Goal: Task Accomplishment & Management: Use online tool/utility

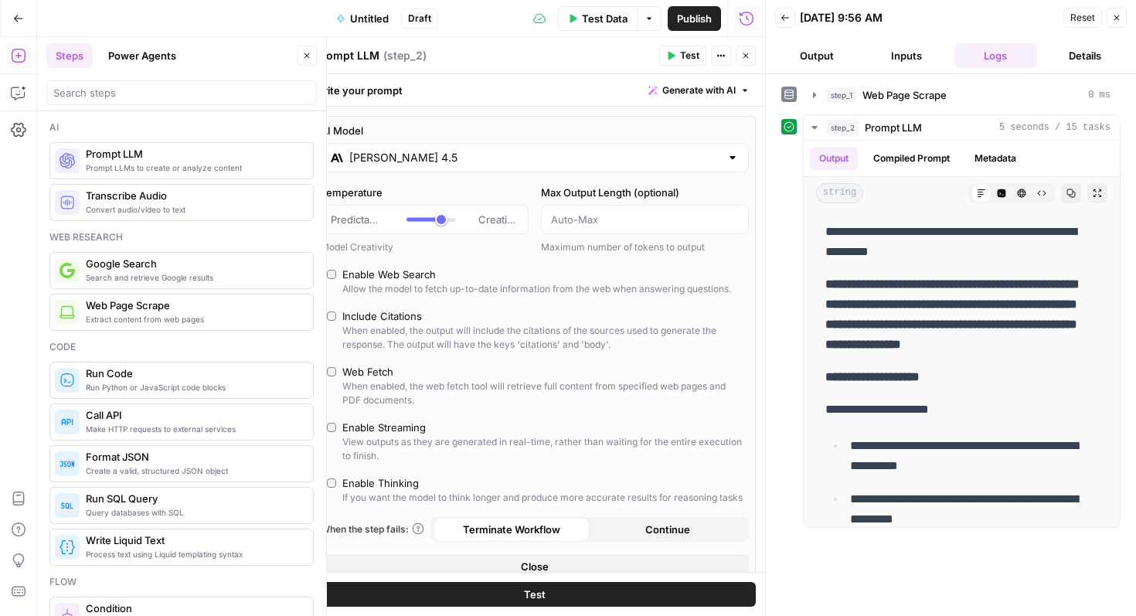
scroll to position [453, 0]
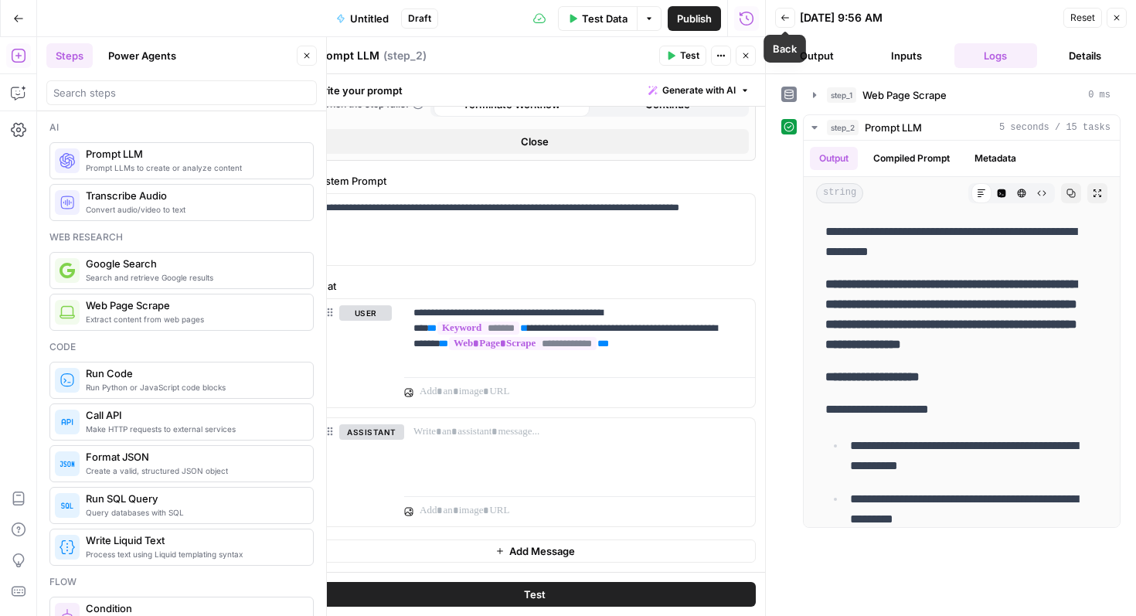
click at [791, 13] on button "Back" at bounding box center [785, 18] width 20 height 20
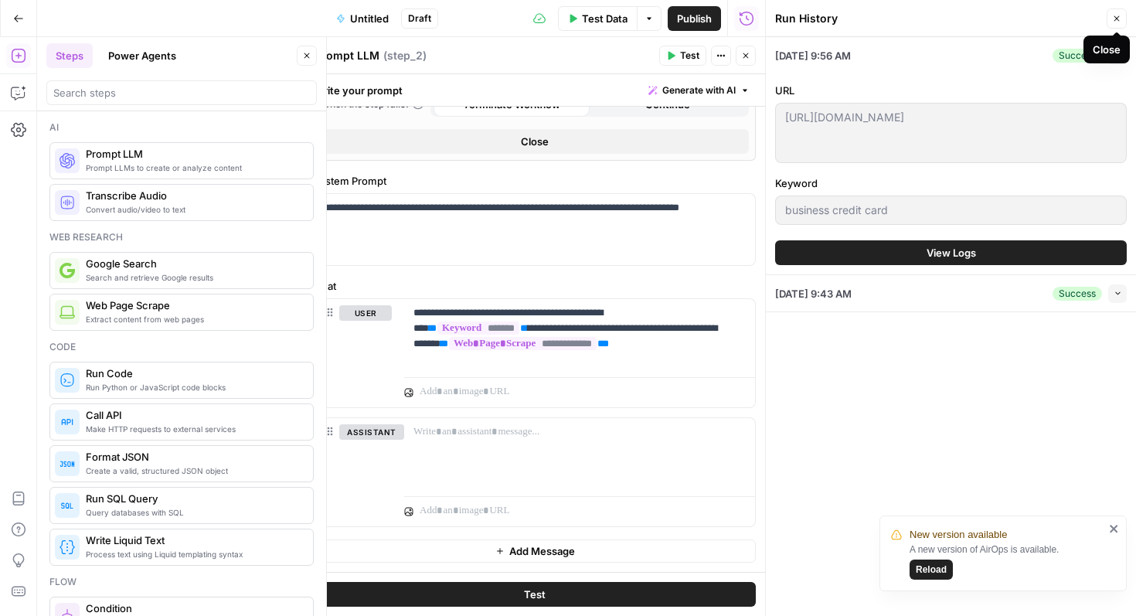
click at [1113, 19] on icon "button" at bounding box center [1116, 18] width 9 height 9
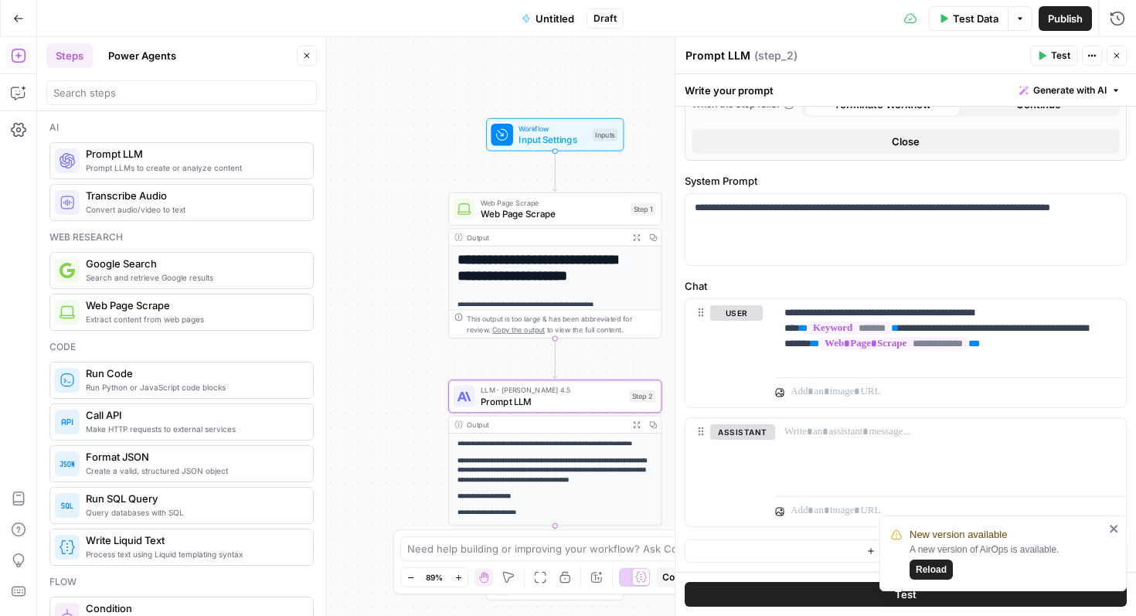
click at [935, 565] on span "Reload" at bounding box center [931, 570] width 31 height 14
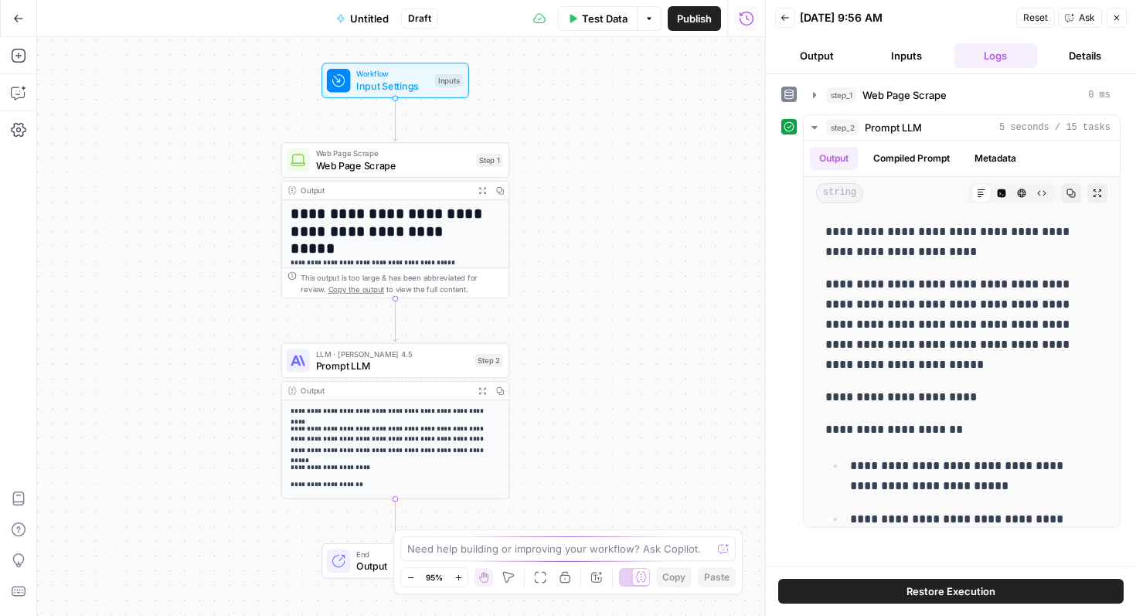
click at [701, 19] on span "Publish" at bounding box center [694, 18] width 35 height 15
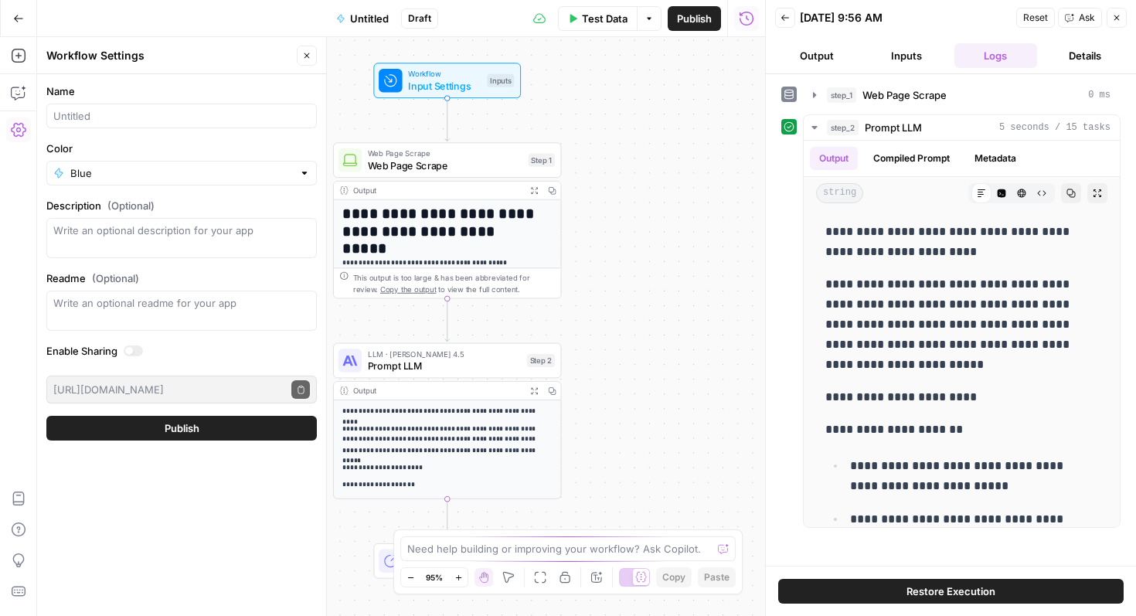
click at [240, 437] on button "Publish" at bounding box center [181, 428] width 270 height 25
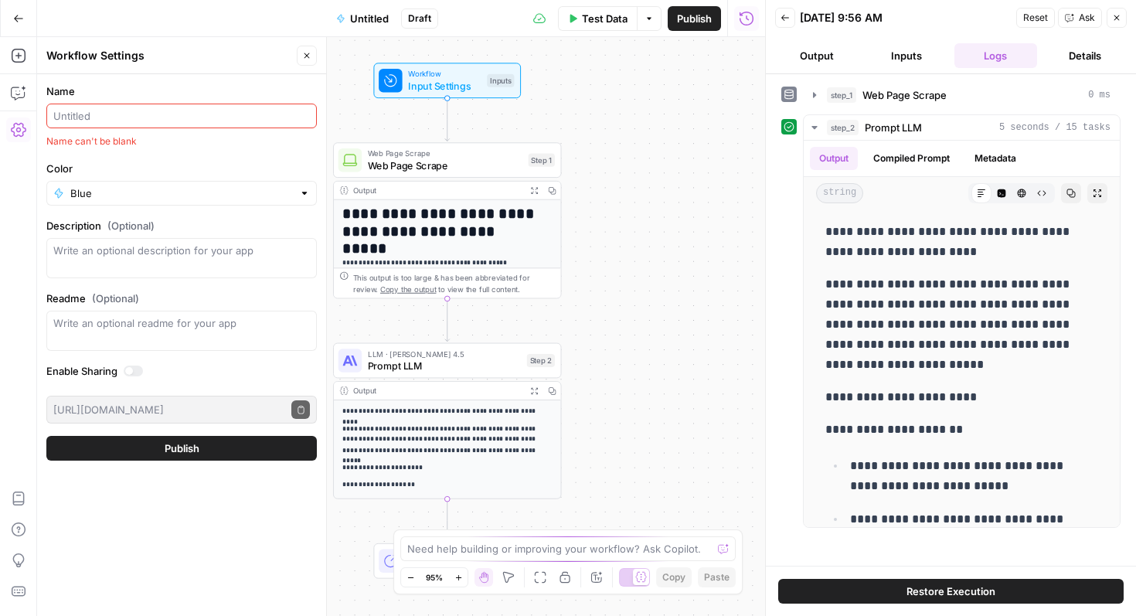
click at [170, 117] on input "Name" at bounding box center [181, 115] width 257 height 15
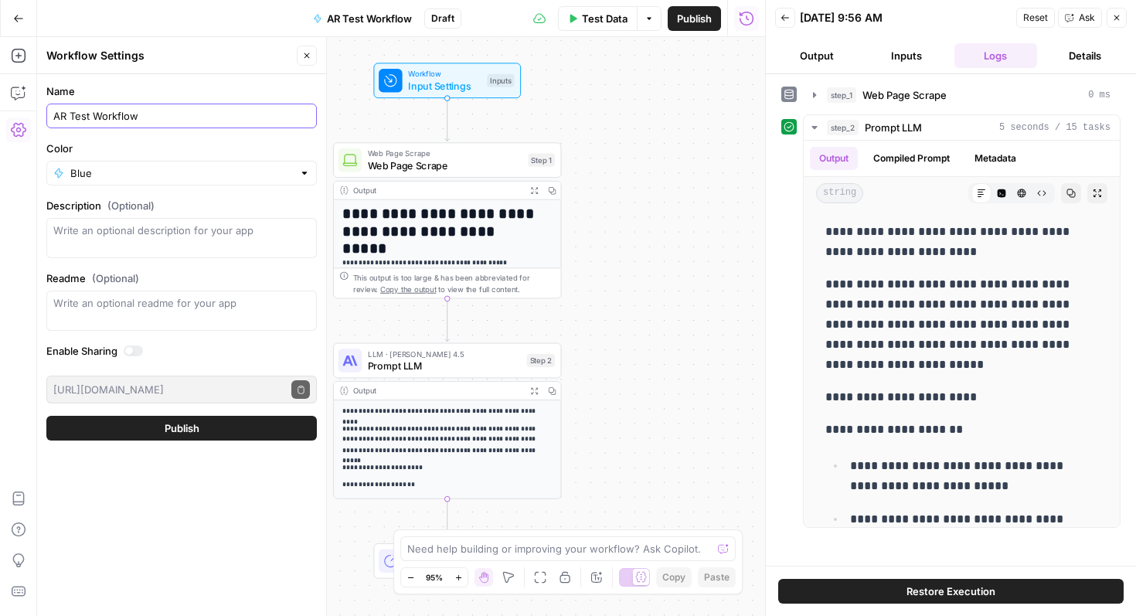
type input "AR Test Workflow"
click at [216, 436] on button "Publish" at bounding box center [181, 428] width 270 height 25
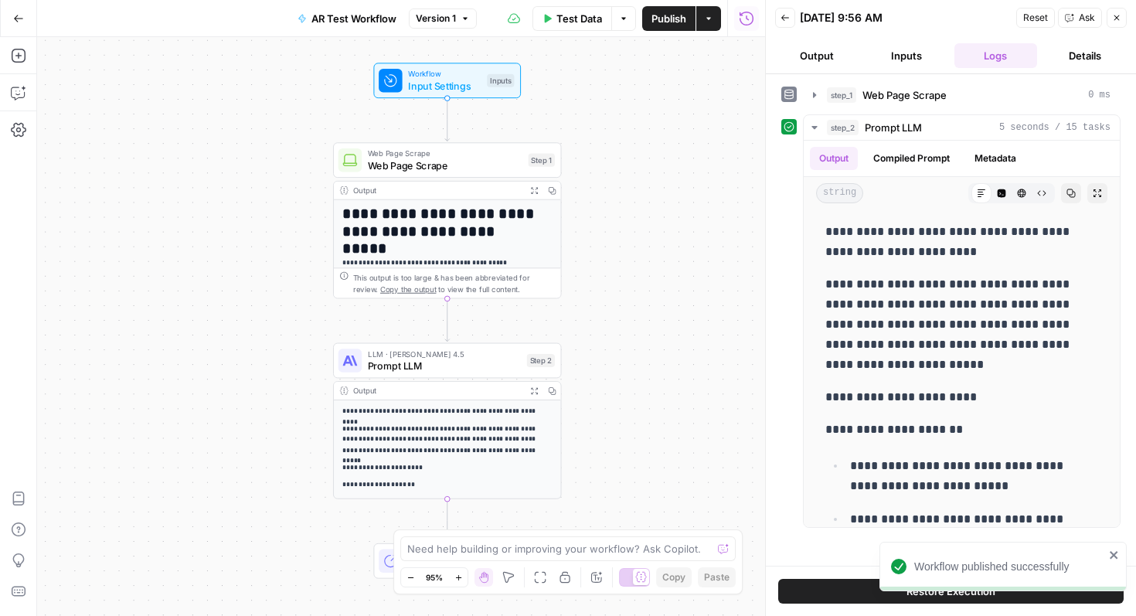
click at [707, 23] on button "Actions" at bounding box center [708, 18] width 25 height 25
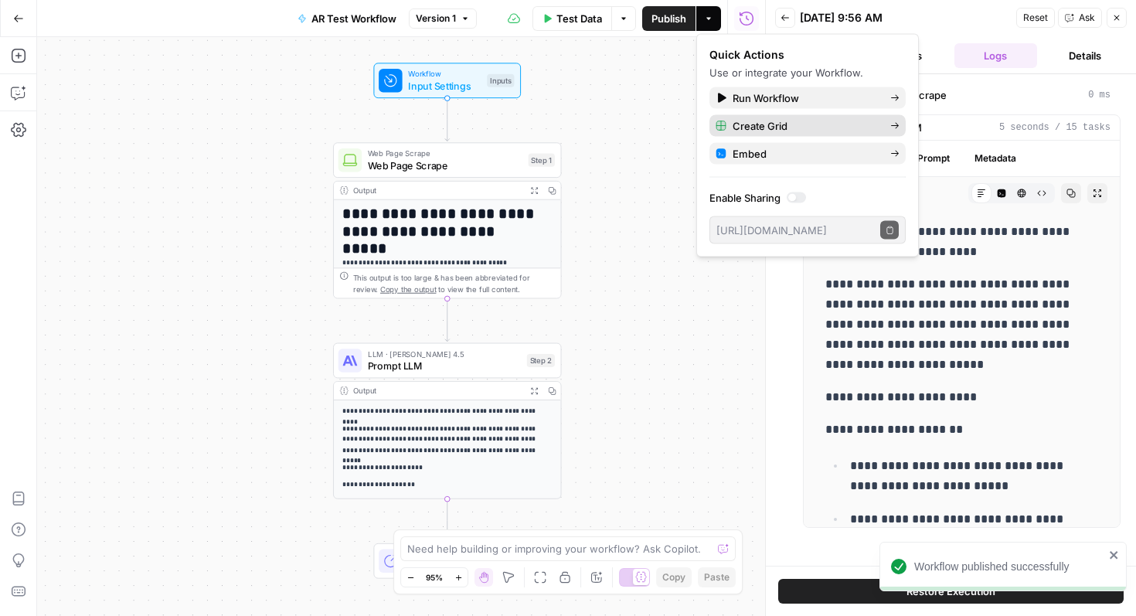
click at [758, 128] on span "Create Grid" at bounding box center [805, 125] width 145 height 15
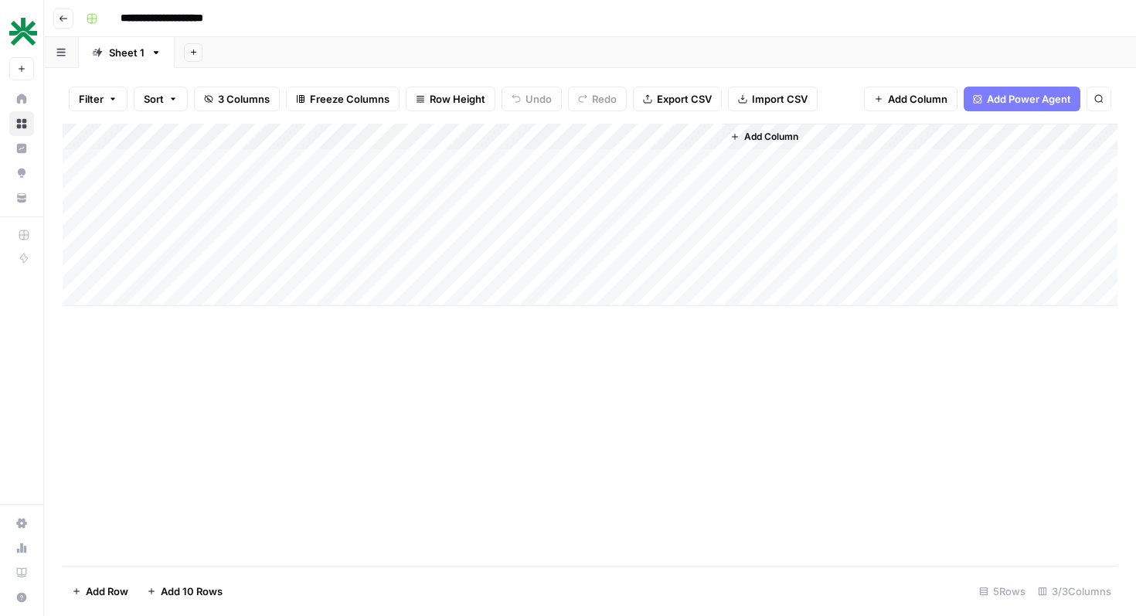
click at [157, 134] on div "Add Column" at bounding box center [590, 215] width 1055 height 182
click at [182, 169] on input "URL" at bounding box center [209, 173] width 157 height 15
type input "U"
type input "URL_Column"
click at [406, 379] on div "Add Column" at bounding box center [590, 345] width 1055 height 442
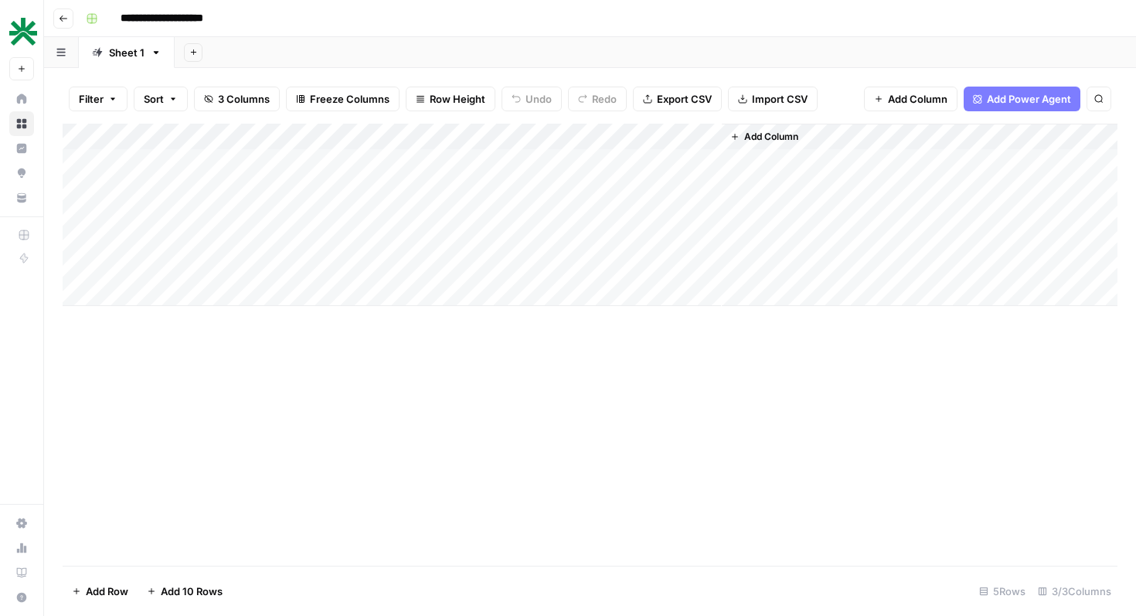
click at [629, 134] on div "Add Column" at bounding box center [590, 215] width 1055 height 182
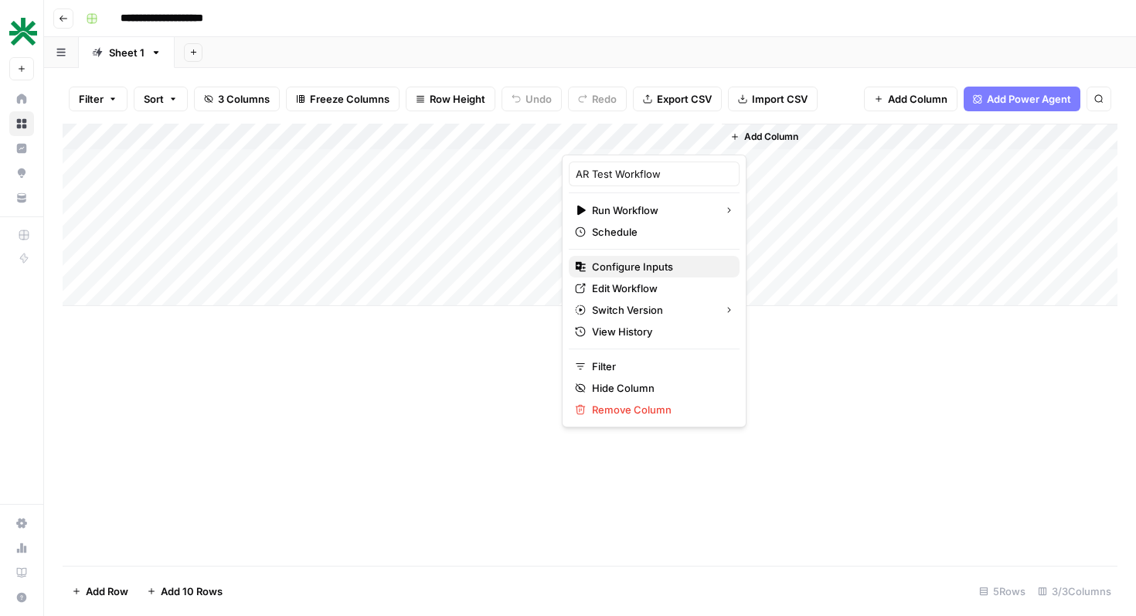
click at [652, 270] on span "Configure Inputs" at bounding box center [659, 266] width 135 height 15
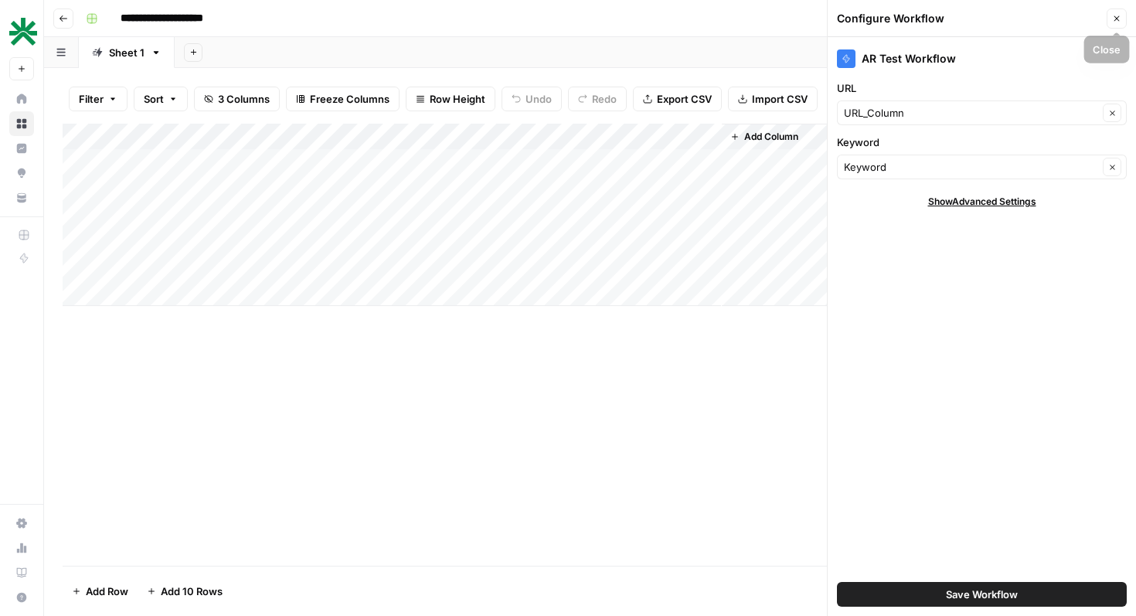
click at [1123, 18] on button "Close" at bounding box center [1117, 19] width 20 height 20
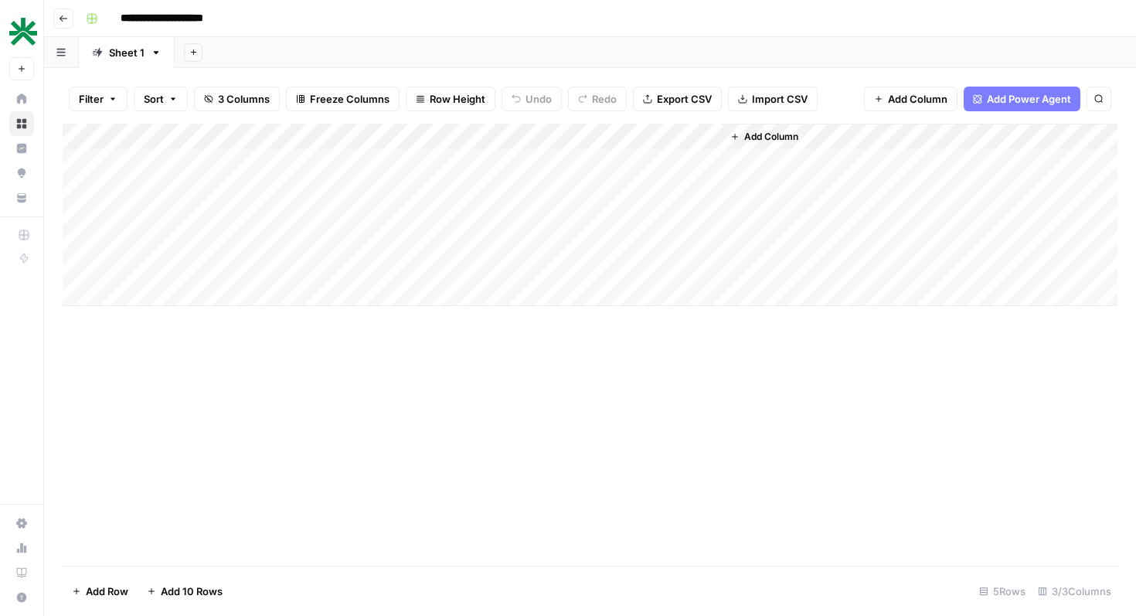
click at [189, 51] on icon "button" at bounding box center [193, 52] width 9 height 9
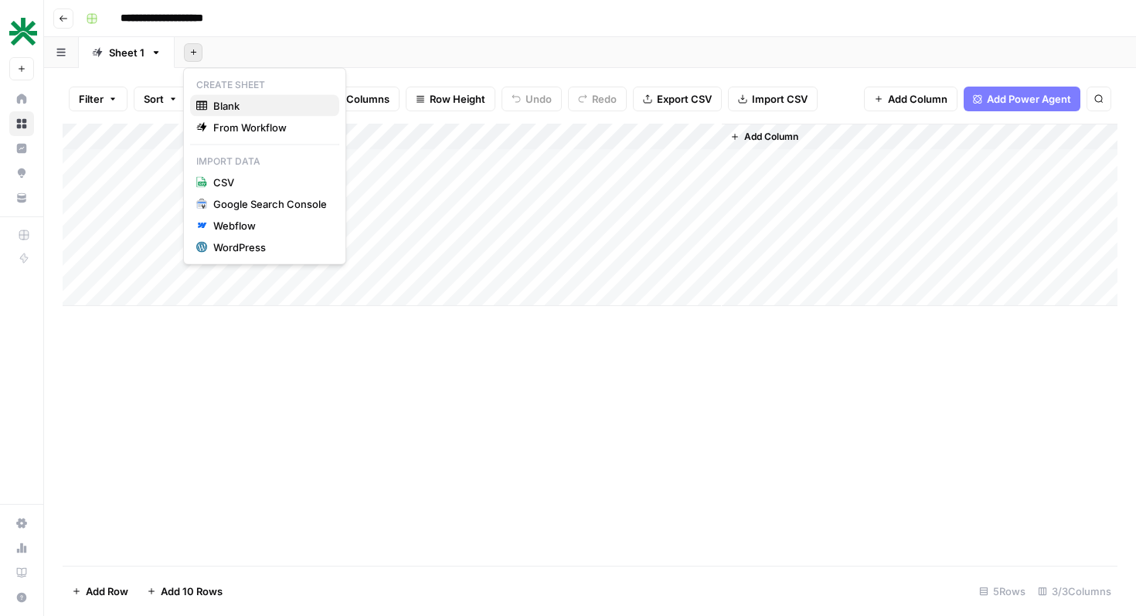
click at [240, 99] on span "Blank" at bounding box center [270, 105] width 114 height 15
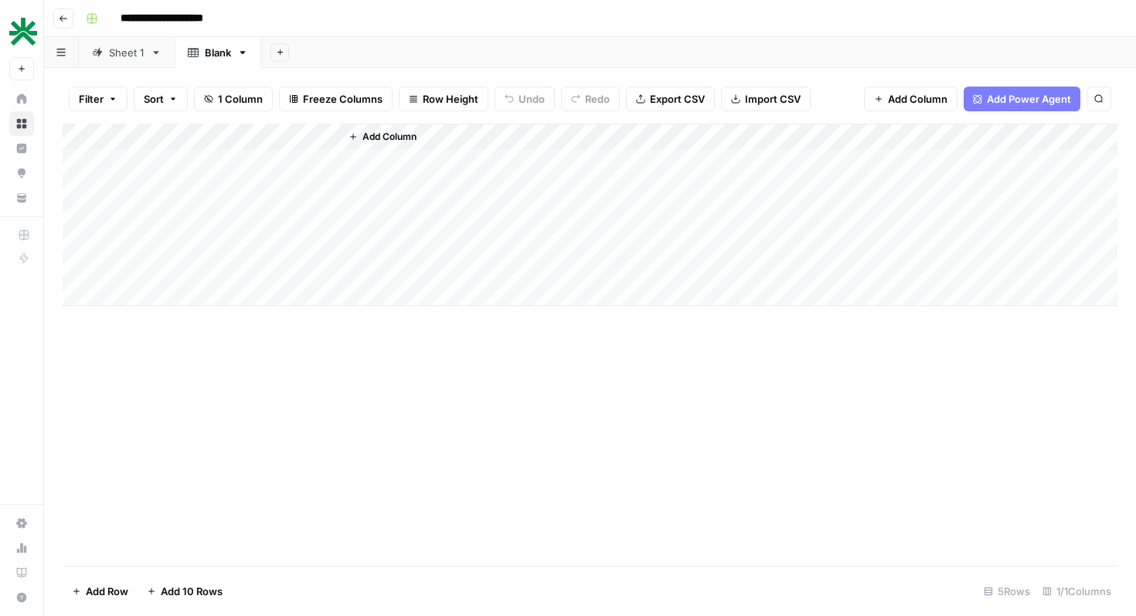
click at [232, 131] on div "Add Column" at bounding box center [590, 215] width 1055 height 182
click at [183, 172] on input "Title" at bounding box center [209, 173] width 157 height 15
type input "Url_Column"
click at [399, 137] on span "Add Column" at bounding box center [389, 137] width 54 height 14
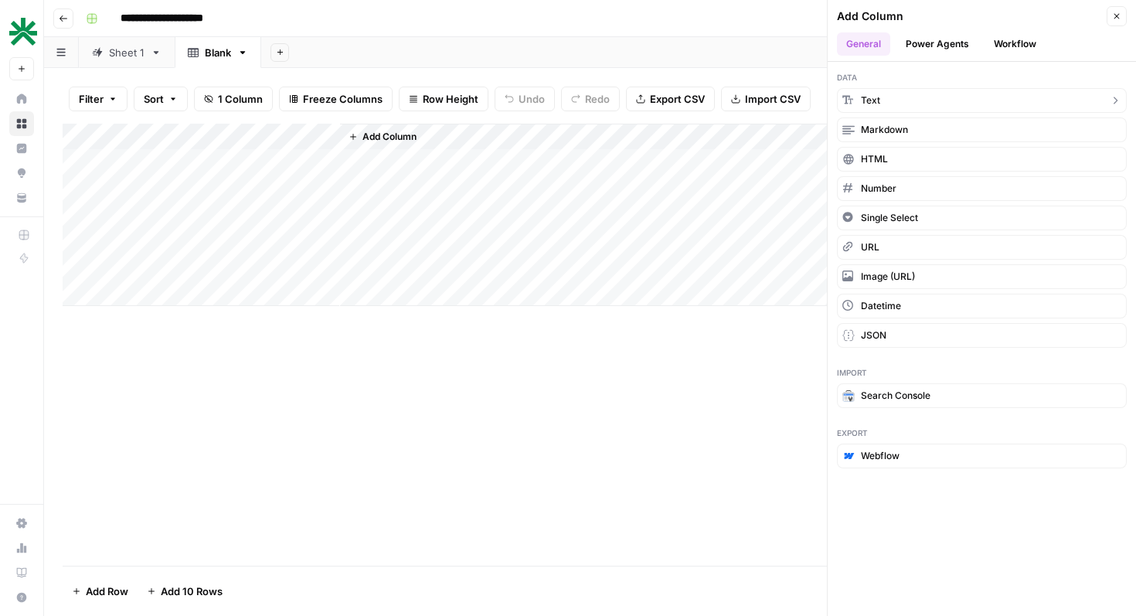
click at [947, 102] on button "Text" at bounding box center [982, 100] width 290 height 25
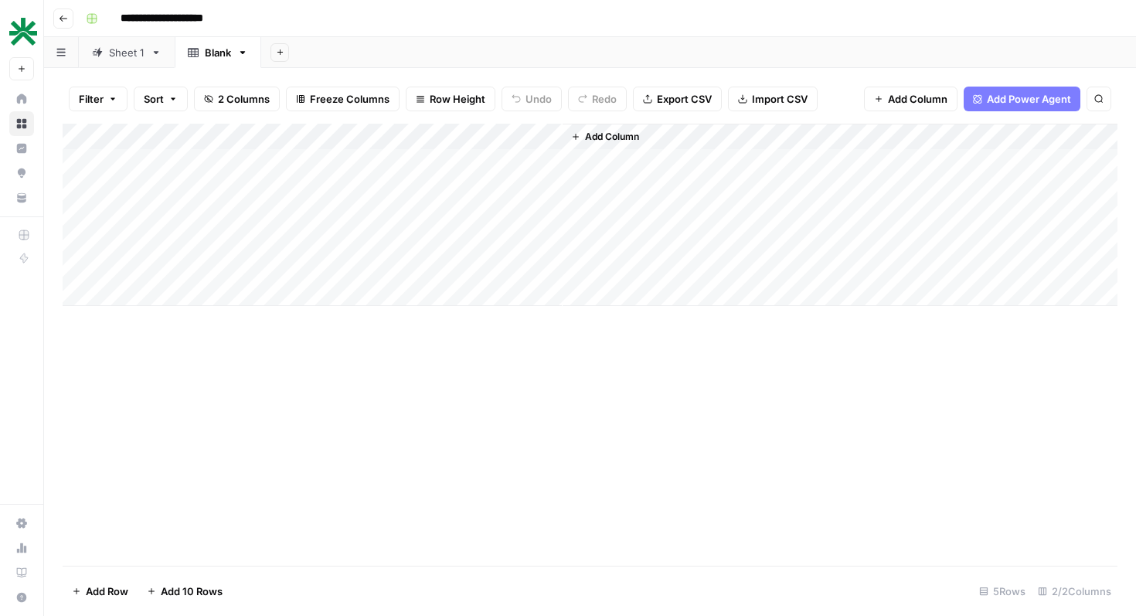
click at [419, 138] on div "Add Column" at bounding box center [590, 215] width 1055 height 182
click at [393, 174] on input "New Column" at bounding box center [431, 173] width 157 height 15
type input "Keyword Column"
click at [608, 134] on span "Add Column" at bounding box center [612, 137] width 54 height 14
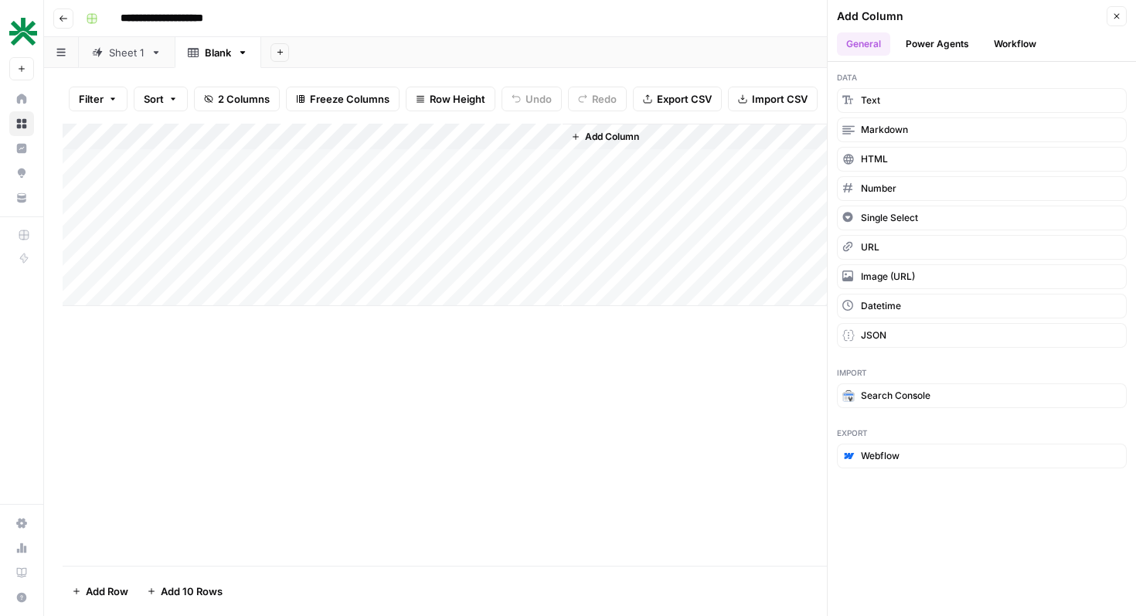
click at [1013, 44] on button "Workflow" at bounding box center [1014, 43] width 61 height 23
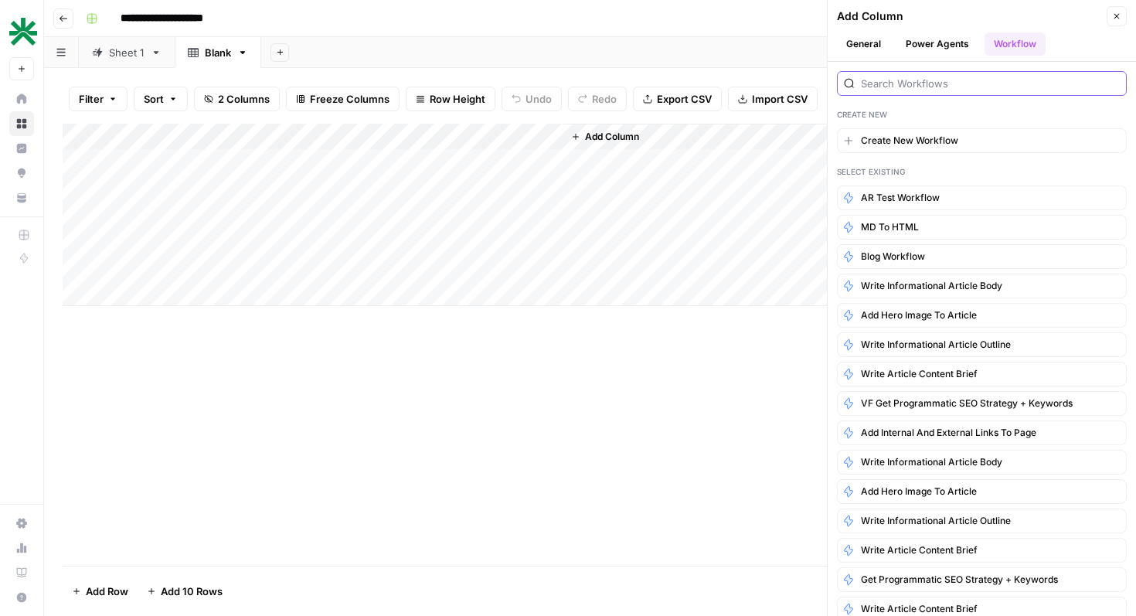
click at [952, 86] on input "search" at bounding box center [990, 83] width 259 height 15
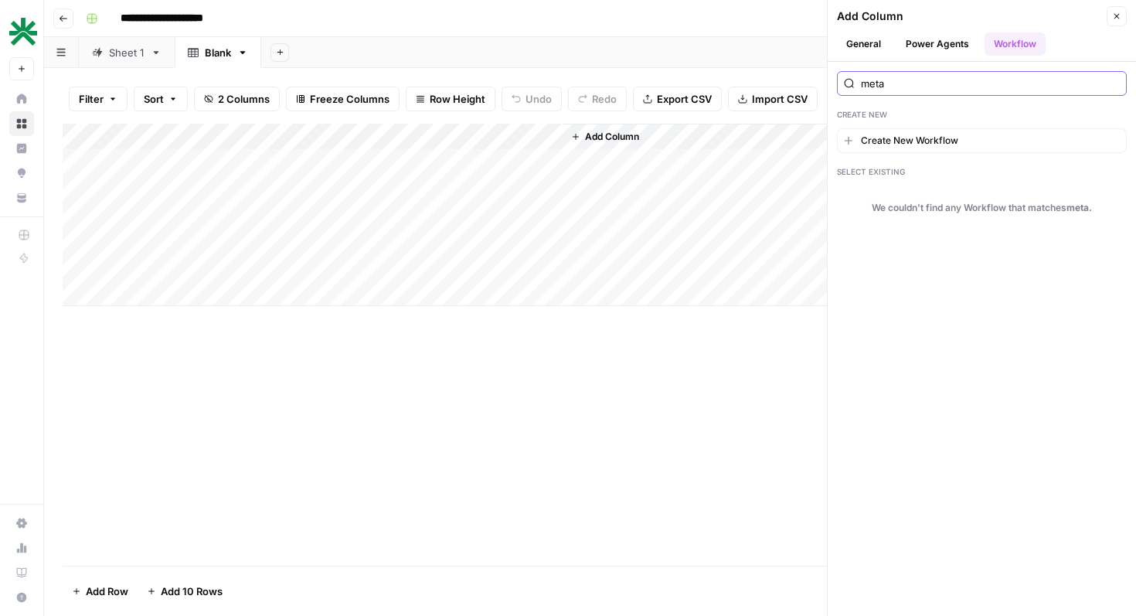
type input "meta"
click at [1114, 83] on input "meta" at bounding box center [990, 83] width 259 height 15
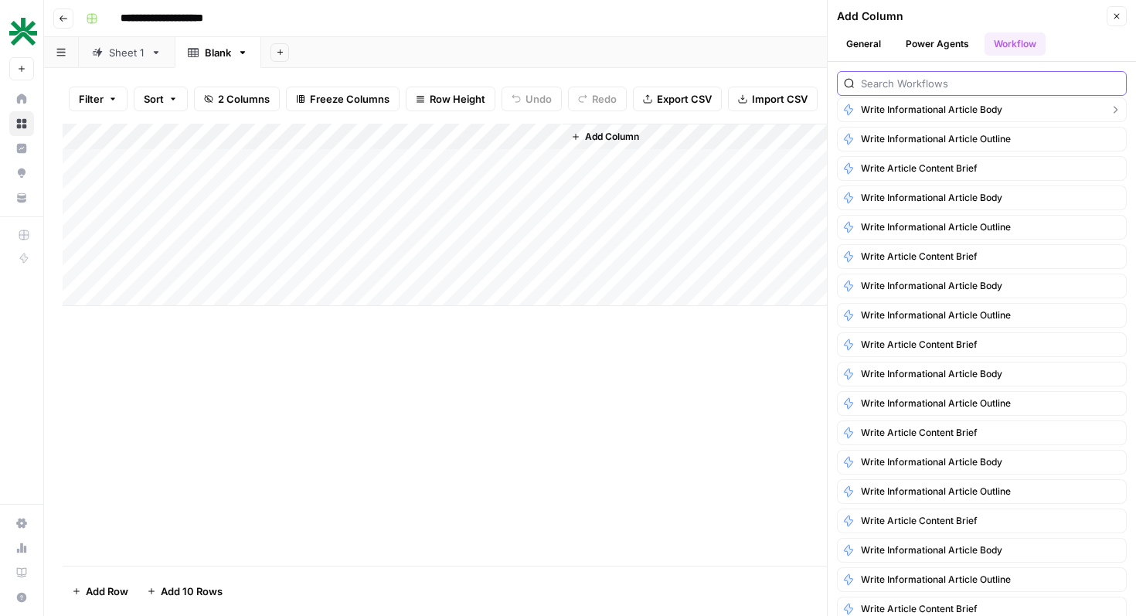
scroll to position [631, 0]
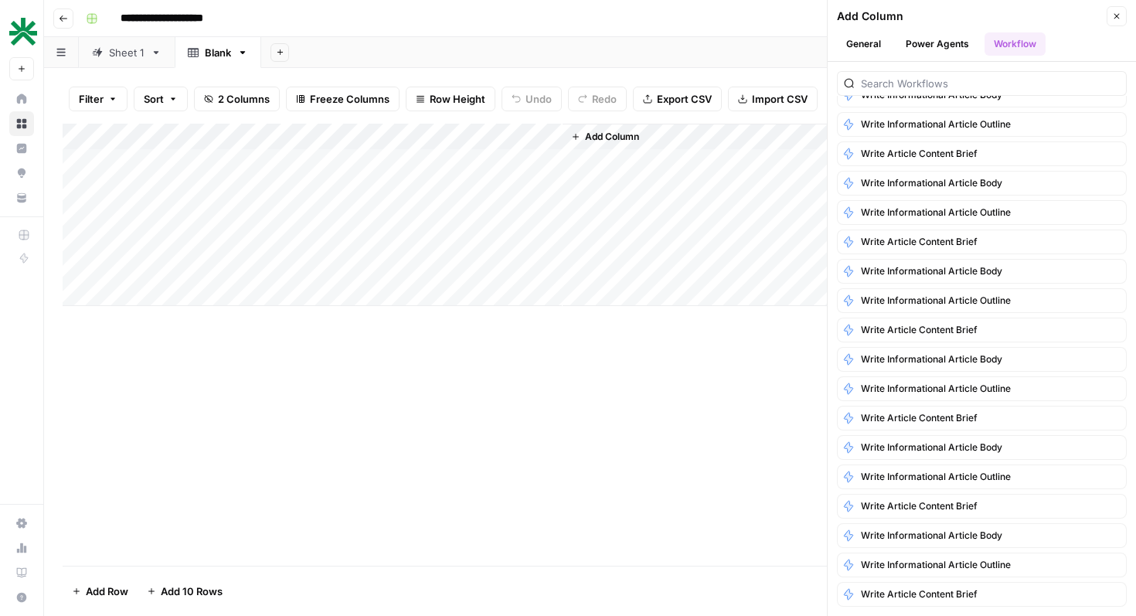
click at [653, 445] on div "Add Column" at bounding box center [590, 345] width 1055 height 442
click at [938, 34] on button "Power Agents" at bounding box center [937, 43] width 82 height 23
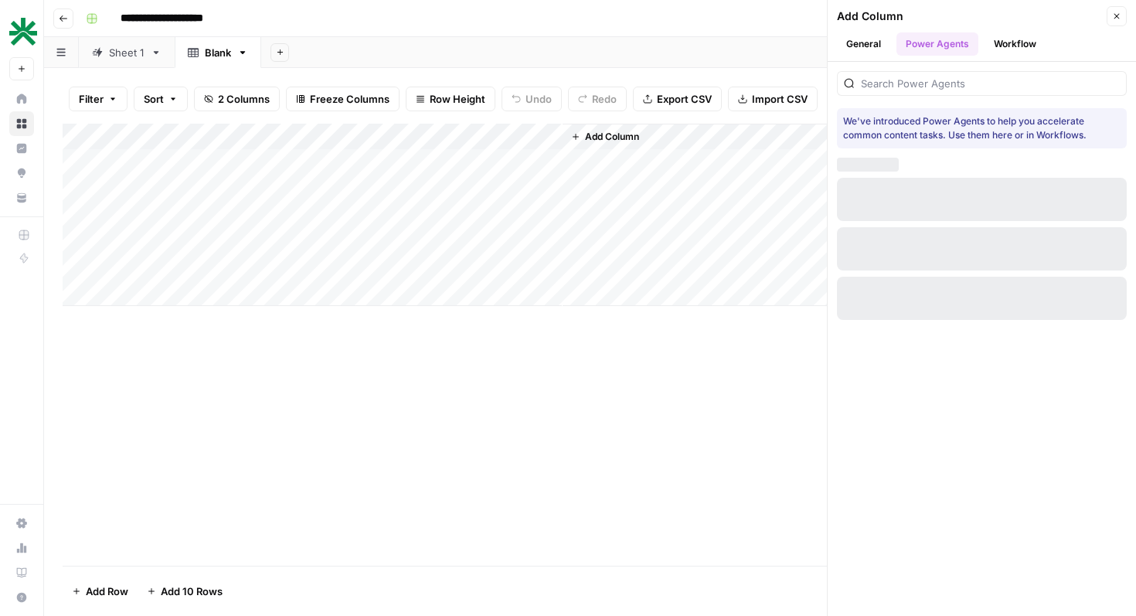
click at [993, 45] on button "Workflow" at bounding box center [1014, 43] width 61 height 23
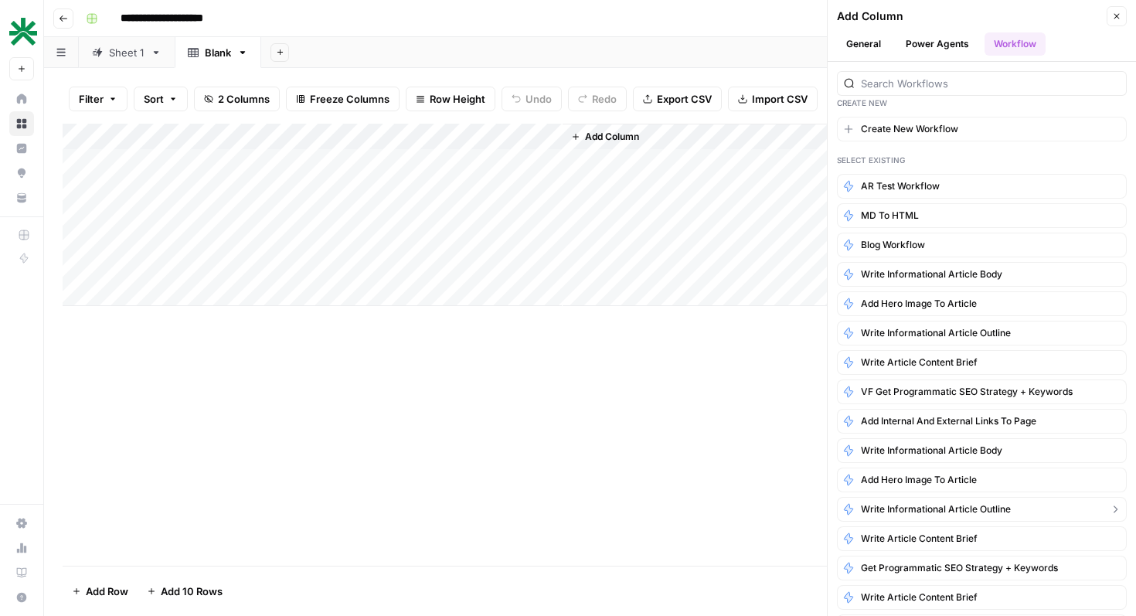
scroll to position [2, 0]
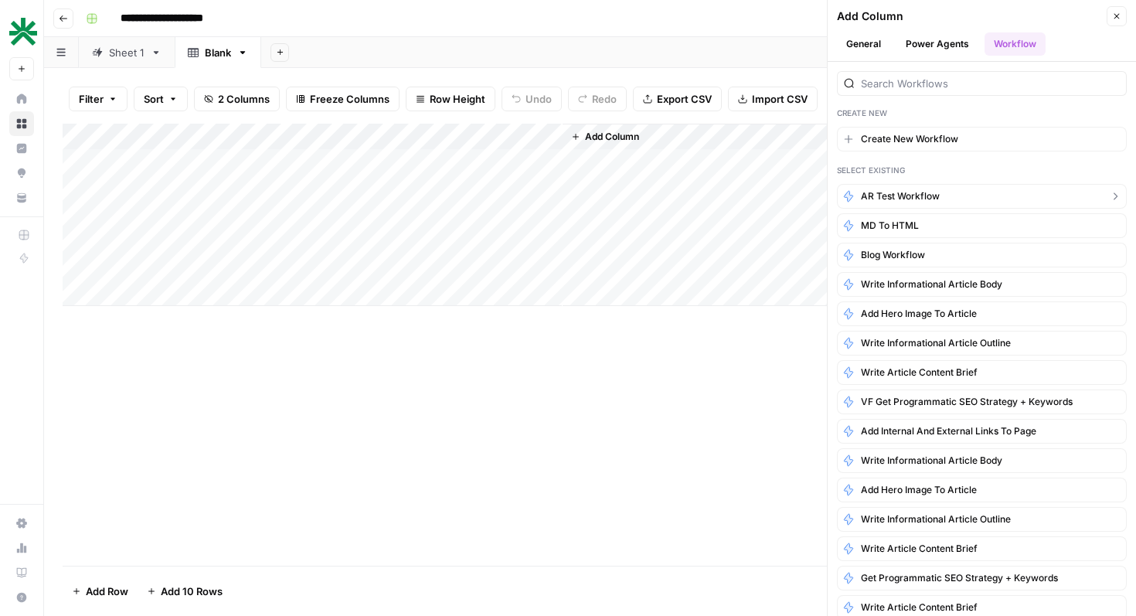
click at [966, 199] on button "AR Test Workflow" at bounding box center [982, 196] width 290 height 25
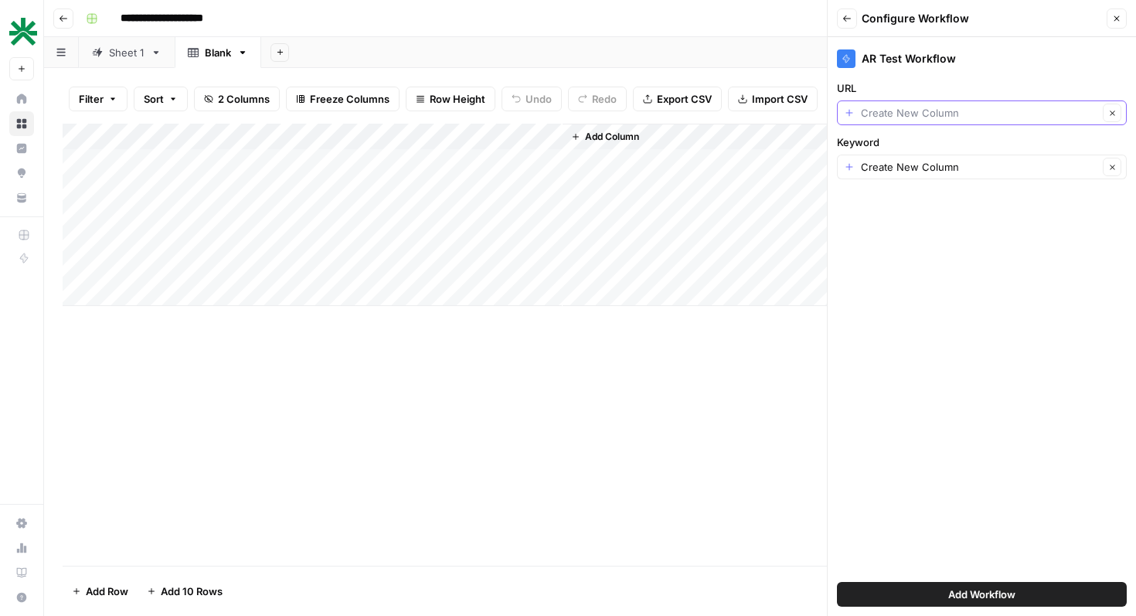
click at [930, 112] on input "URL" at bounding box center [979, 112] width 237 height 15
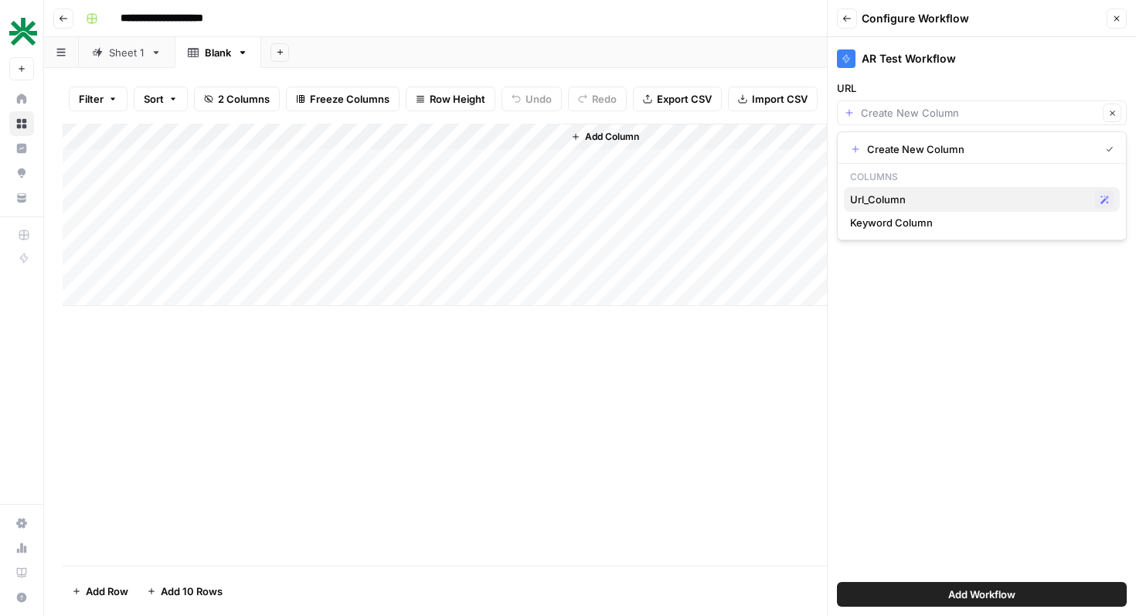
click at [889, 193] on span "Url_Column" at bounding box center [969, 199] width 239 height 15
type input "Url_Column"
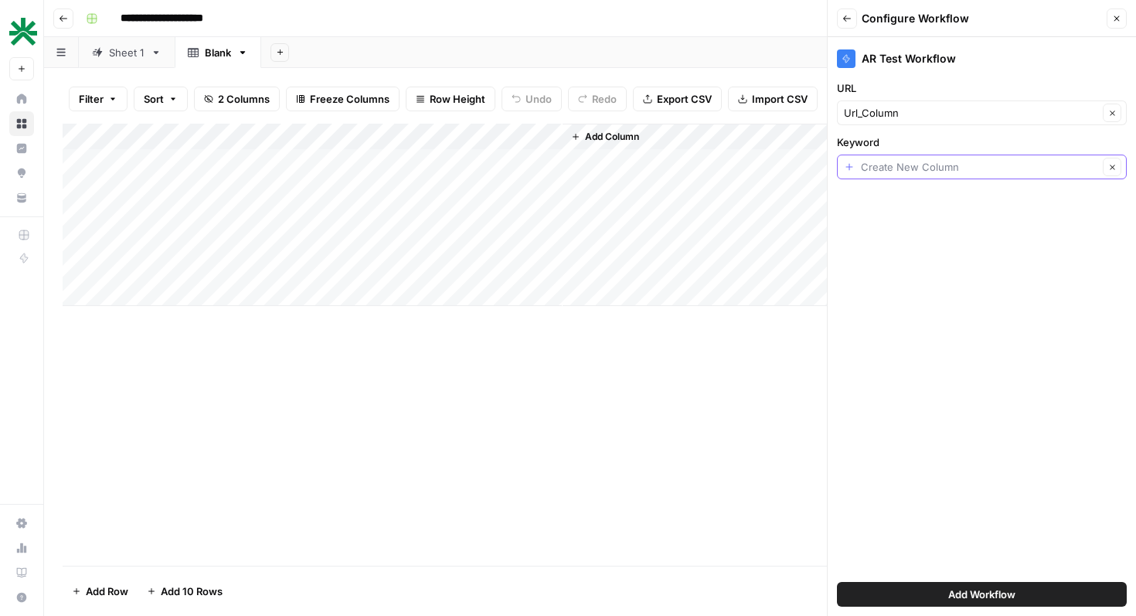
click at [900, 164] on input "Keyword" at bounding box center [979, 166] width 237 height 15
click at [884, 273] on span "Url_Column" at bounding box center [978, 276] width 257 height 15
type input "Url_Column"
click at [893, 170] on input "Keyword" at bounding box center [971, 166] width 254 height 15
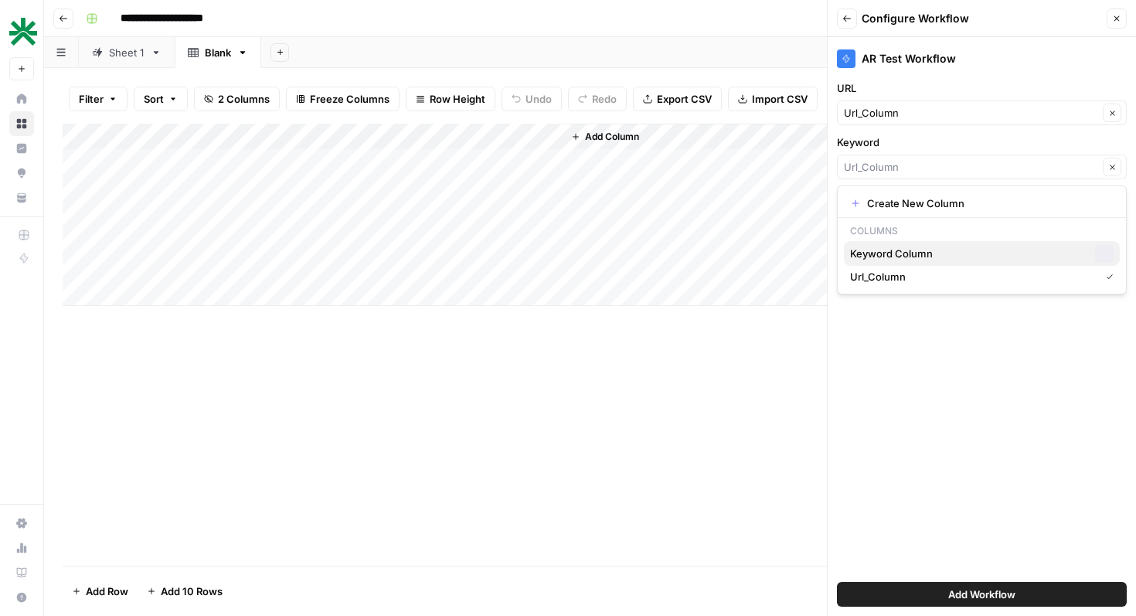
click at [893, 253] on span "Keyword Column" at bounding box center [969, 253] width 239 height 15
type input "Keyword Column"
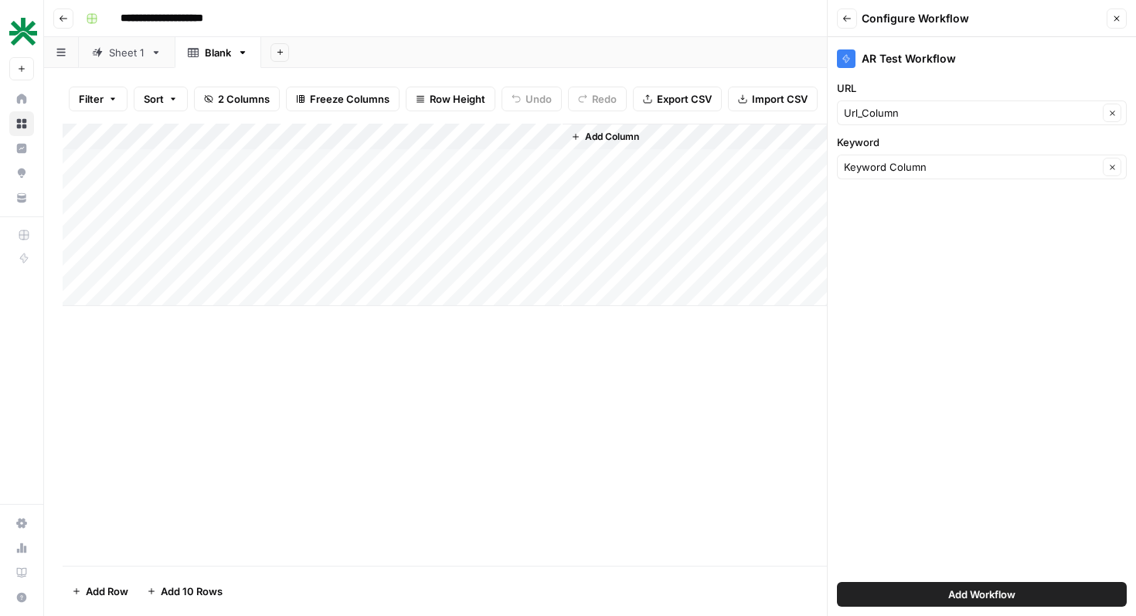
click at [971, 586] on button "Add Workflow" at bounding box center [982, 594] width 290 height 25
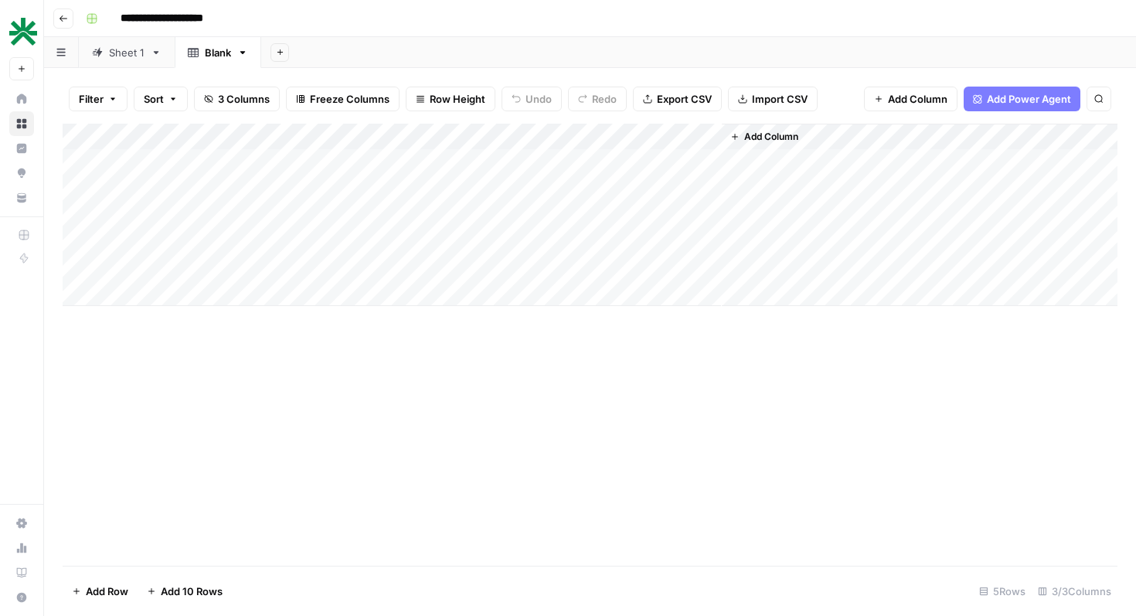
click at [228, 160] on div "Add Column" at bounding box center [590, 215] width 1055 height 182
click at [260, 162] on div "Add Column" at bounding box center [590, 215] width 1055 height 182
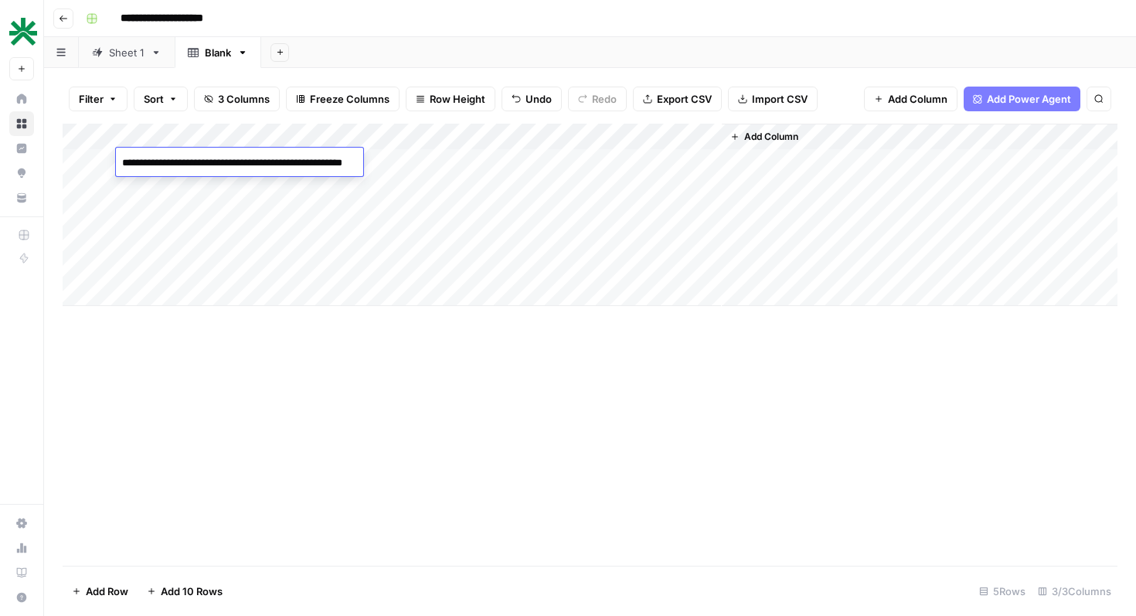
click at [436, 381] on div "Add Column" at bounding box center [590, 345] width 1055 height 442
click at [432, 155] on div "Add Column" at bounding box center [590, 215] width 1055 height 182
click at [478, 167] on div "Add Column" at bounding box center [590, 215] width 1055 height 182
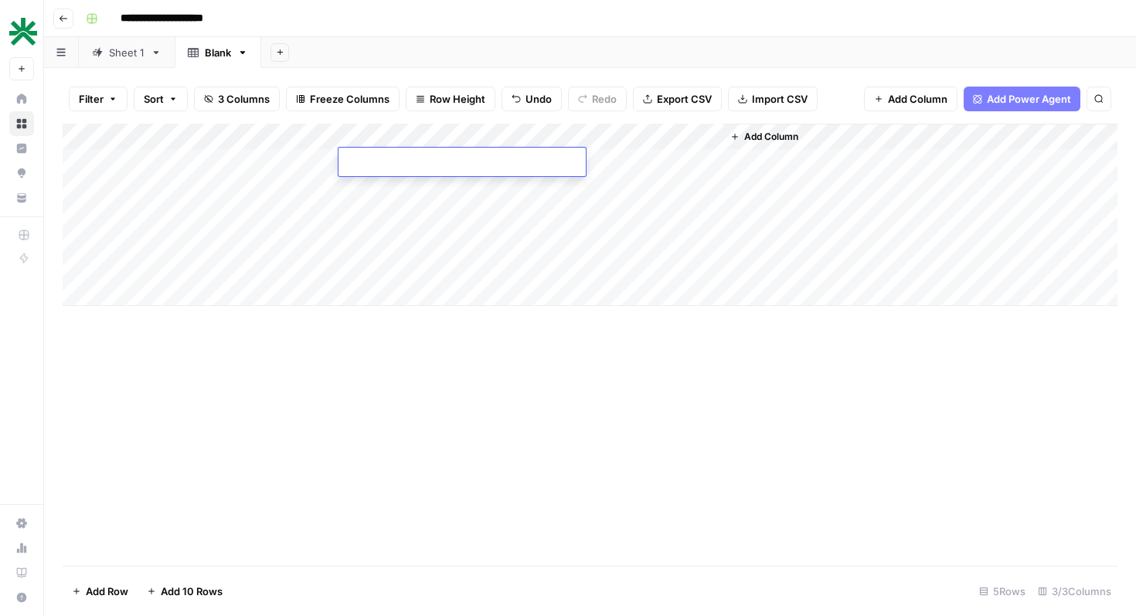
click at [478, 167] on textarea at bounding box center [461, 163] width 247 height 22
type textarea "**********"
click at [647, 172] on div "Add Column" at bounding box center [590, 215] width 1055 height 182
click at [836, 164] on div "Add Column" at bounding box center [590, 215] width 1055 height 182
click at [508, 355] on div "Add Column" at bounding box center [590, 345] width 1055 height 442
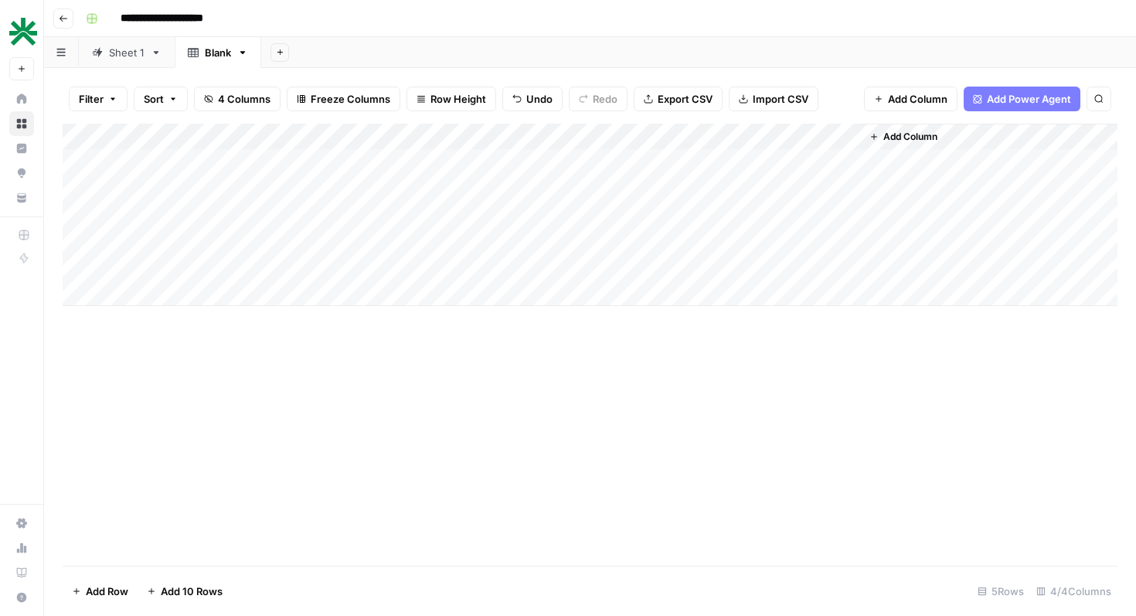
click at [804, 164] on div "Add Column" at bounding box center [590, 215] width 1055 height 182
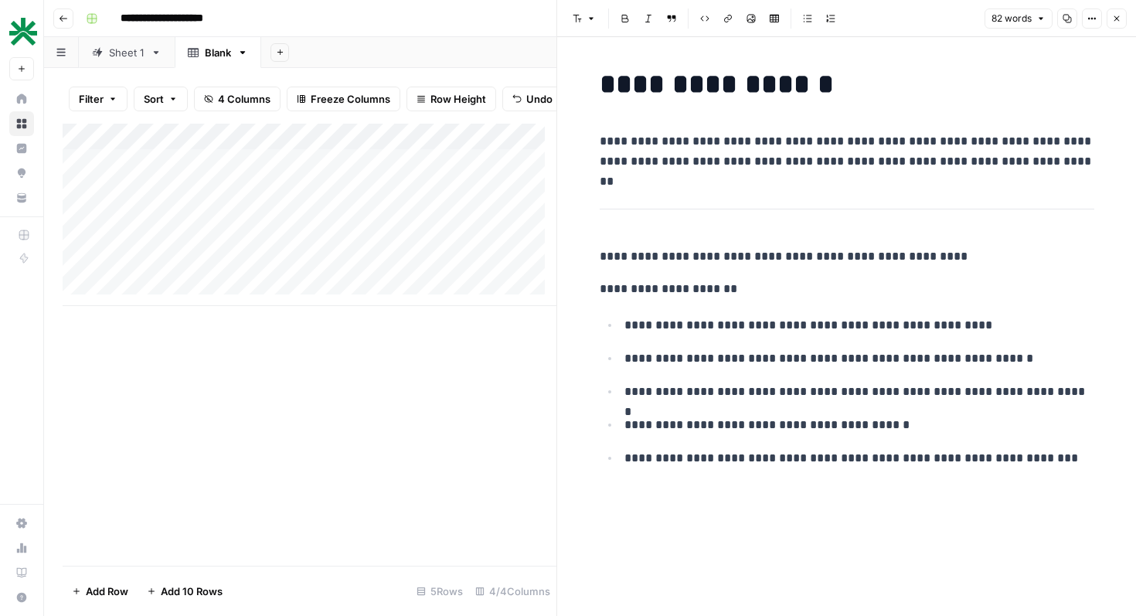
click at [1114, 15] on icon "button" at bounding box center [1116, 18] width 9 height 9
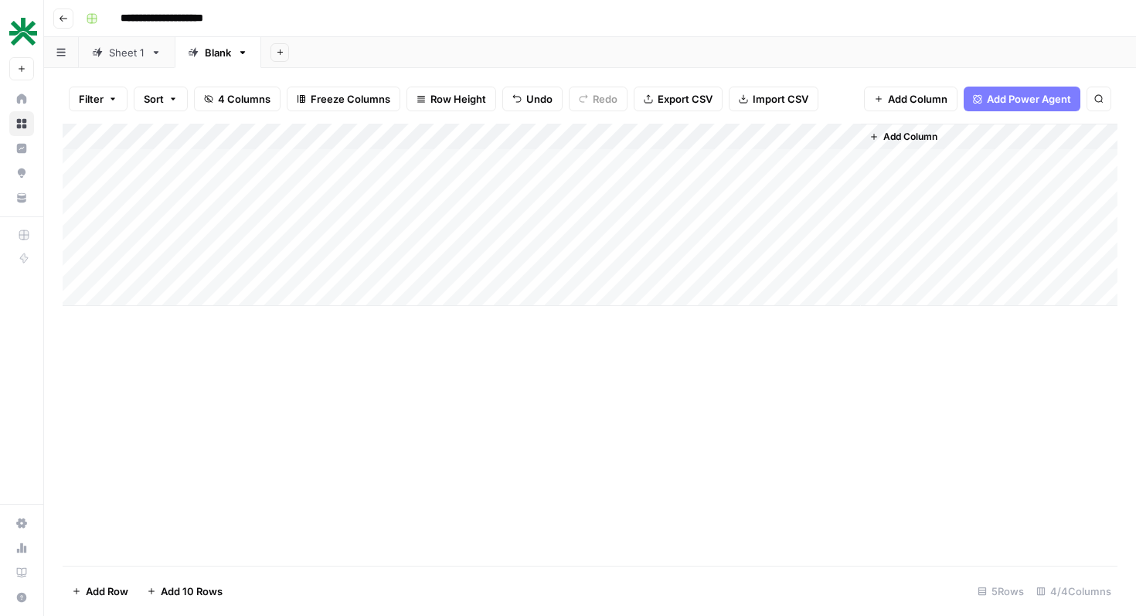
click at [120, 55] on div "Sheet 1" at bounding box center [127, 52] width 36 height 15
click at [61, 19] on icon "button" at bounding box center [64, 18] width 8 height 6
click at [62, 19] on icon "button" at bounding box center [63, 18] width 9 height 9
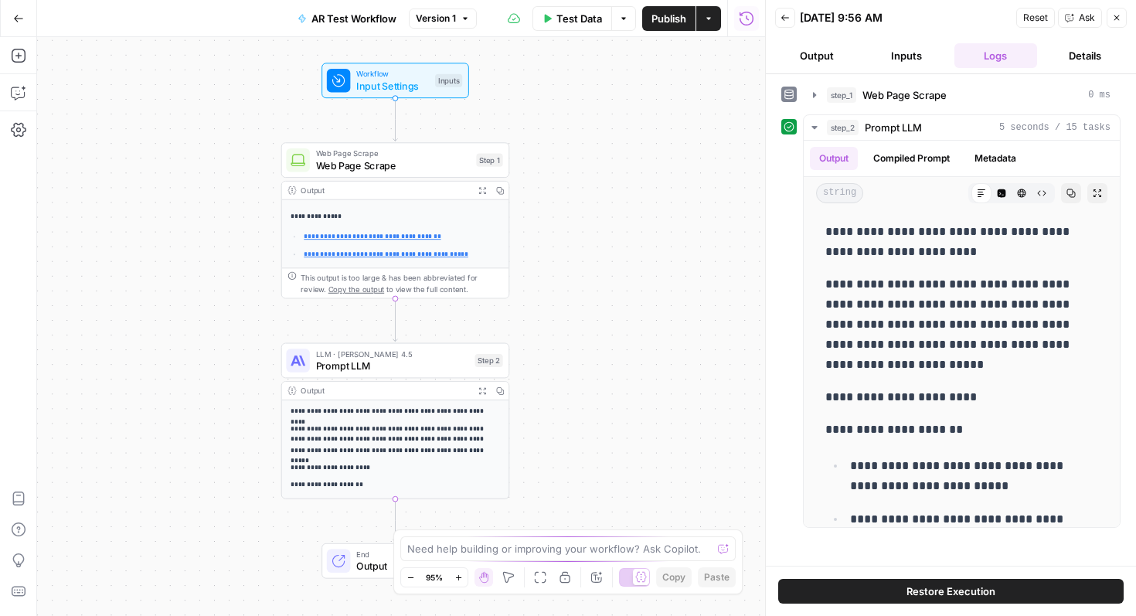
scroll to position [298, 0]
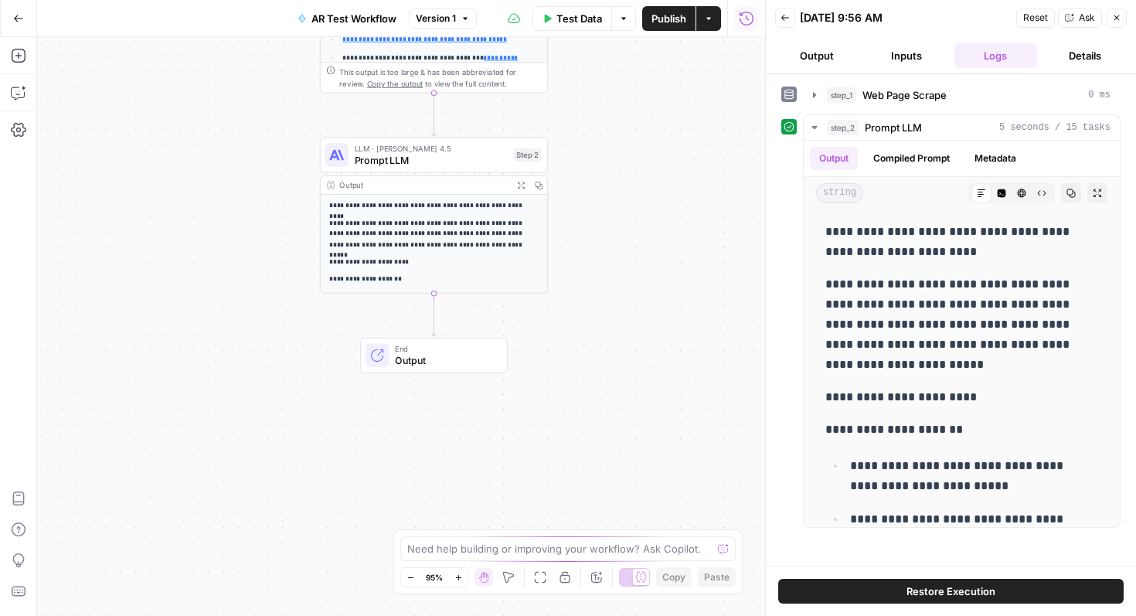
drag, startPoint x: 201, startPoint y: 270, endPoint x: 240, endPoint y: 64, distance: 209.1
click at [240, 64] on div "**********" at bounding box center [401, 326] width 728 height 579
click at [15, 63] on icon "button" at bounding box center [18, 55] width 15 height 15
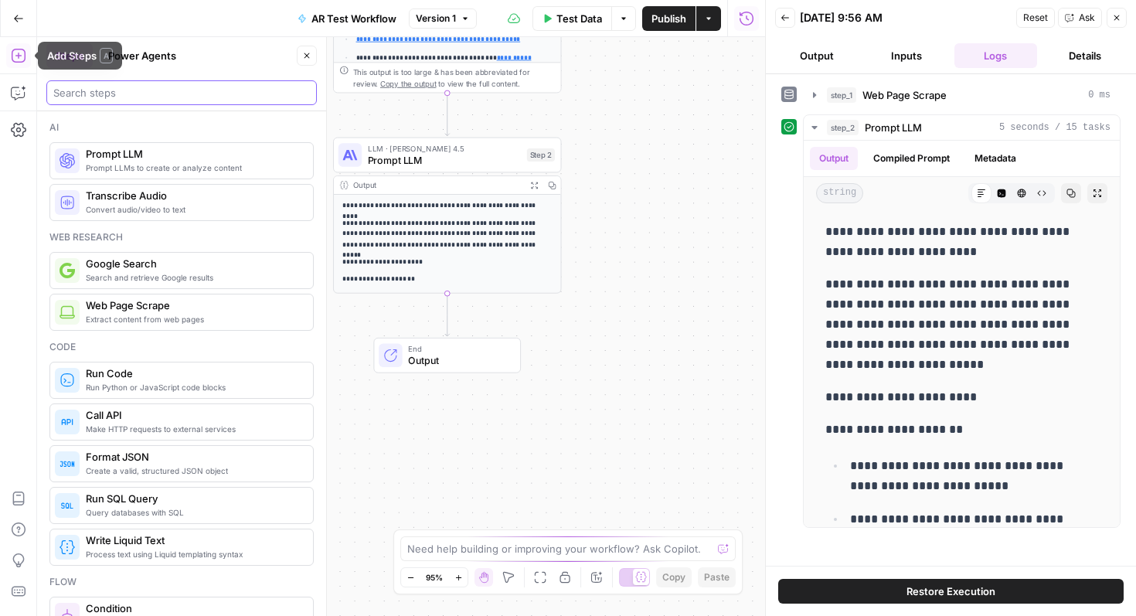
click at [151, 95] on input "search" at bounding box center [181, 92] width 257 height 15
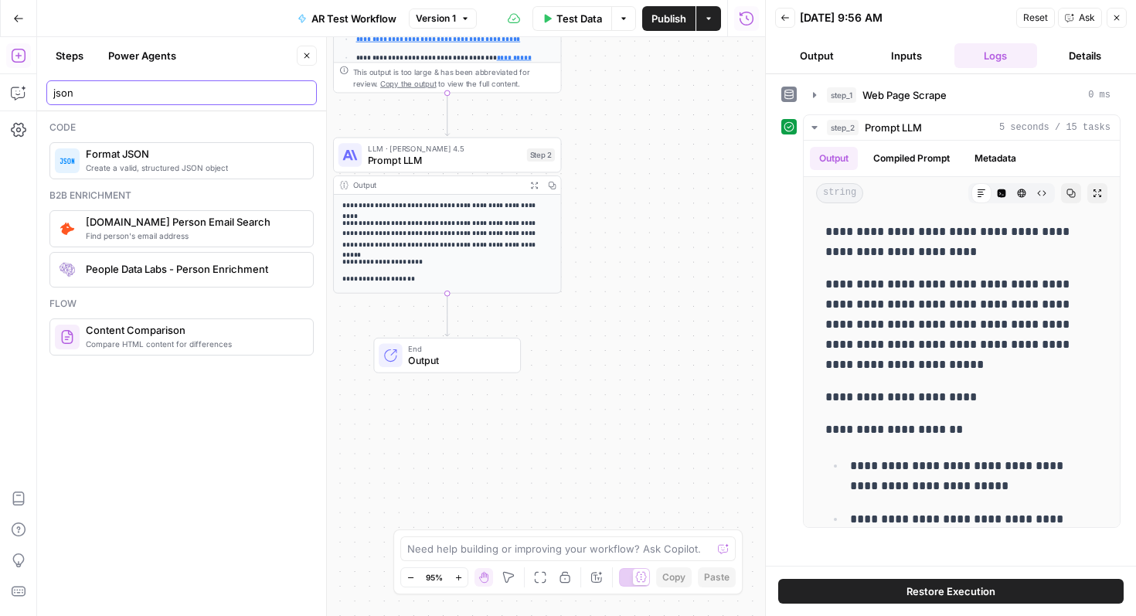
type input "json"
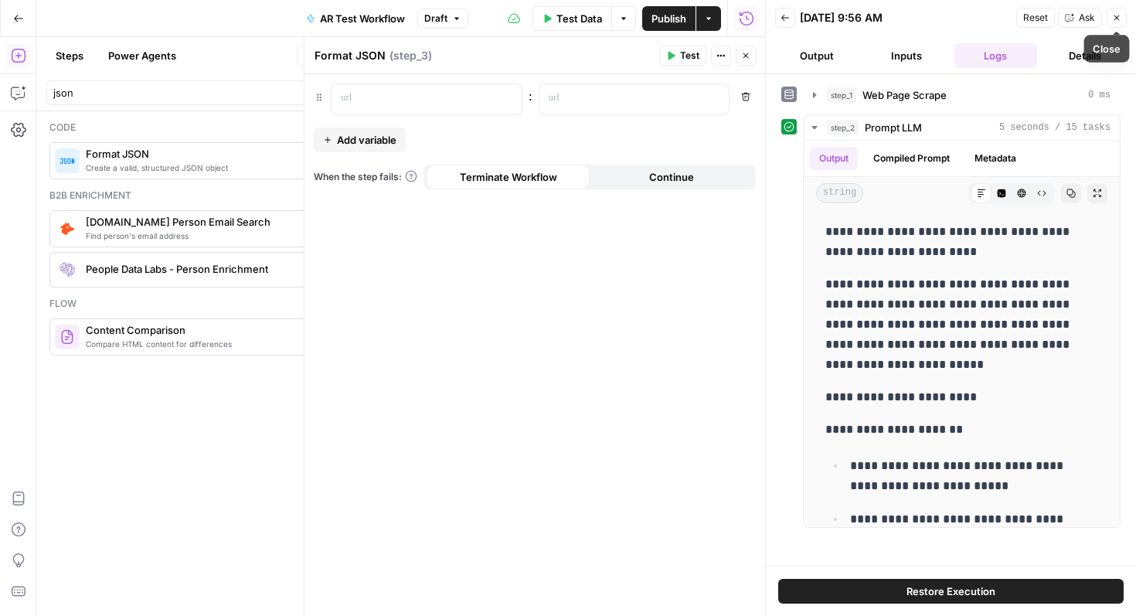
click at [1123, 17] on button "Close" at bounding box center [1117, 18] width 20 height 20
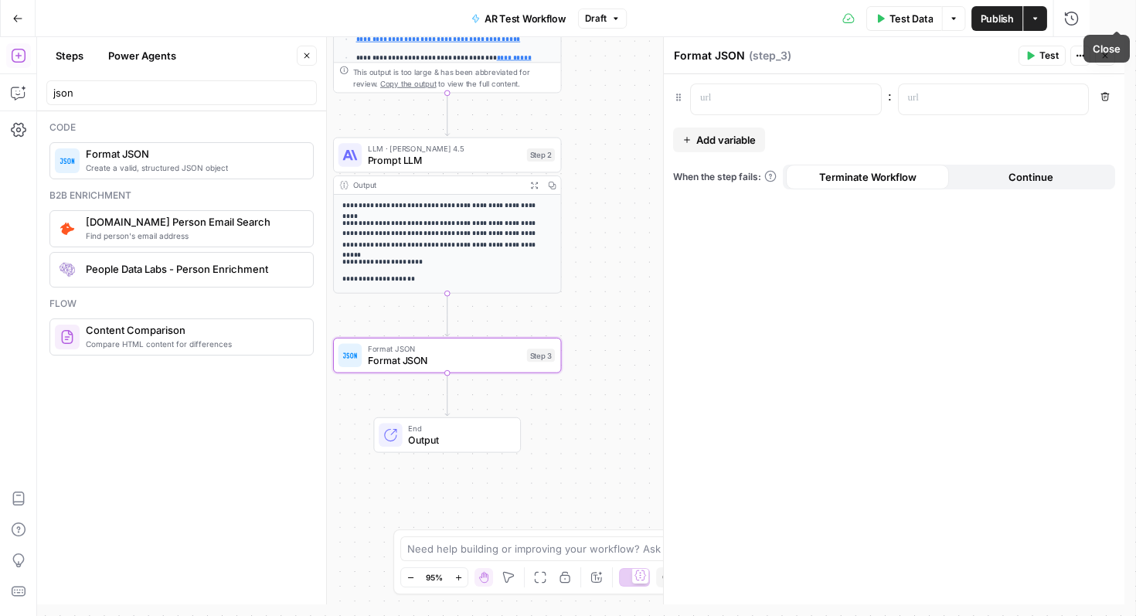
scroll to position [260, 0]
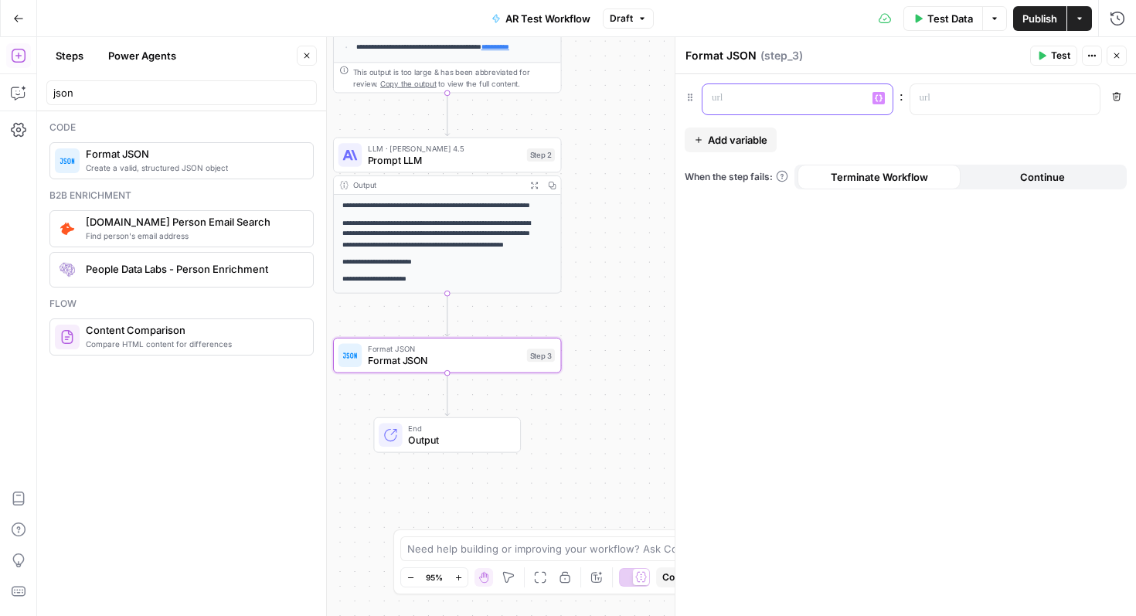
click at [776, 104] on p at bounding box center [785, 97] width 147 height 15
click at [736, 98] on p "**********" at bounding box center [785, 97] width 147 height 15
click at [957, 100] on p at bounding box center [993, 97] width 147 height 15
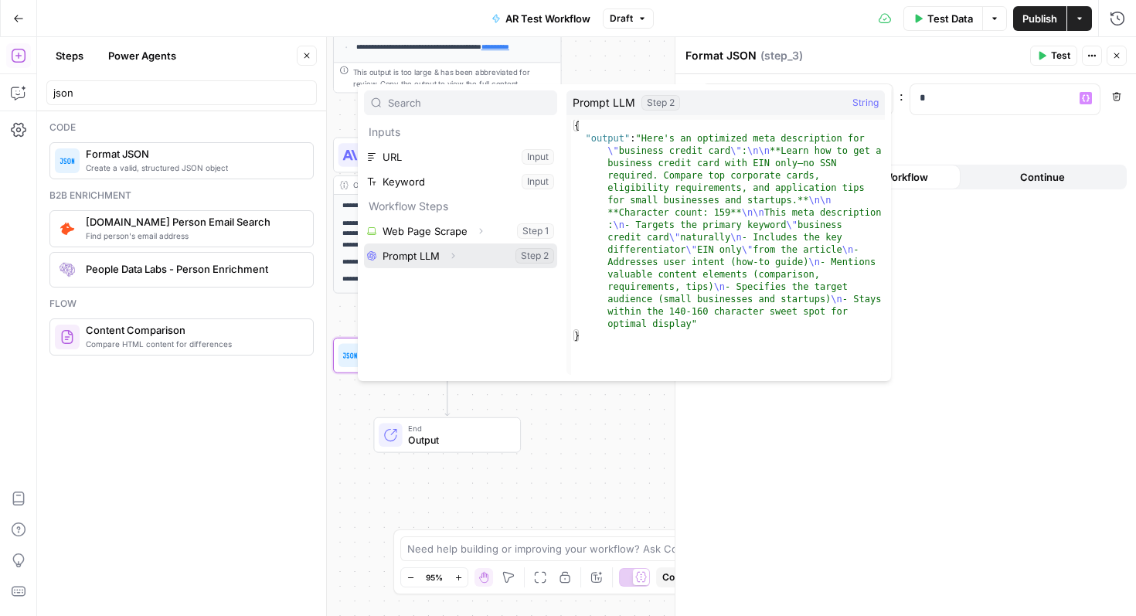
click at [418, 259] on button "Select variable Prompt LLM" at bounding box center [460, 255] width 193 height 25
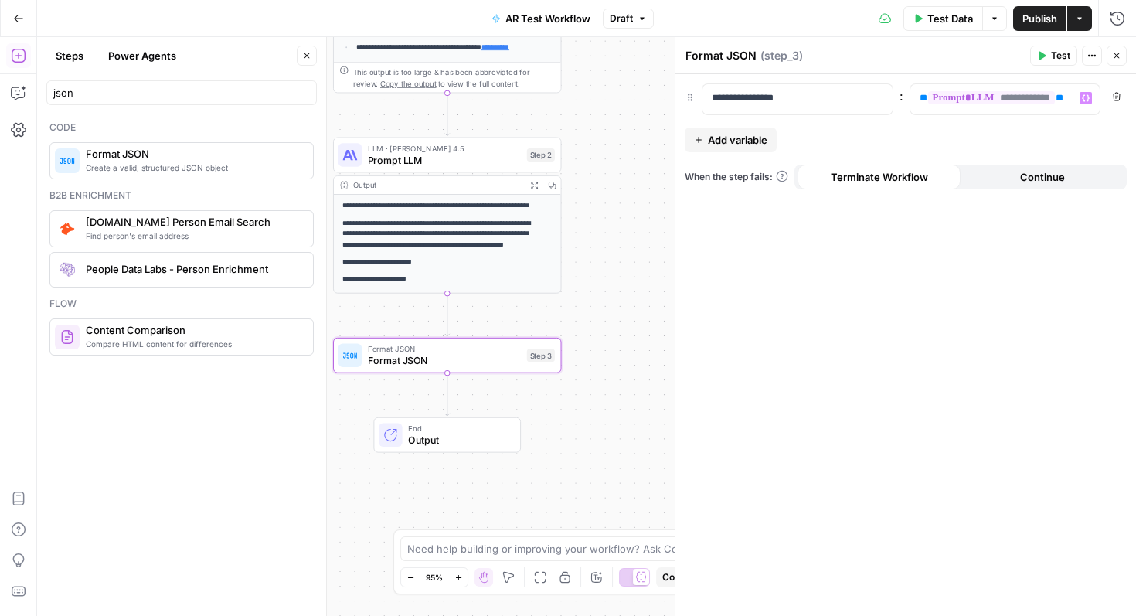
click at [726, 138] on span "Add variable" at bounding box center [738, 139] width 60 height 15
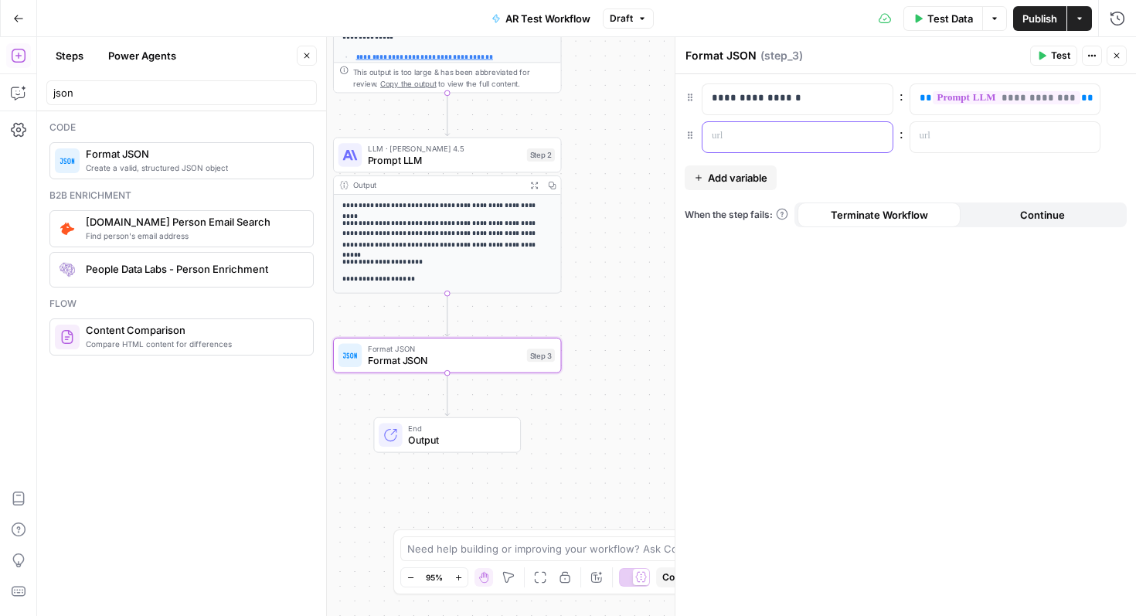
click at [771, 131] on p at bounding box center [785, 135] width 147 height 15
click at [938, 132] on p at bounding box center [993, 135] width 147 height 15
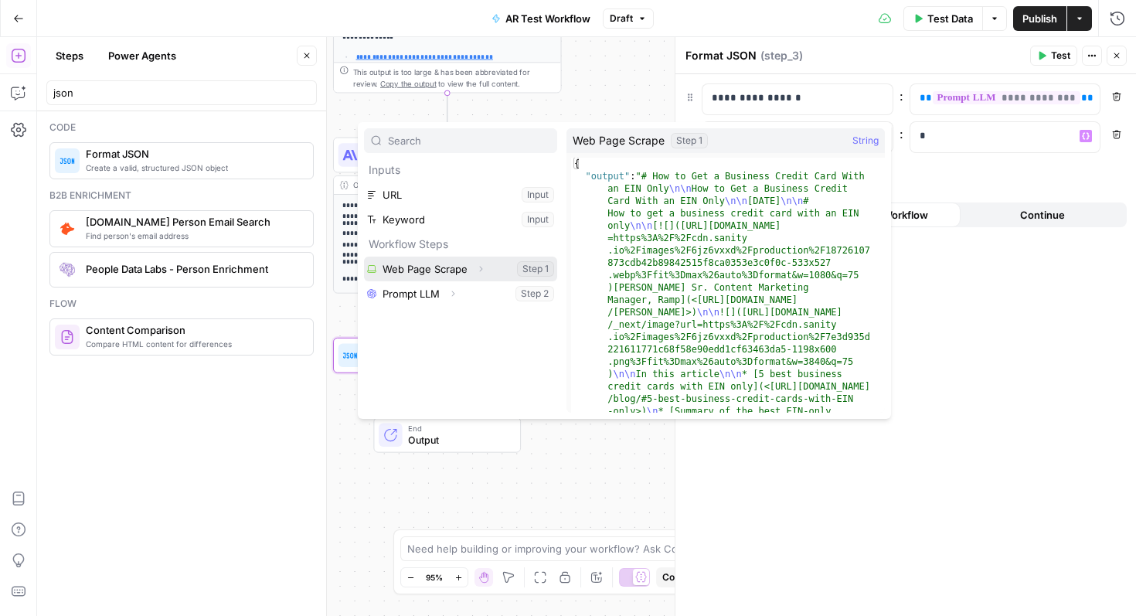
click at [437, 259] on button "Select variable Web Page Scrape" at bounding box center [460, 269] width 193 height 25
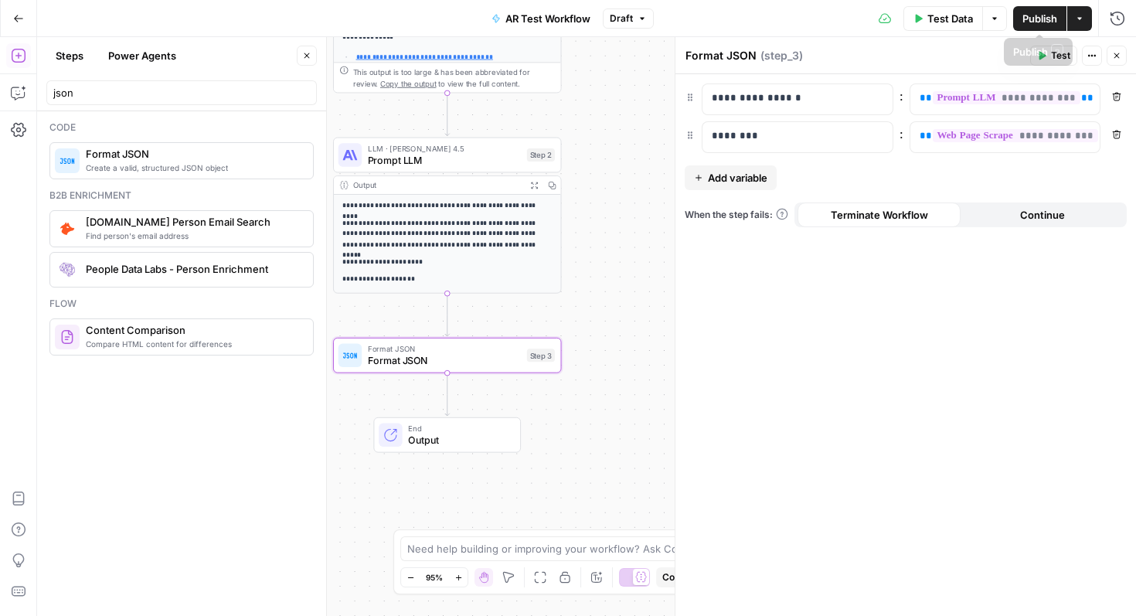
click at [1043, 19] on span "Publish" at bounding box center [1039, 18] width 35 height 15
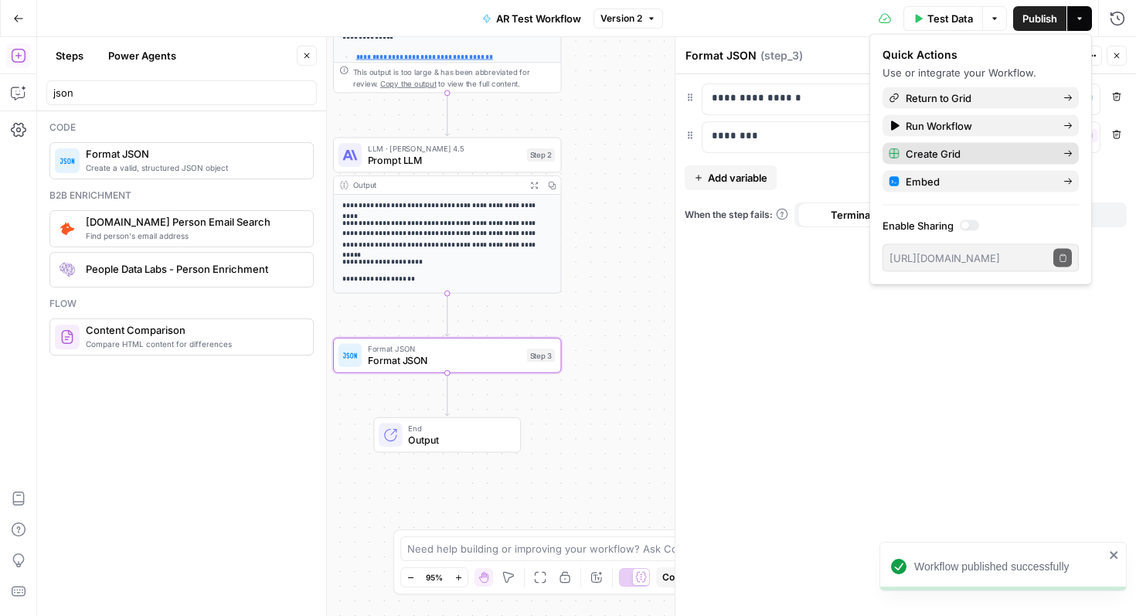
click at [988, 155] on span "Create Grid" at bounding box center [978, 153] width 145 height 15
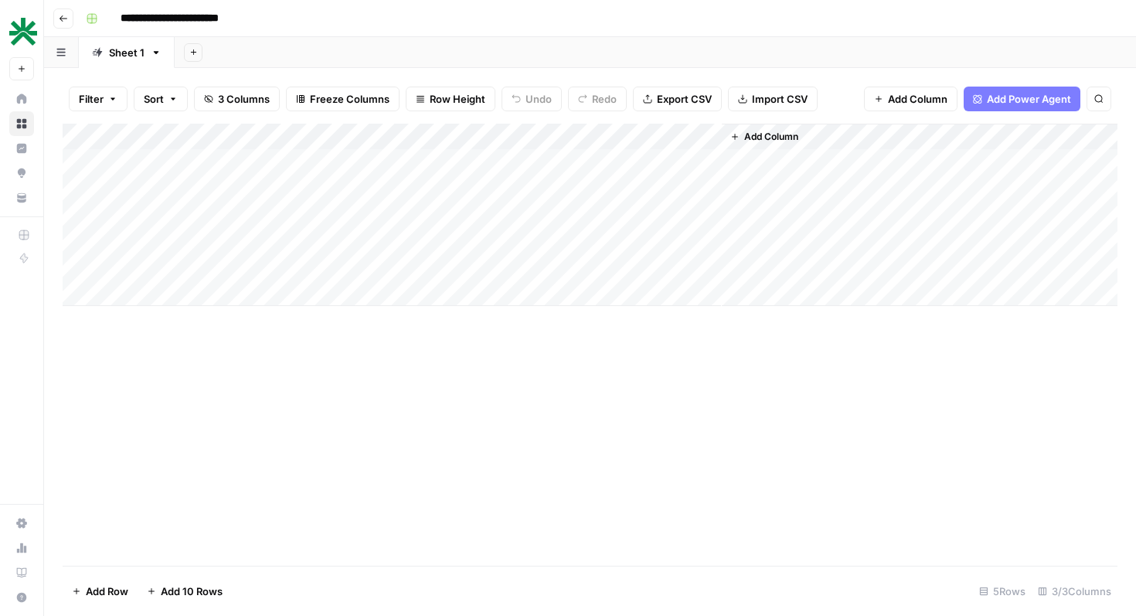
click at [156, 168] on div "Add Column" at bounding box center [590, 215] width 1055 height 182
click at [385, 400] on div "Add Column" at bounding box center [590, 345] width 1055 height 442
click at [423, 170] on div "Add Column" at bounding box center [590, 215] width 1055 height 182
type textarea "*"
click at [710, 379] on div "Add Column" at bounding box center [590, 345] width 1055 height 442
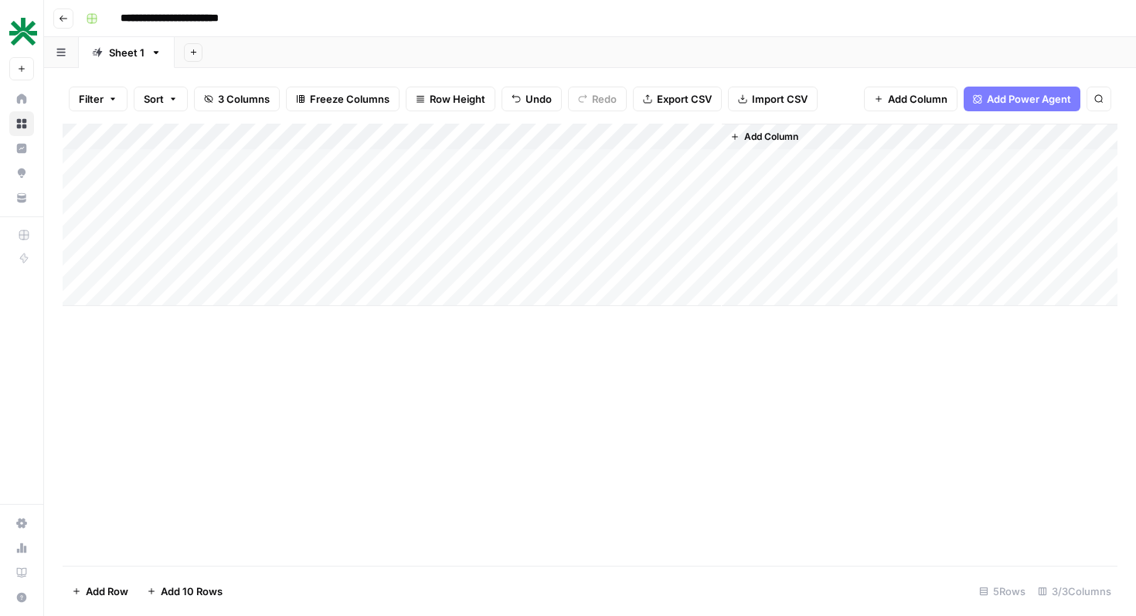
click at [615, 158] on div "Add Column" at bounding box center [590, 215] width 1055 height 182
click at [462, 178] on div "Add Column" at bounding box center [590, 215] width 1055 height 182
click at [464, 166] on div "Add Column" at bounding box center [590, 215] width 1055 height 182
click at [466, 164] on div "Add Column" at bounding box center [590, 215] width 1055 height 182
type textarea "**********"
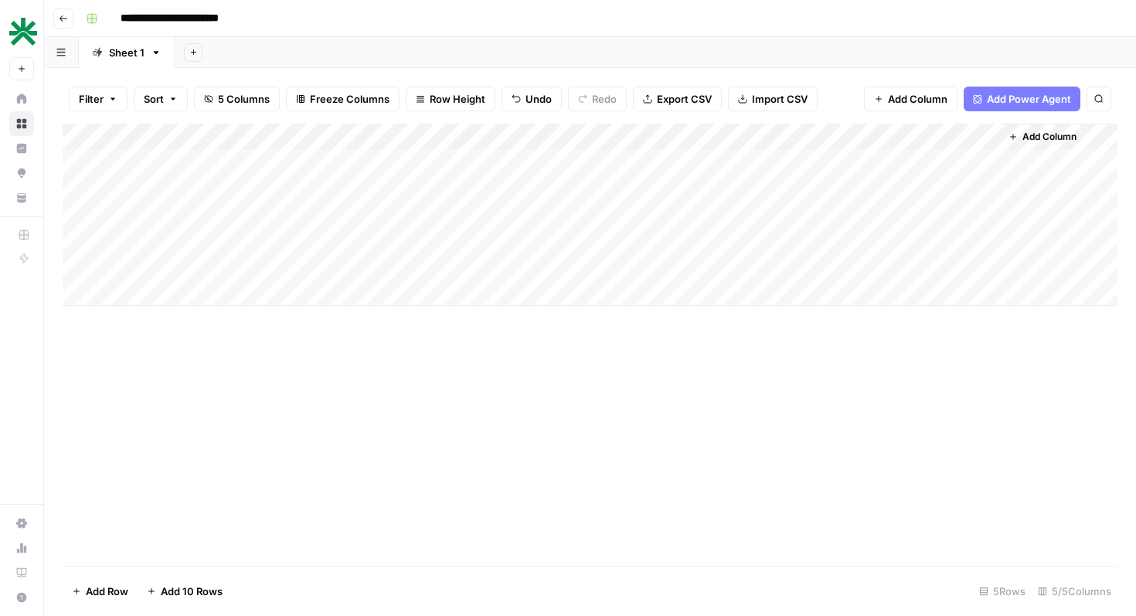
click at [58, 19] on button "Go back" at bounding box center [63, 19] width 20 height 20
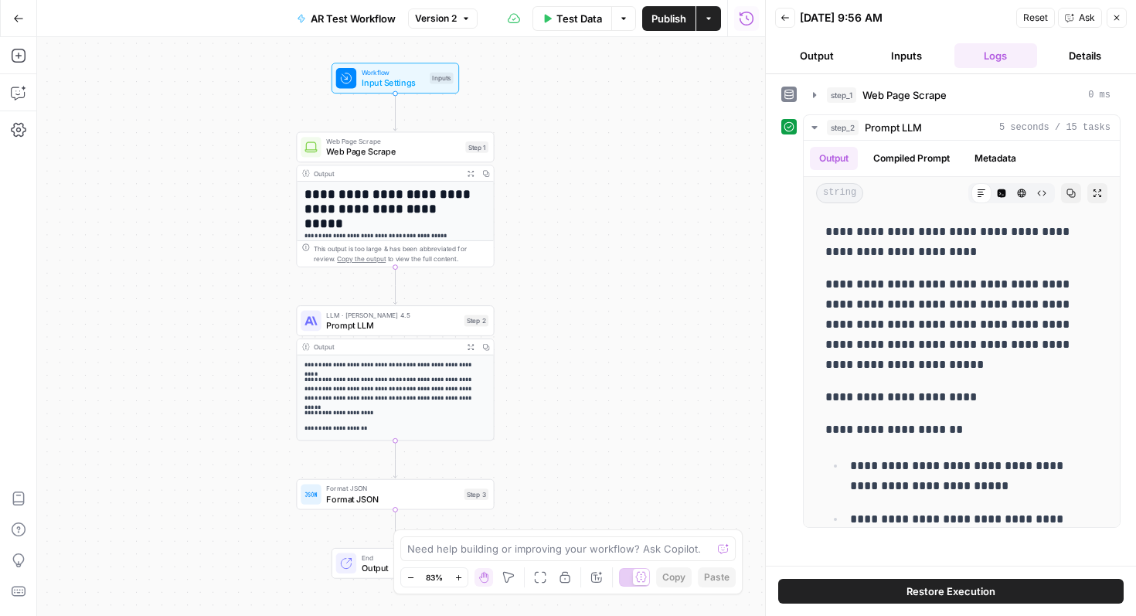
scroll to position [129, 0]
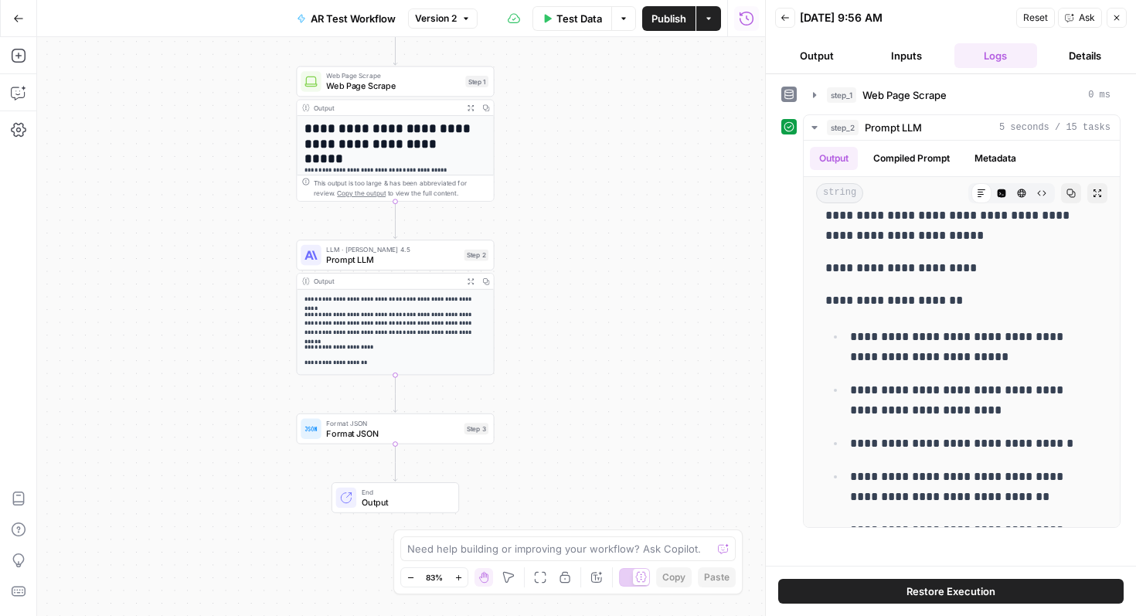
click at [673, 16] on span "Publish" at bounding box center [668, 18] width 35 height 15
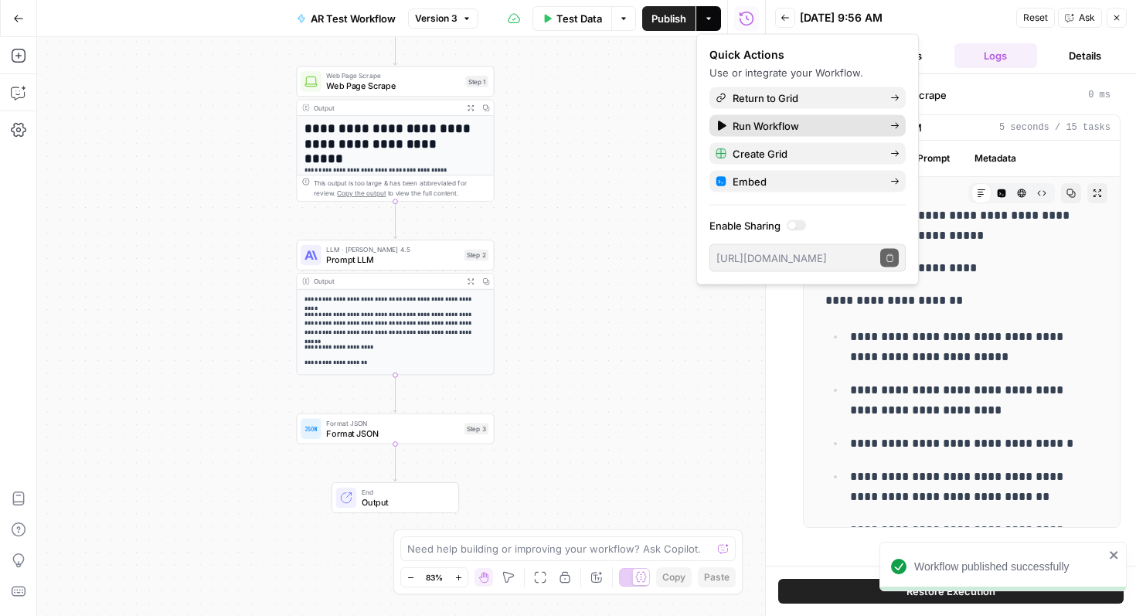
click at [770, 128] on span "Run Workflow" at bounding box center [805, 125] width 145 height 15
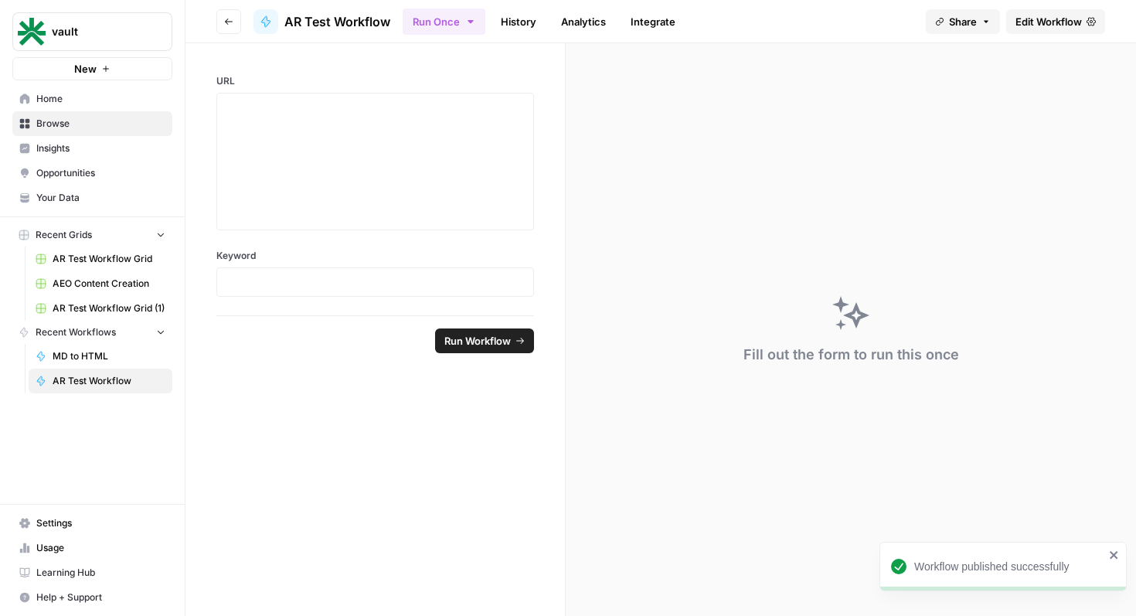
click at [84, 195] on span "Your Data" at bounding box center [100, 198] width 129 height 14
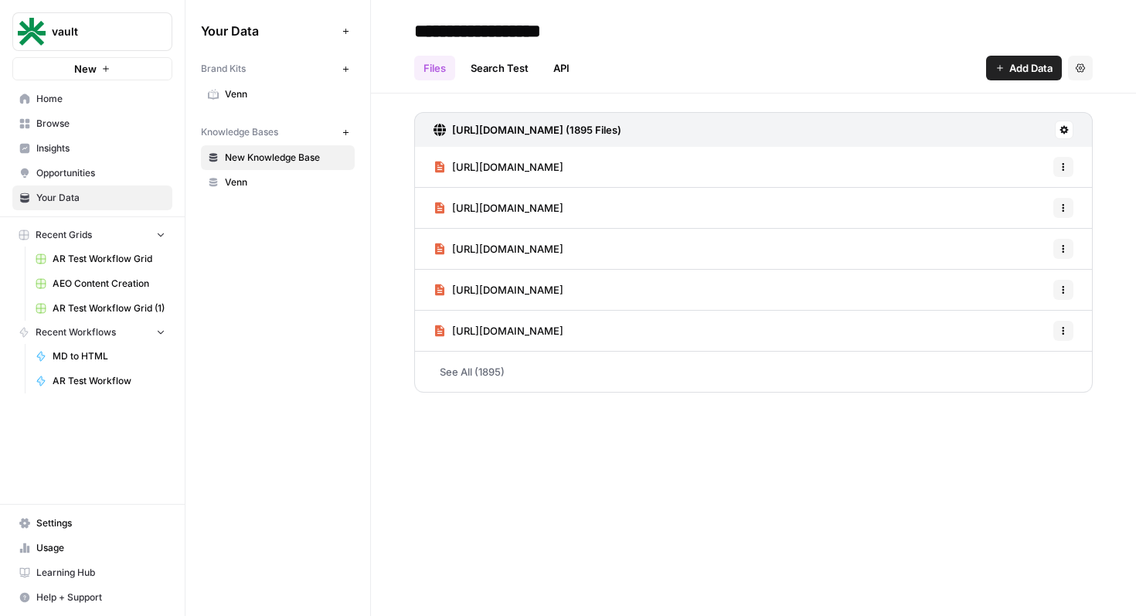
click at [310, 183] on span "Venn" at bounding box center [286, 182] width 123 height 14
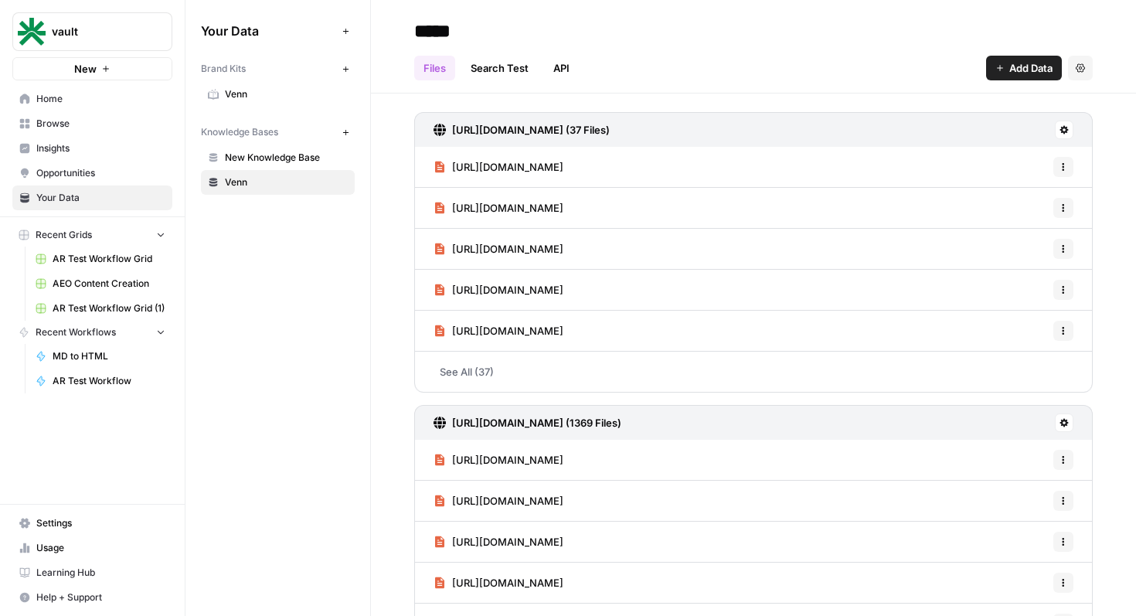
click at [287, 94] on span "Venn" at bounding box center [286, 94] width 123 height 14
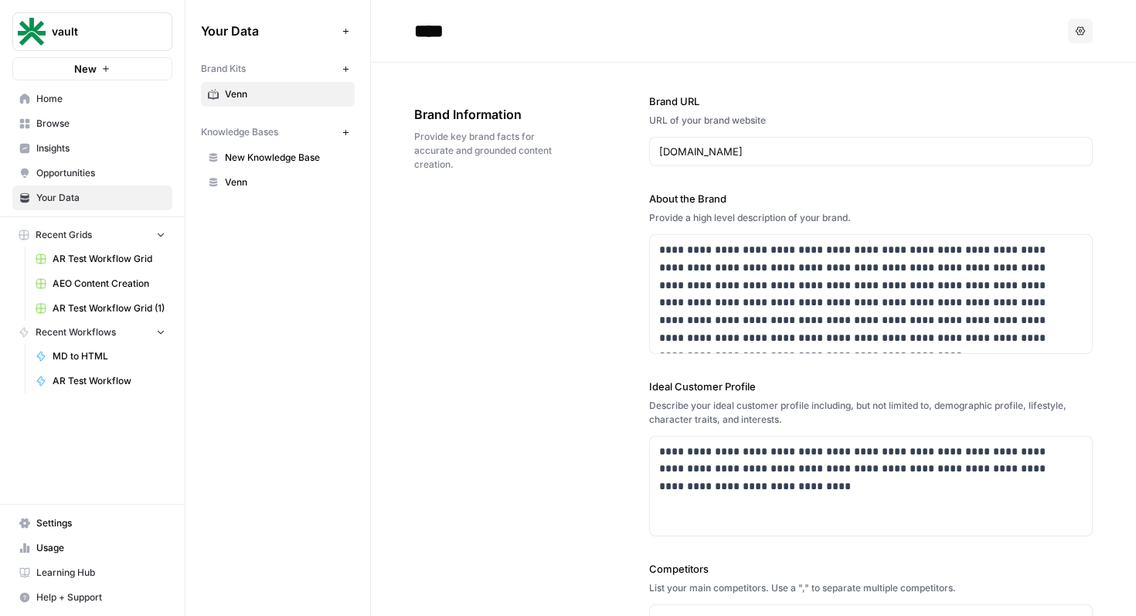
click at [286, 162] on span "New Knowledge Base" at bounding box center [286, 158] width 123 height 14
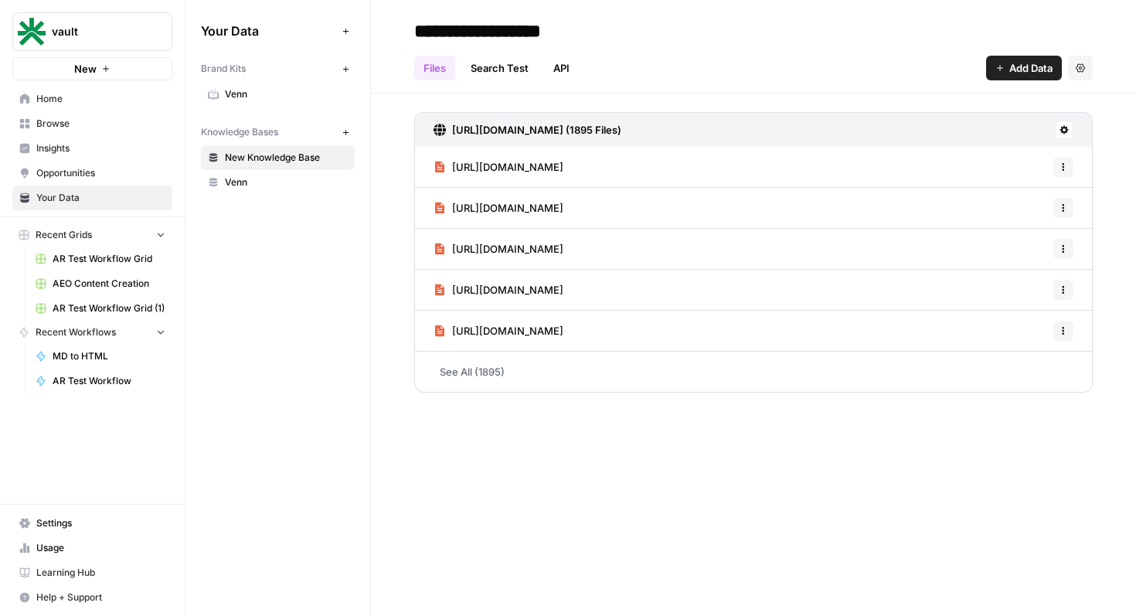
click at [284, 185] on span "Venn" at bounding box center [286, 182] width 123 height 14
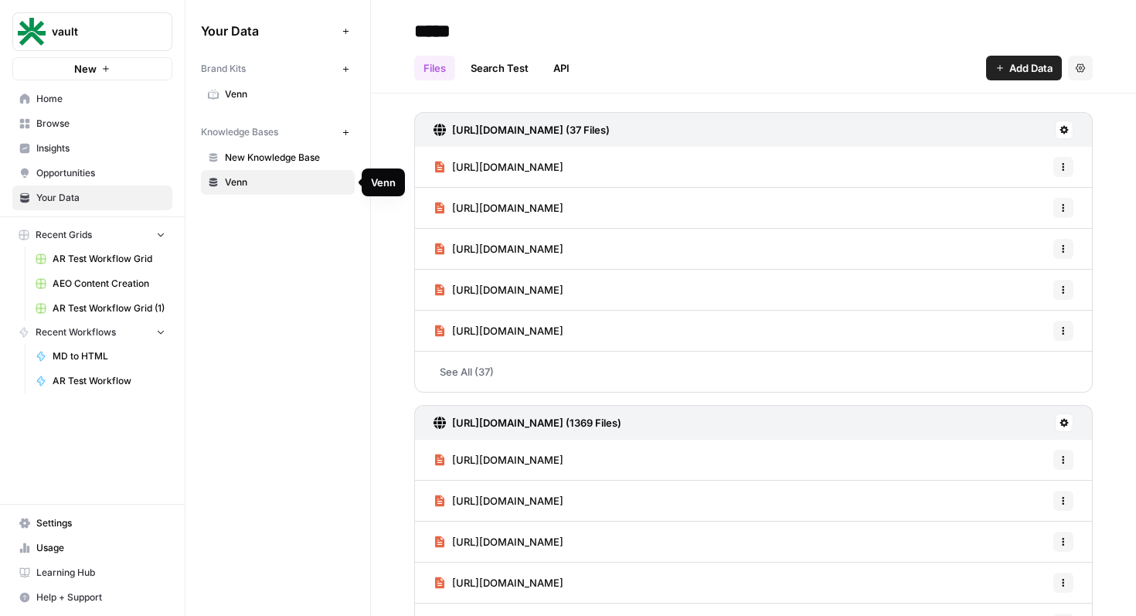
click at [267, 100] on span "Venn" at bounding box center [286, 94] width 123 height 14
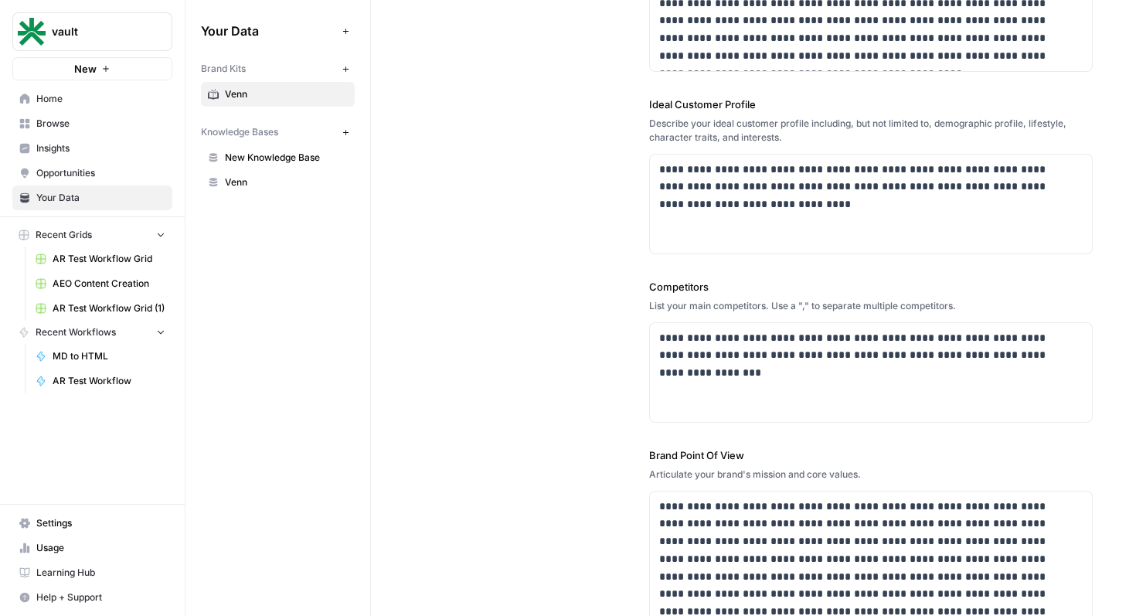
scroll to position [288, 0]
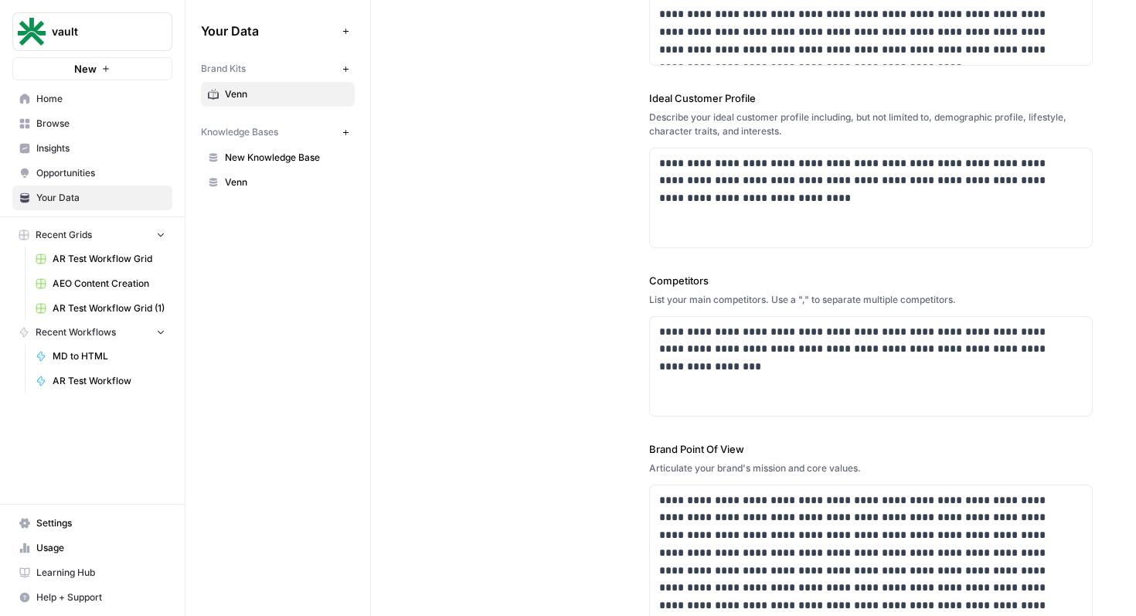
click at [112, 95] on span "Home" at bounding box center [100, 99] width 129 height 14
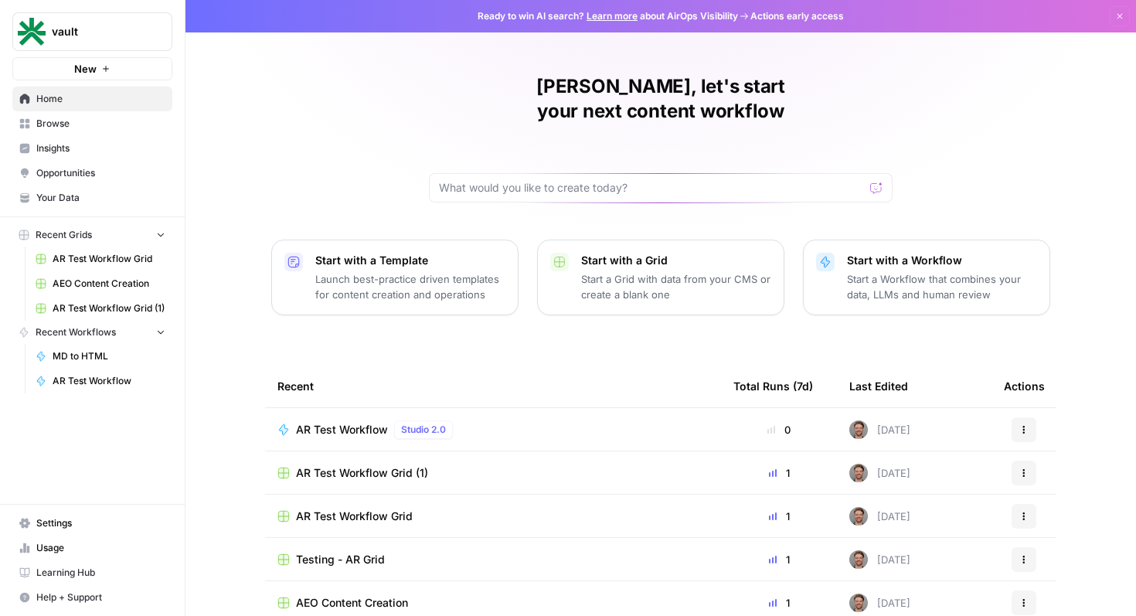
click at [355, 422] on span "AR Test Workflow" at bounding box center [342, 429] width 92 height 15
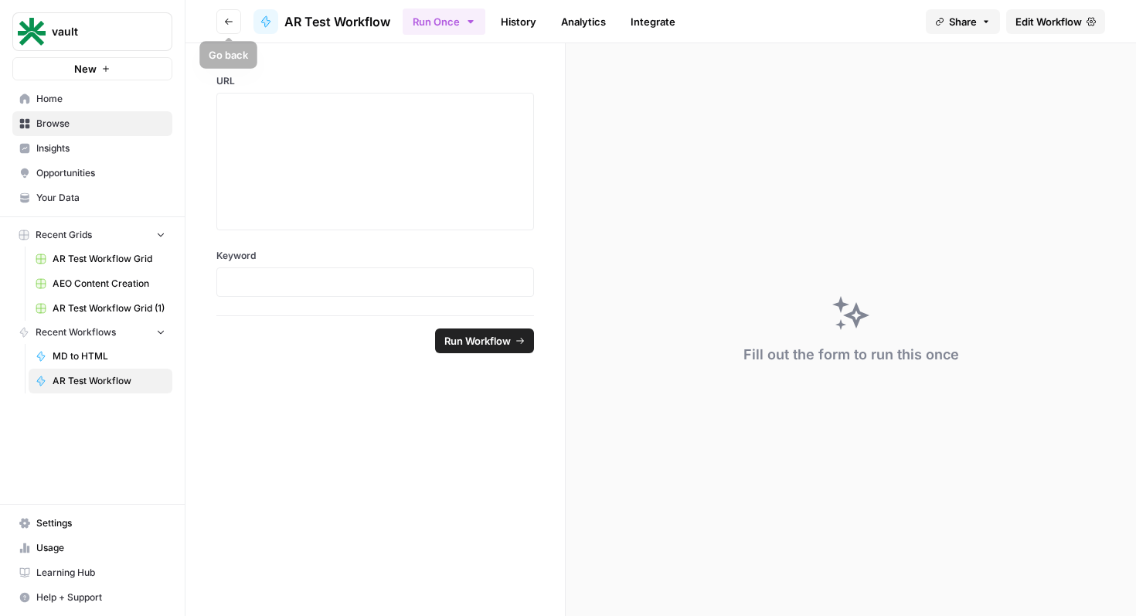
click at [236, 15] on button "Go back" at bounding box center [228, 21] width 25 height 25
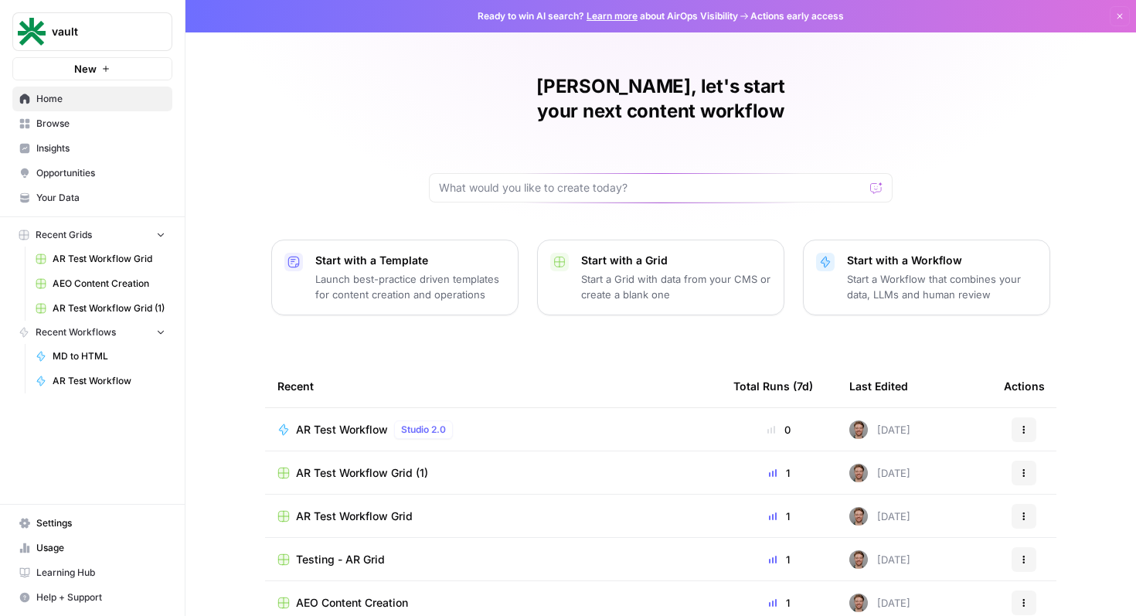
click at [328, 420] on div "AR Test Workflow Studio 2.0" at bounding box center [377, 429] width 163 height 19
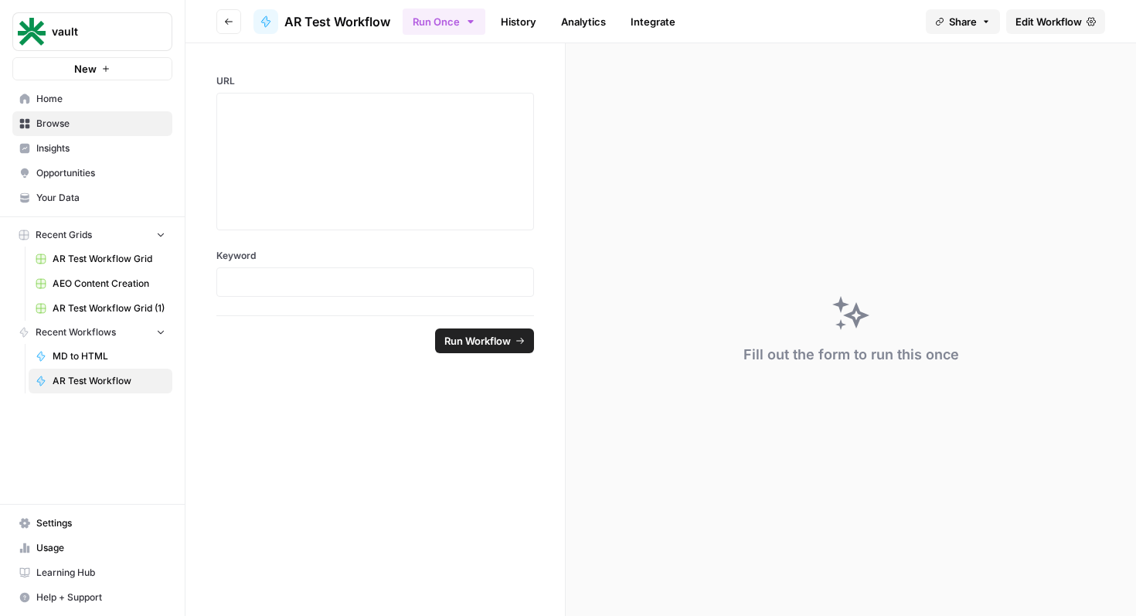
click at [89, 125] on span "Browse" at bounding box center [100, 124] width 129 height 14
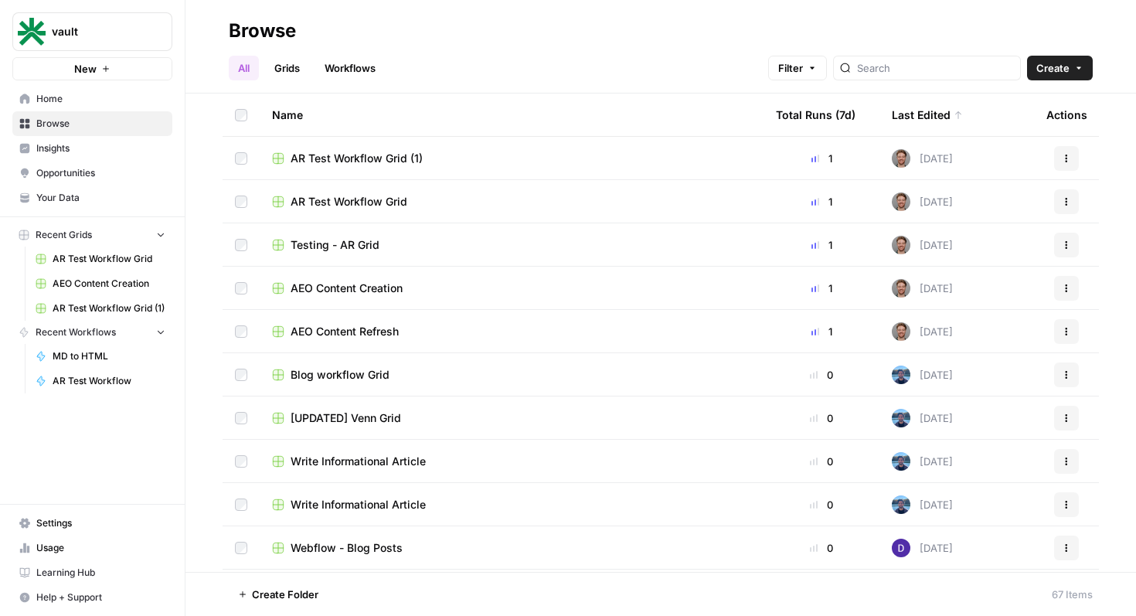
click at [75, 100] on span "Home" at bounding box center [100, 99] width 129 height 14
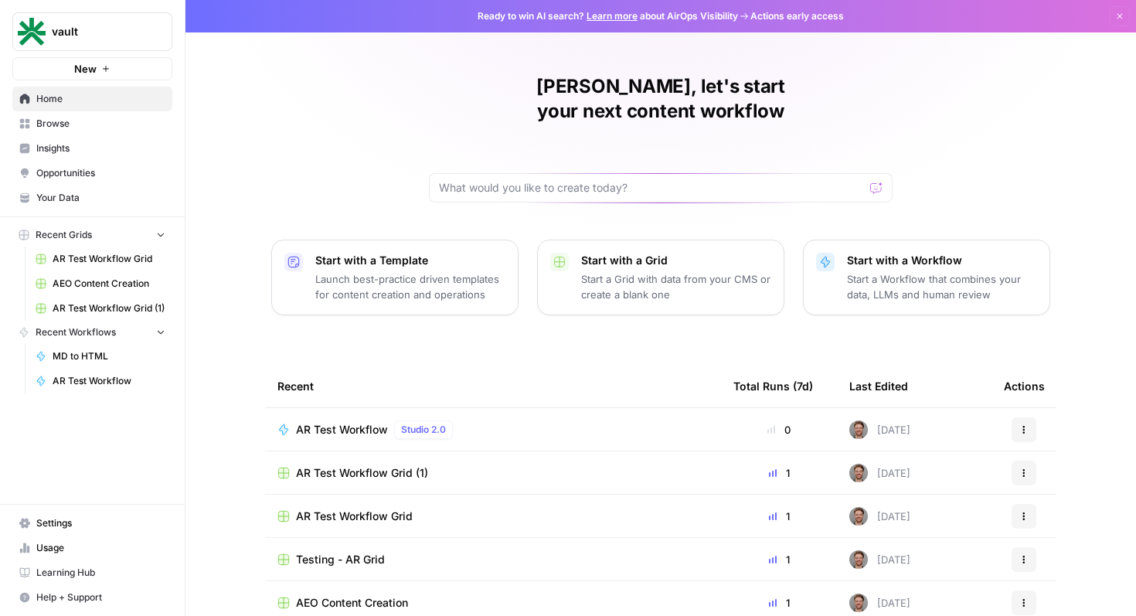
click at [340, 413] on td "AR Test Workflow Studio 2.0" at bounding box center [493, 429] width 456 height 43
click at [342, 422] on span "AR Test Workflow" at bounding box center [342, 429] width 92 height 15
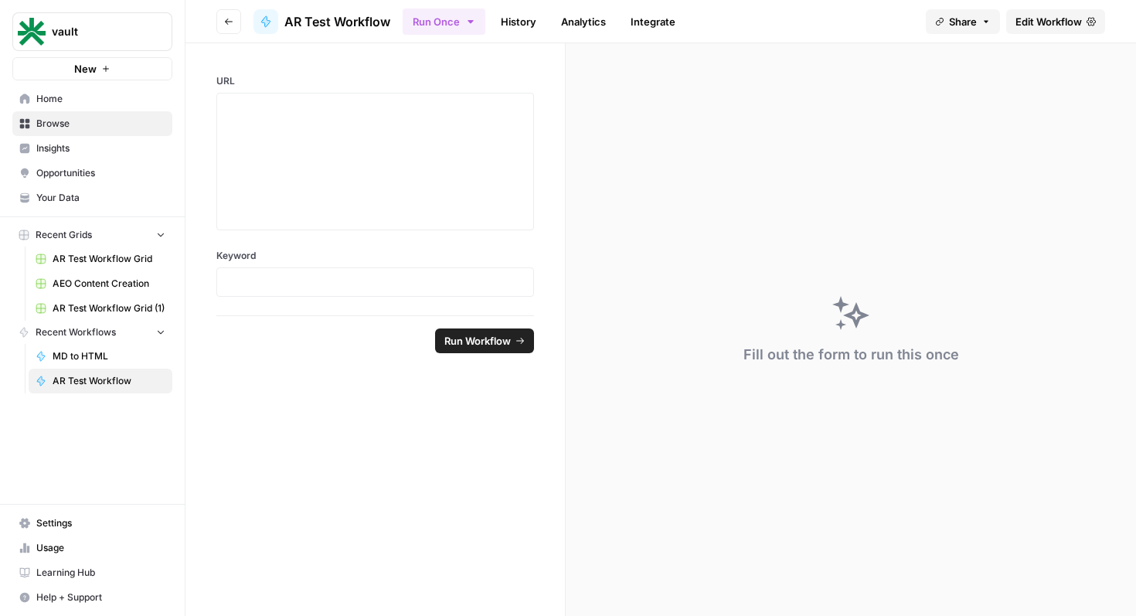
click at [1044, 16] on span "Edit Workflow" at bounding box center [1048, 21] width 66 height 15
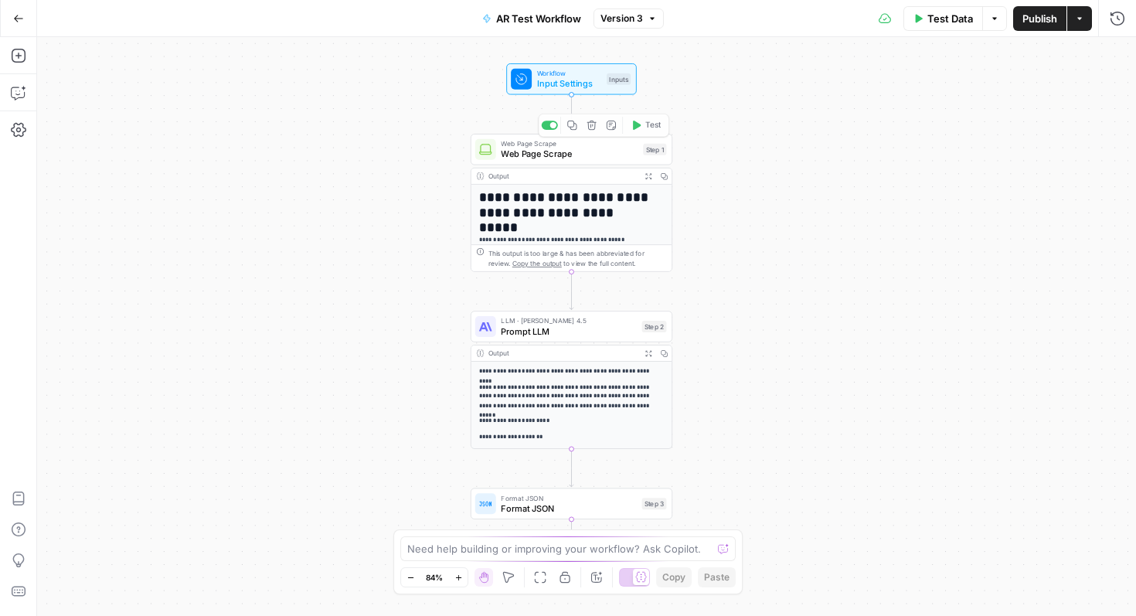
click at [573, 75] on span "Workflow" at bounding box center [569, 73] width 64 height 10
click at [932, 246] on button "Add Field" at bounding box center [893, 235] width 410 height 25
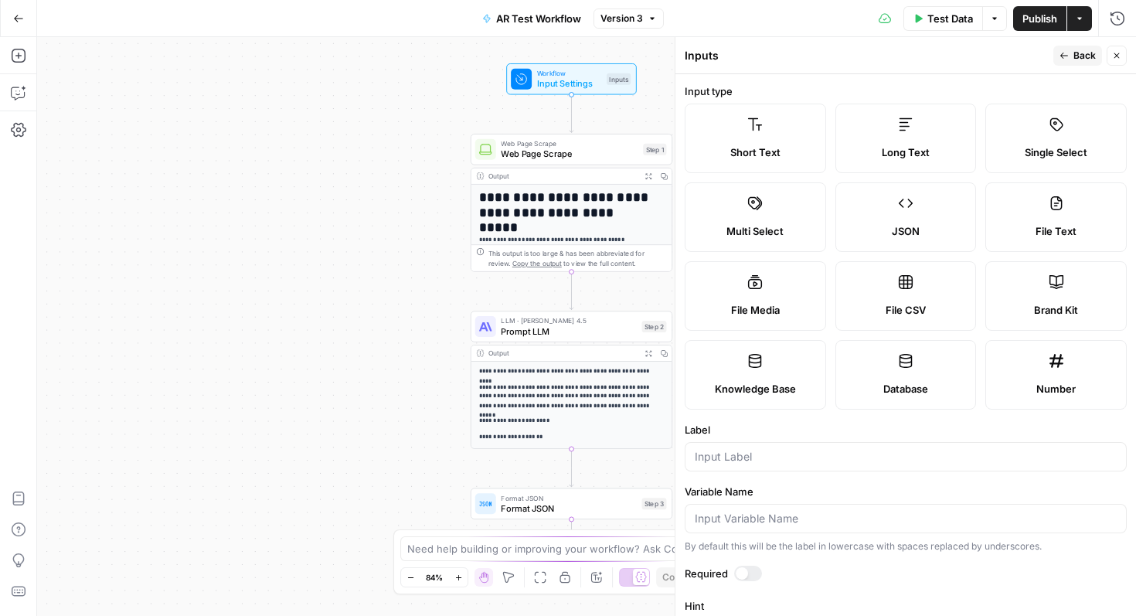
click at [1022, 304] on div "Brand Kit" at bounding box center [1055, 309] width 115 height 15
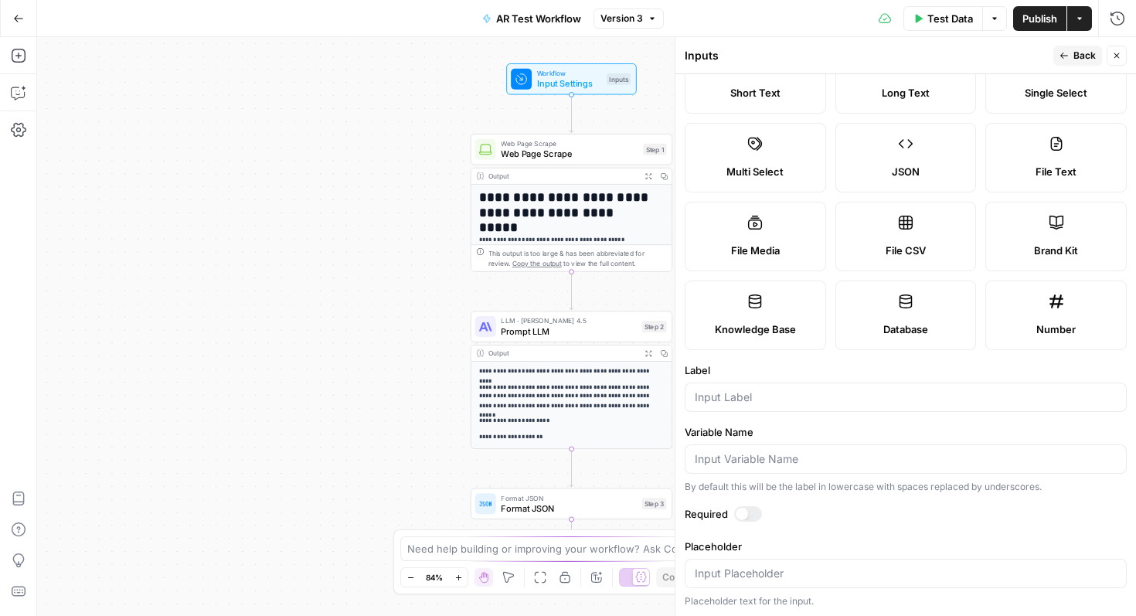
scroll to position [61, 0]
click at [1056, 244] on span "Brand Kit" at bounding box center [1056, 248] width 44 height 15
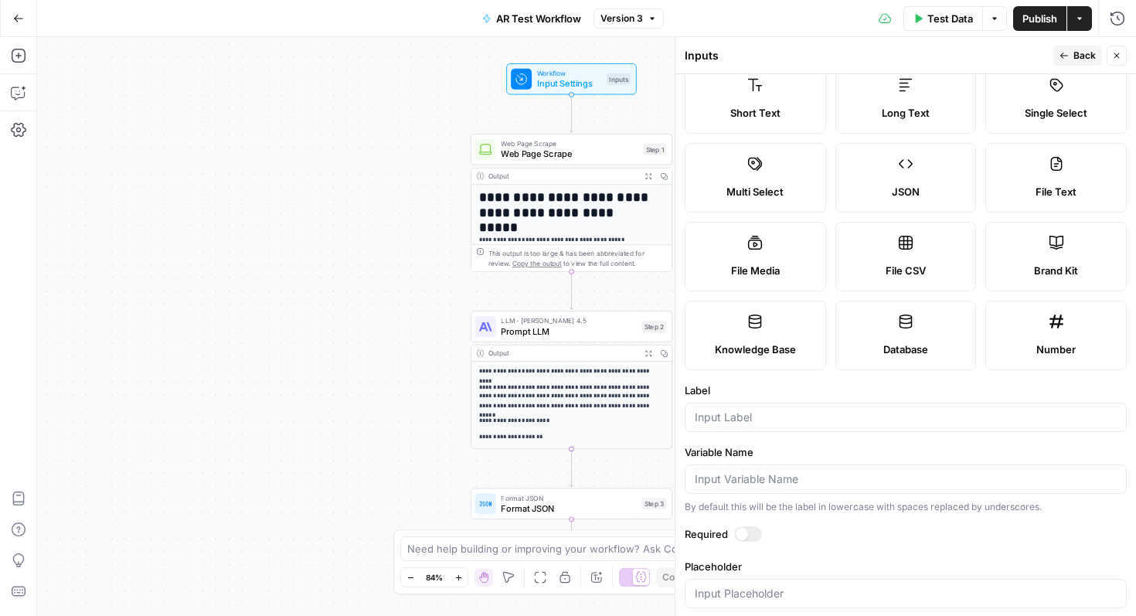
scroll to position [0, 0]
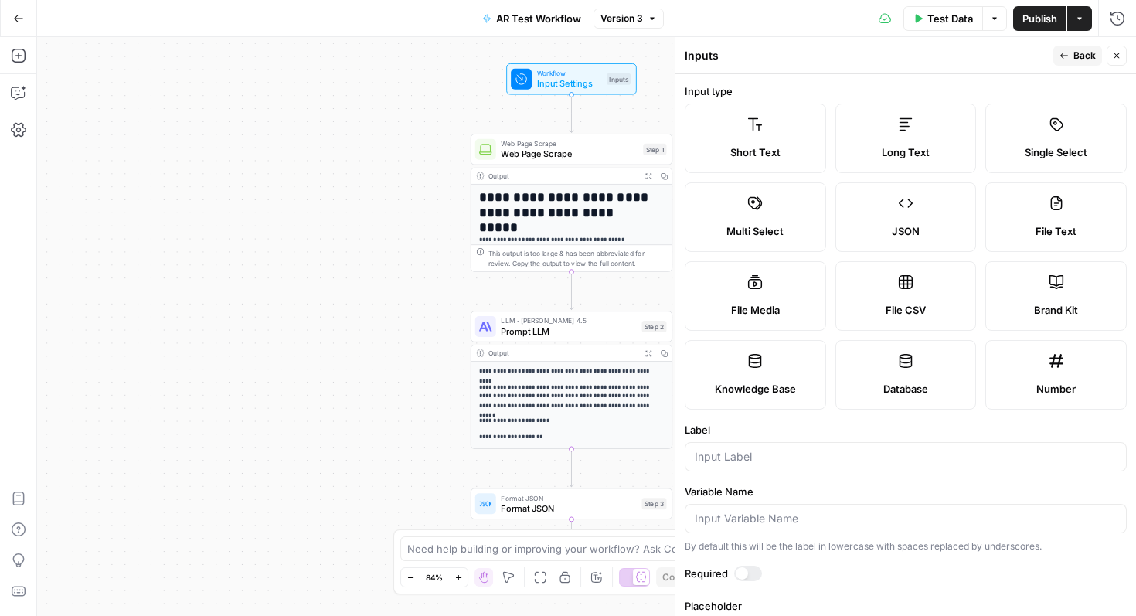
click at [1080, 46] on button "Back" at bounding box center [1077, 56] width 49 height 20
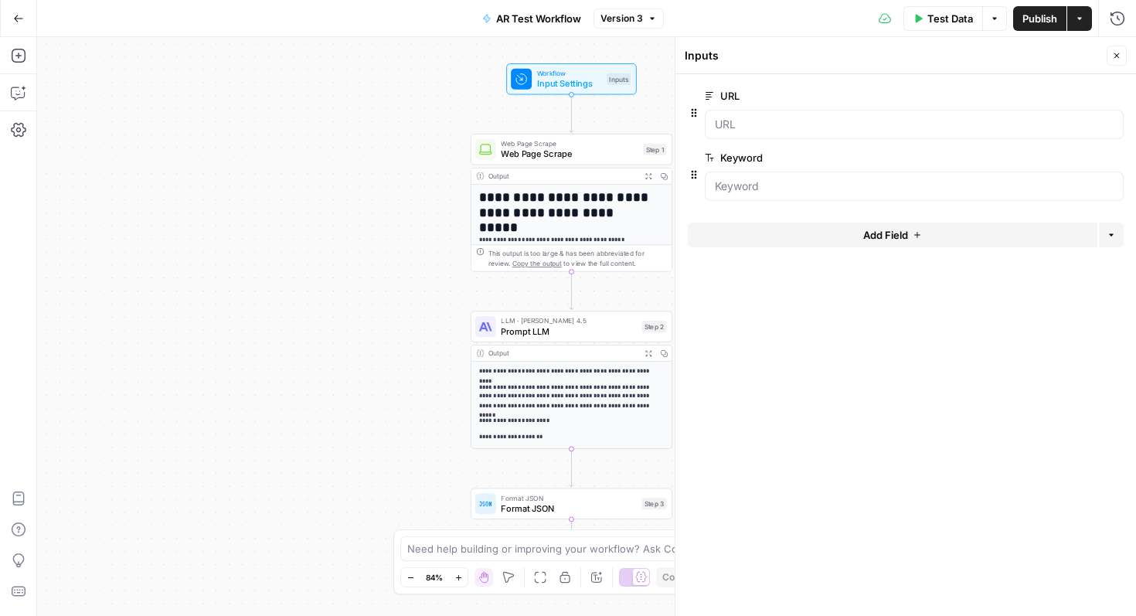
click at [859, 235] on button "Add Field" at bounding box center [893, 235] width 410 height 25
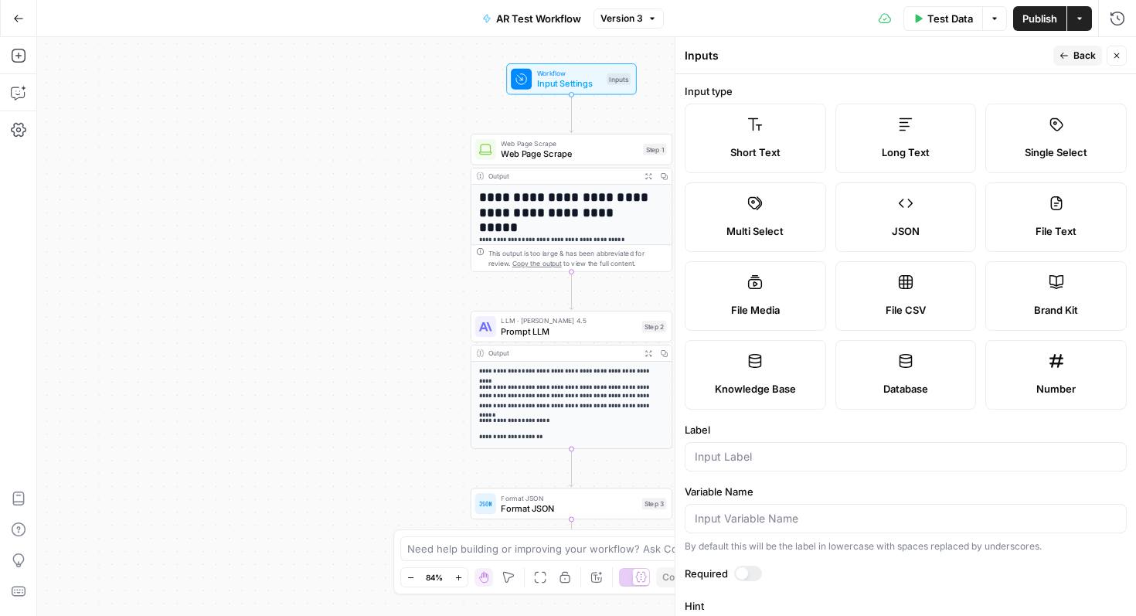
click at [1036, 288] on label "Brand Kit" at bounding box center [1055, 296] width 141 height 70
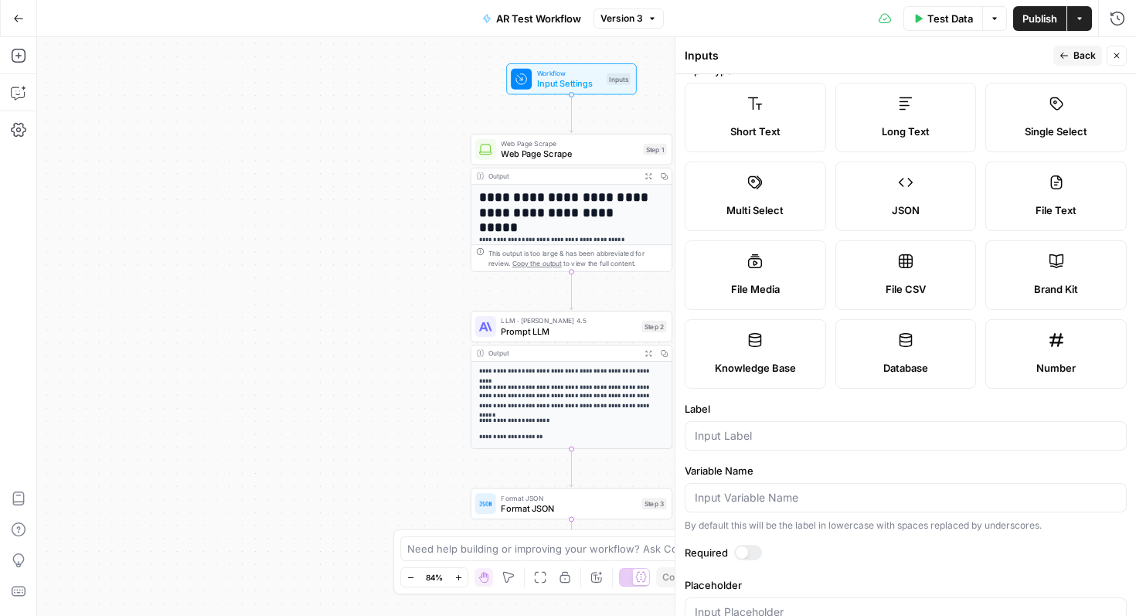
scroll to position [61, 0]
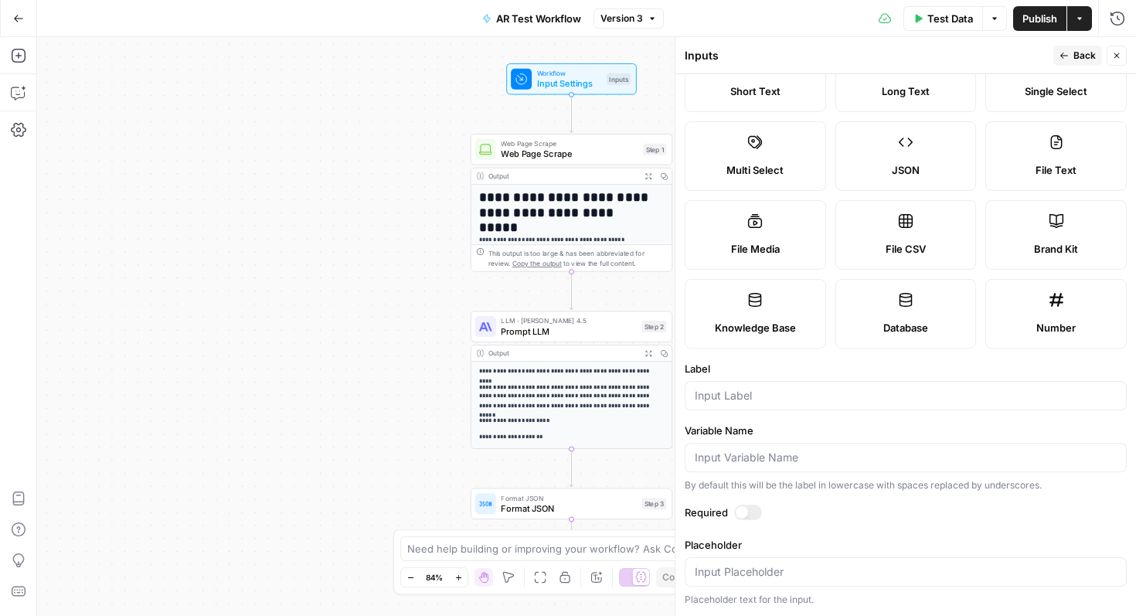
click at [745, 516] on div at bounding box center [742, 512] width 12 height 12
click at [827, 386] on div at bounding box center [906, 395] width 442 height 29
type input "Brand Kit"
click at [754, 515] on div at bounding box center [754, 512] width 12 height 12
click at [906, 512] on label "Required" at bounding box center [906, 512] width 442 height 15
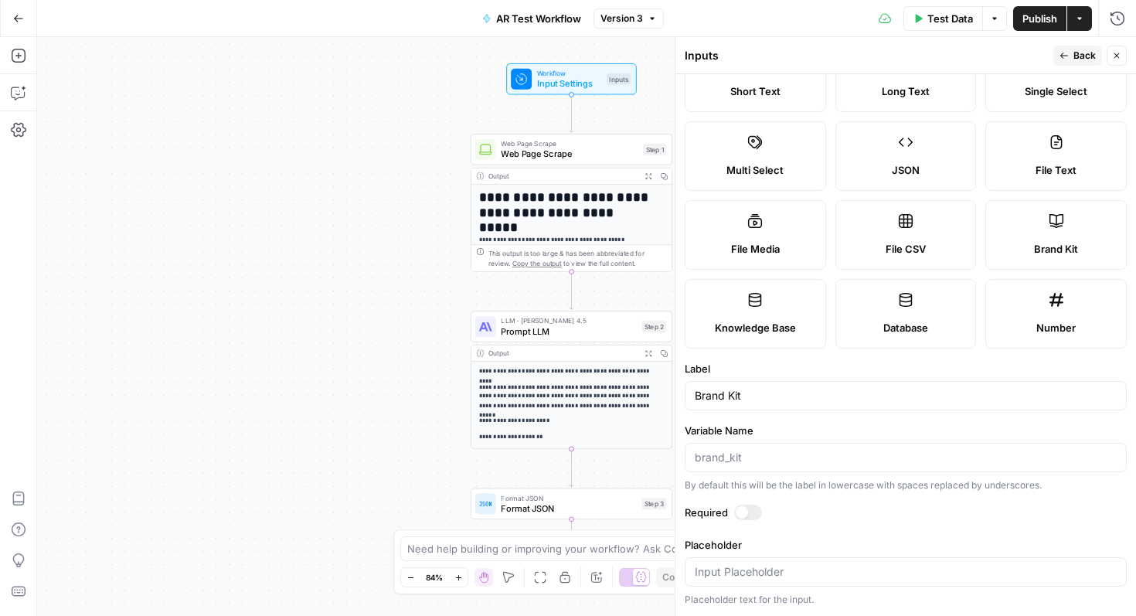
click at [1082, 53] on span "Back" at bounding box center [1084, 56] width 22 height 14
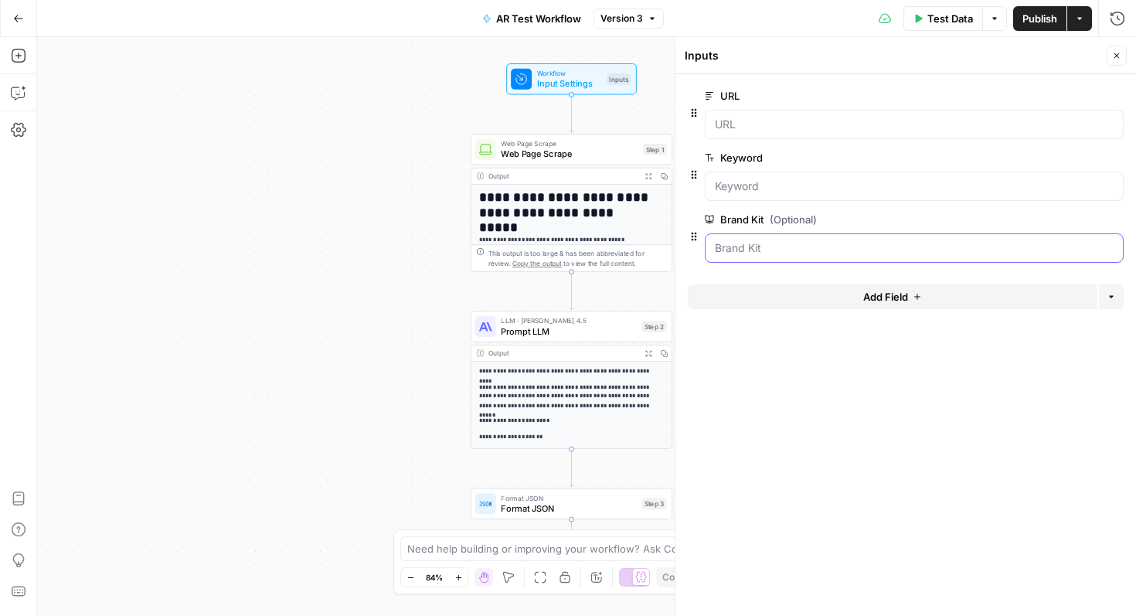
click at [787, 250] on Kit "Brand Kit (Optional)" at bounding box center [914, 247] width 399 height 15
click at [570, 74] on span "Workflow" at bounding box center [569, 73] width 64 height 10
click at [580, 59] on icon "button" at bounding box center [581, 54] width 10 height 10
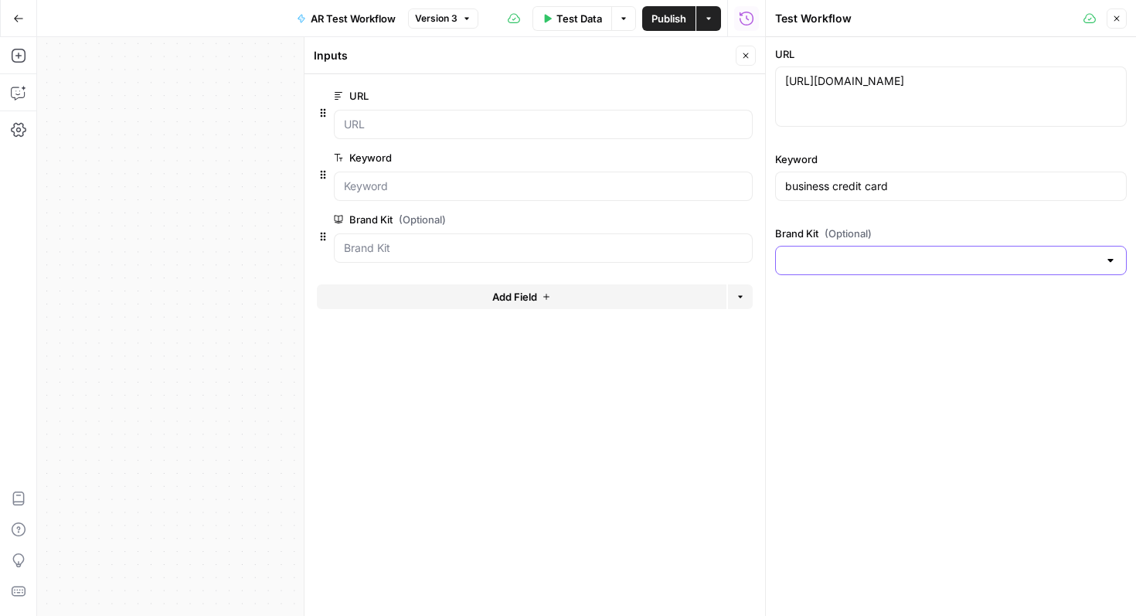
click at [874, 267] on input "Brand Kit (Optional)" at bounding box center [941, 260] width 313 height 15
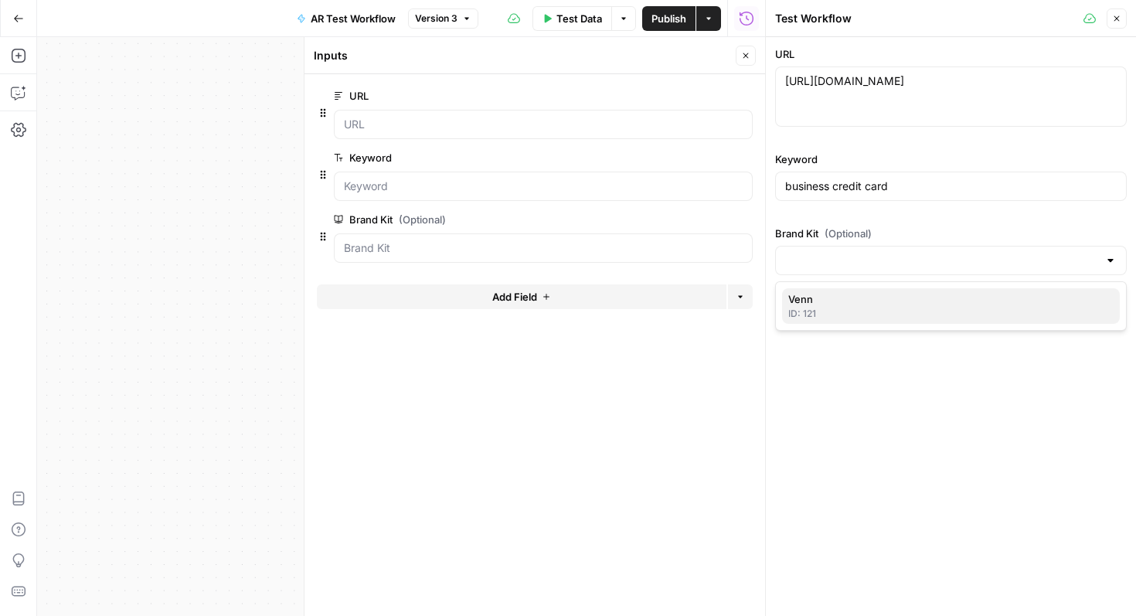
click at [855, 305] on span "Venn" at bounding box center [947, 298] width 319 height 15
type input "Venn"
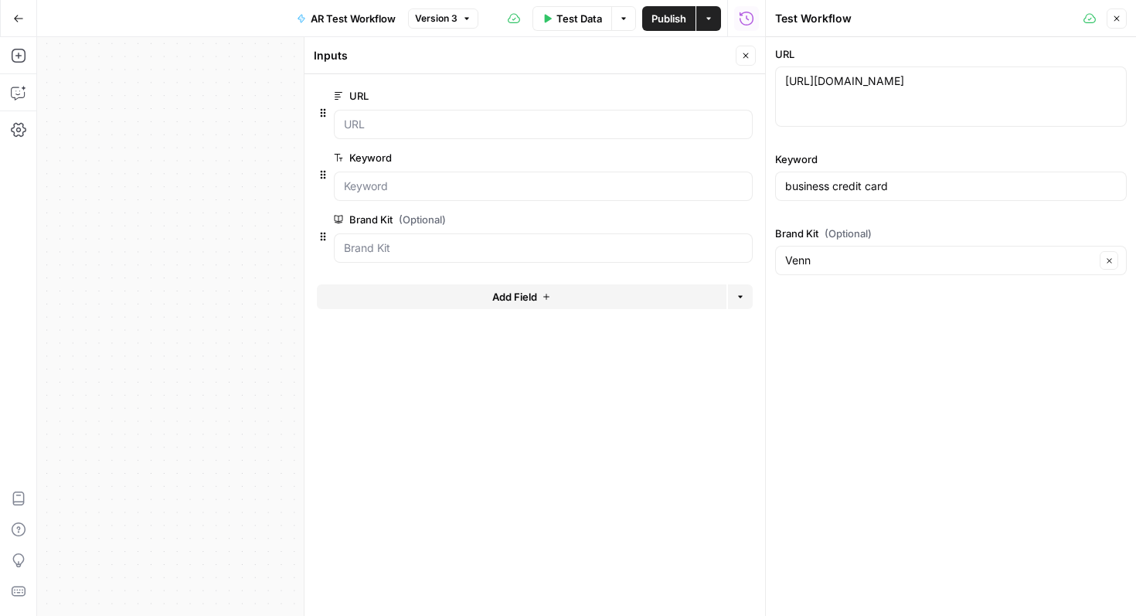
click at [674, 24] on span "Publish" at bounding box center [668, 18] width 35 height 15
click at [745, 56] on icon "button" at bounding box center [745, 55] width 9 height 9
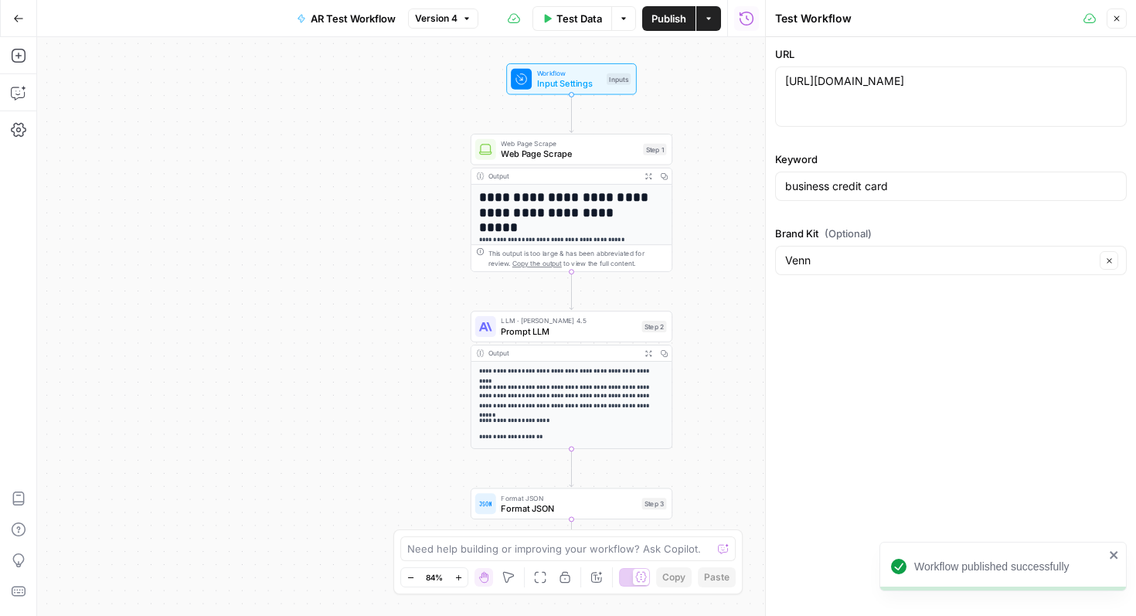
click at [1116, 15] on icon "button" at bounding box center [1116, 18] width 9 height 9
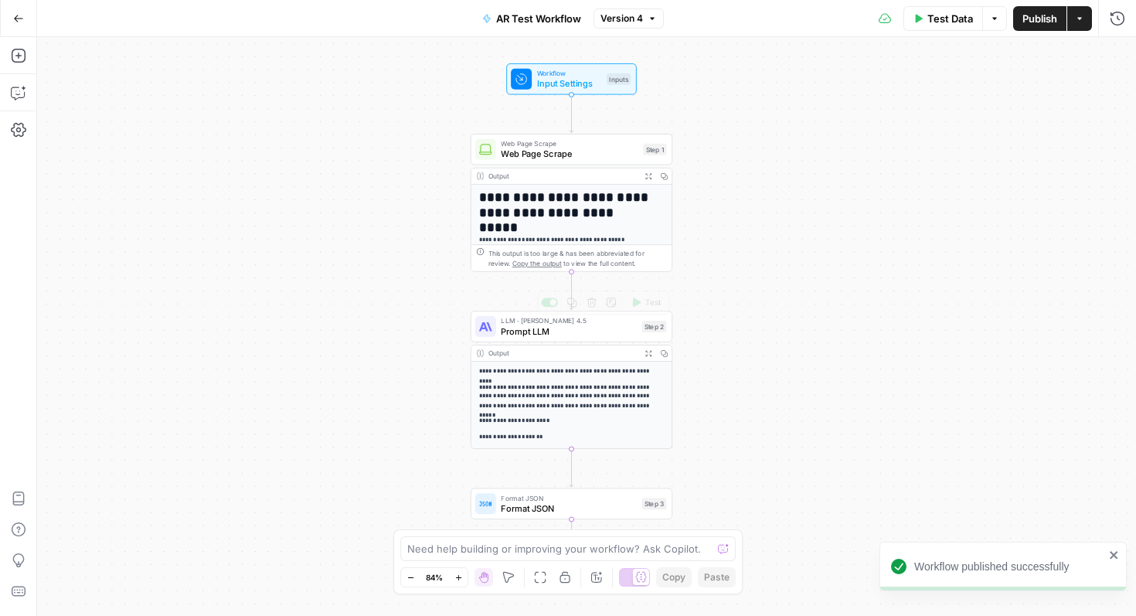
click at [614, 325] on span "Prompt LLM" at bounding box center [568, 331] width 135 height 13
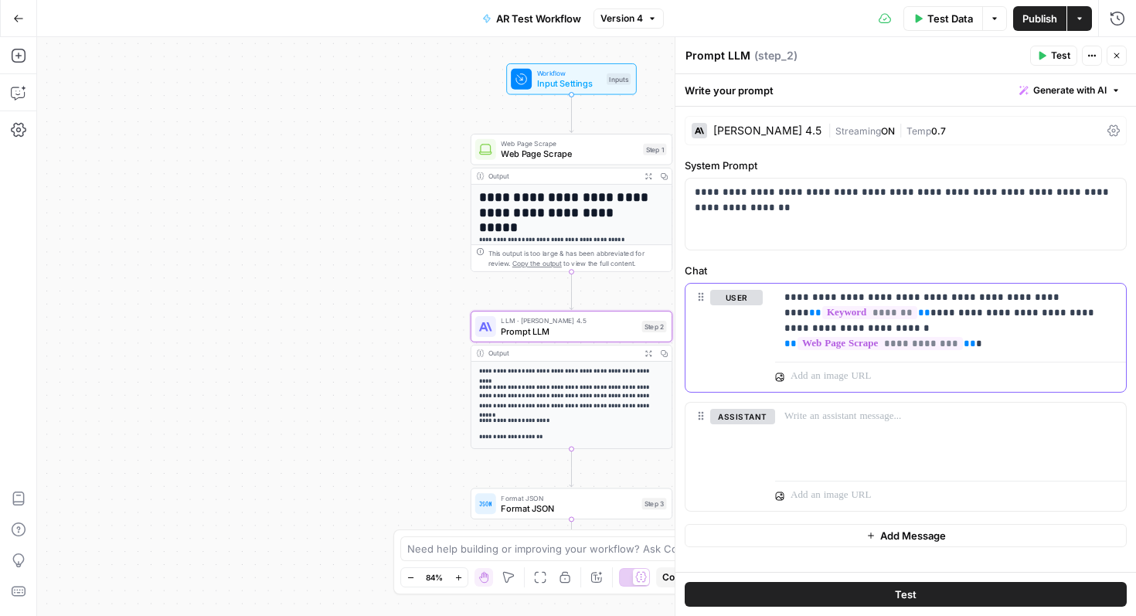
click at [1073, 333] on p "**********" at bounding box center [950, 313] width 332 height 46
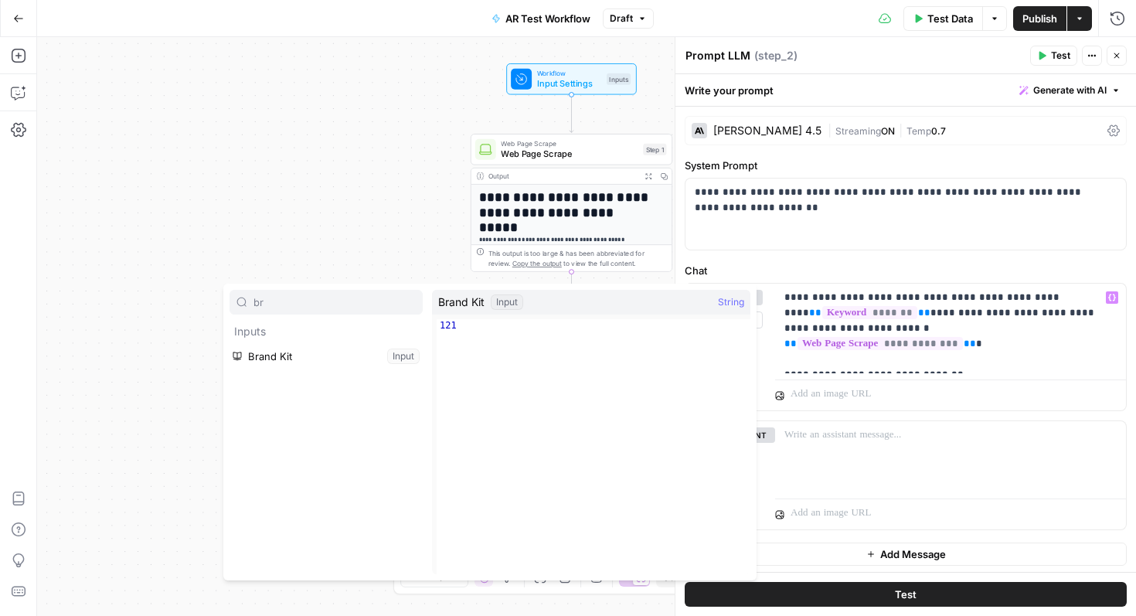
type input "br"
click at [338, 363] on button "Select variable Brand Kit" at bounding box center [326, 356] width 193 height 25
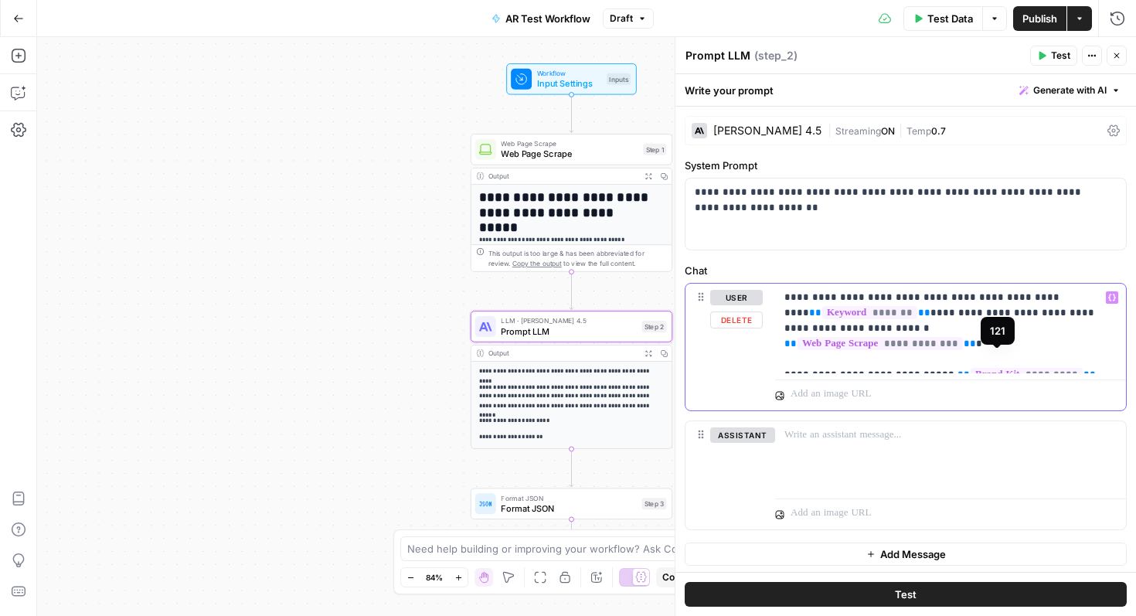
drag, startPoint x: 1075, startPoint y: 367, endPoint x: 929, endPoint y: 360, distance: 146.2
click at [935, 360] on p "**********" at bounding box center [944, 328] width 321 height 77
click at [934, 362] on p "**********" at bounding box center [944, 328] width 321 height 77
click at [929, 360] on p "**********" at bounding box center [944, 328] width 321 height 77
drag, startPoint x: 938, startPoint y: 360, endPoint x: 930, endPoint y: 362, distance: 7.9
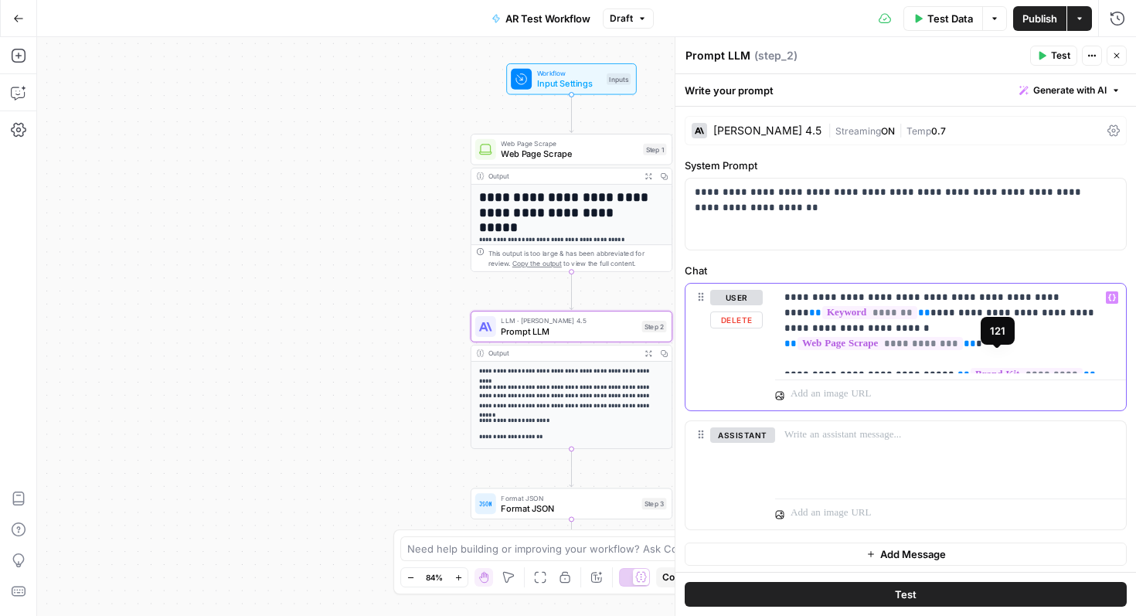
click at [957, 369] on span "**" at bounding box center [963, 374] width 12 height 10
click at [930, 362] on p "**********" at bounding box center [944, 328] width 321 height 77
drag, startPoint x: 932, startPoint y: 361, endPoint x: 1088, endPoint y: 364, distance: 156.1
click at [1088, 364] on p "**********" at bounding box center [944, 328] width 321 height 77
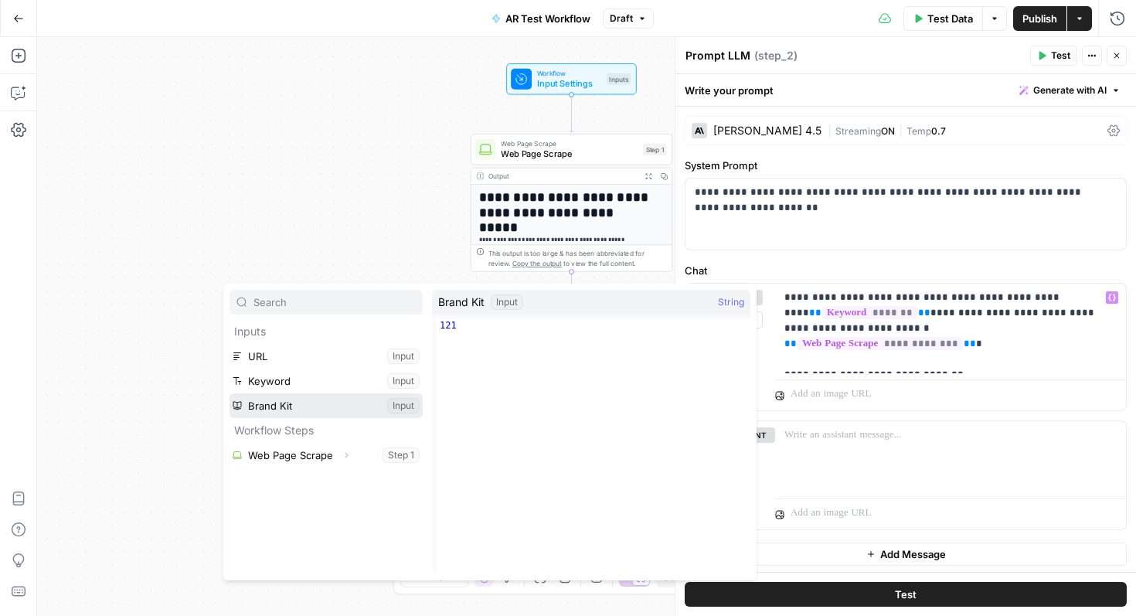
click at [378, 407] on button "Select variable Brand Kit" at bounding box center [326, 405] width 193 height 25
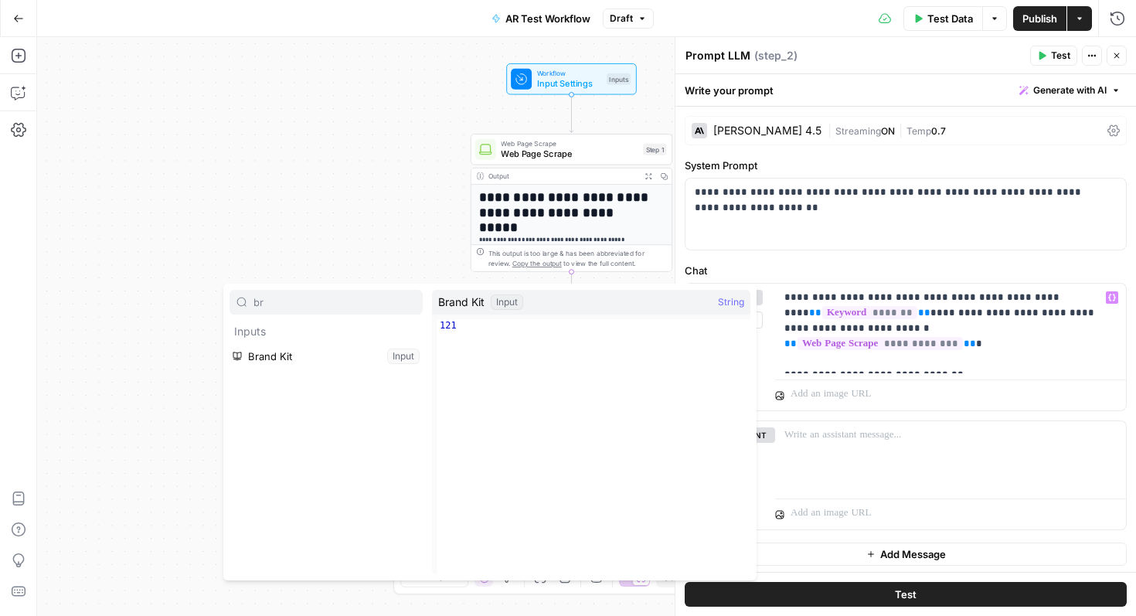
type input "b"
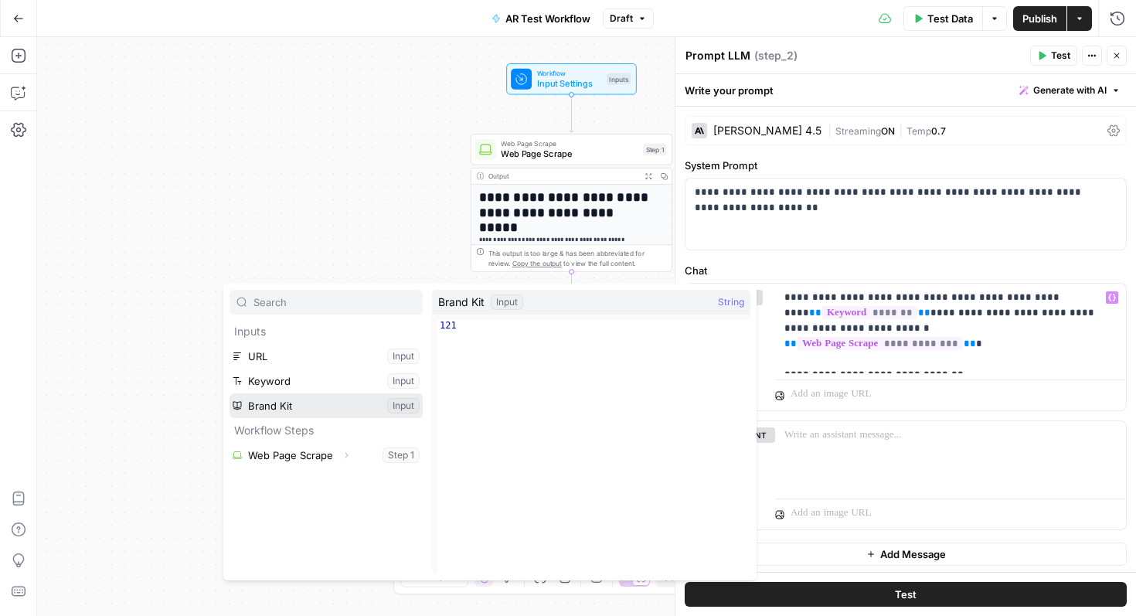
click at [373, 410] on button "Select variable Brand Kit" at bounding box center [326, 405] width 193 height 25
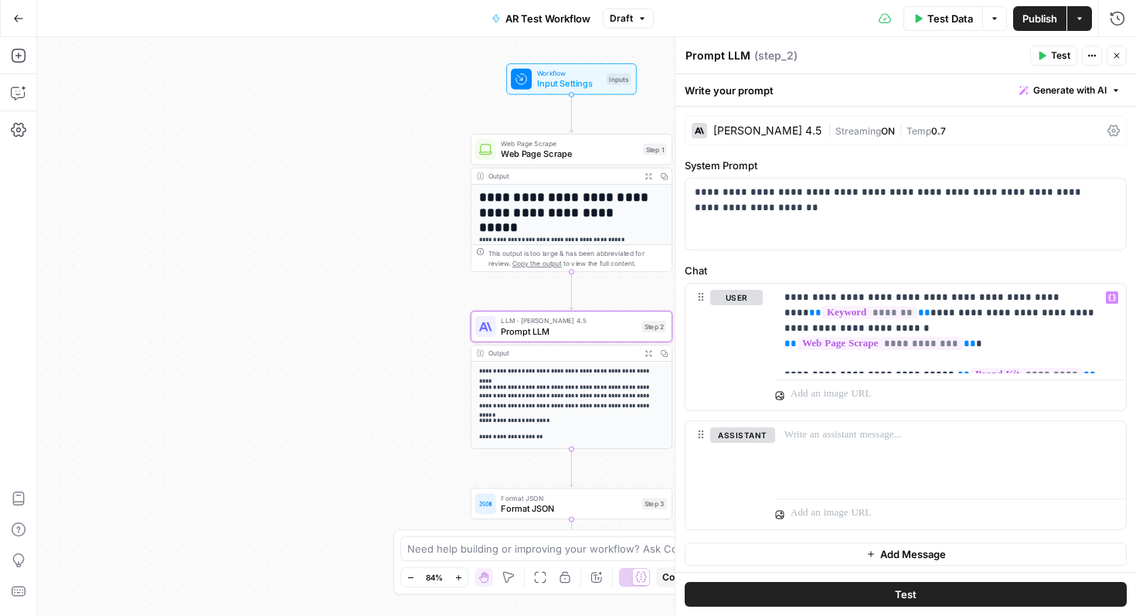
click at [8, 20] on button "Go Back" at bounding box center [19, 19] width 28 height 28
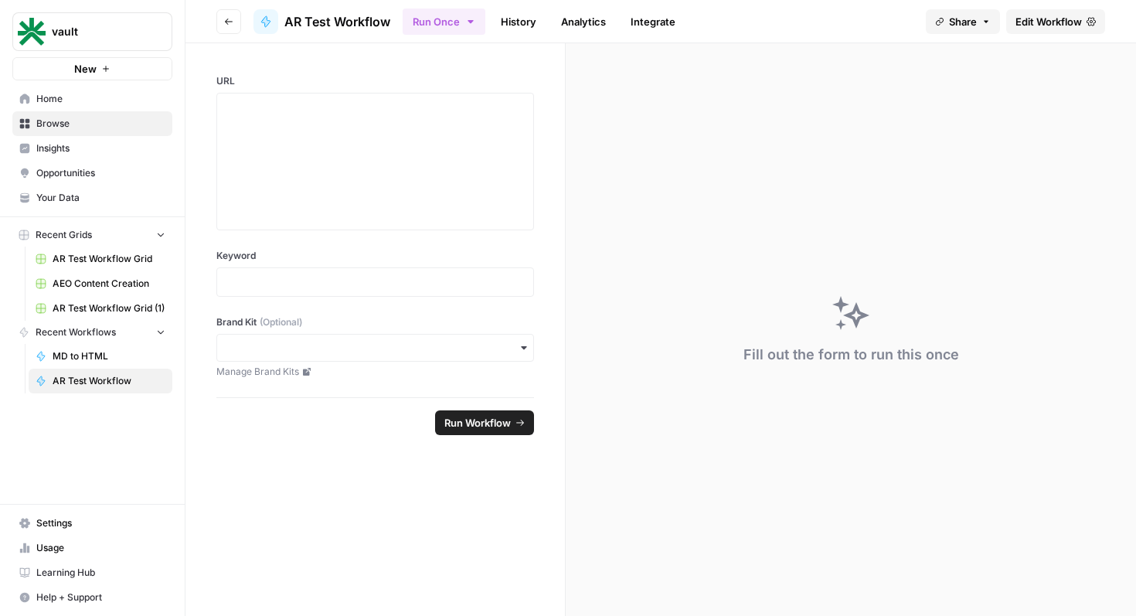
click at [52, 189] on link "Your Data" at bounding box center [92, 197] width 160 height 25
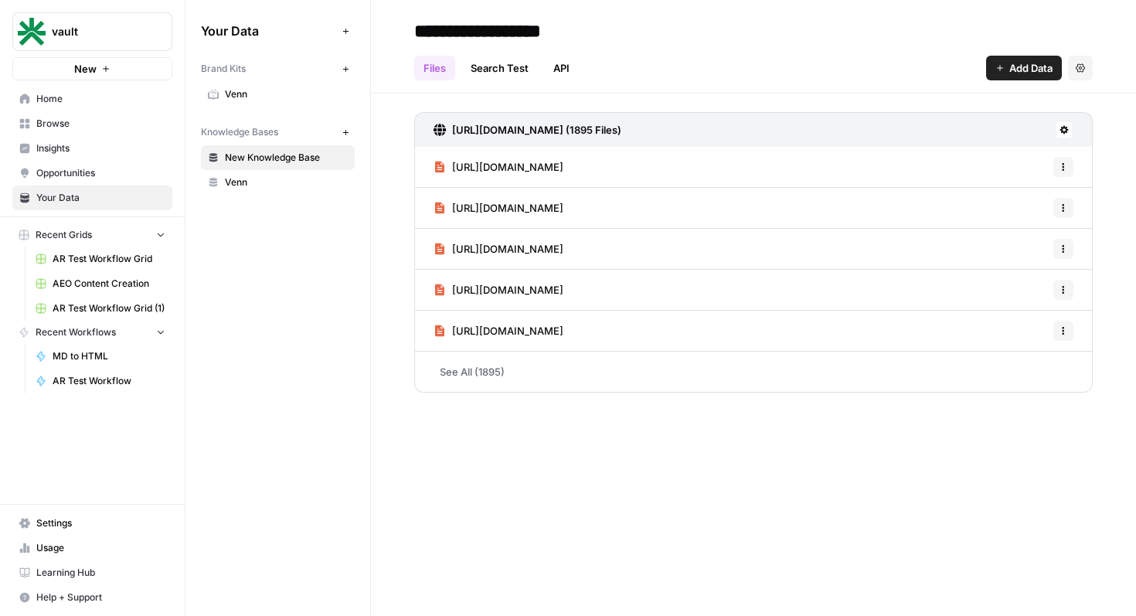
click at [283, 96] on span "Venn" at bounding box center [286, 94] width 123 height 14
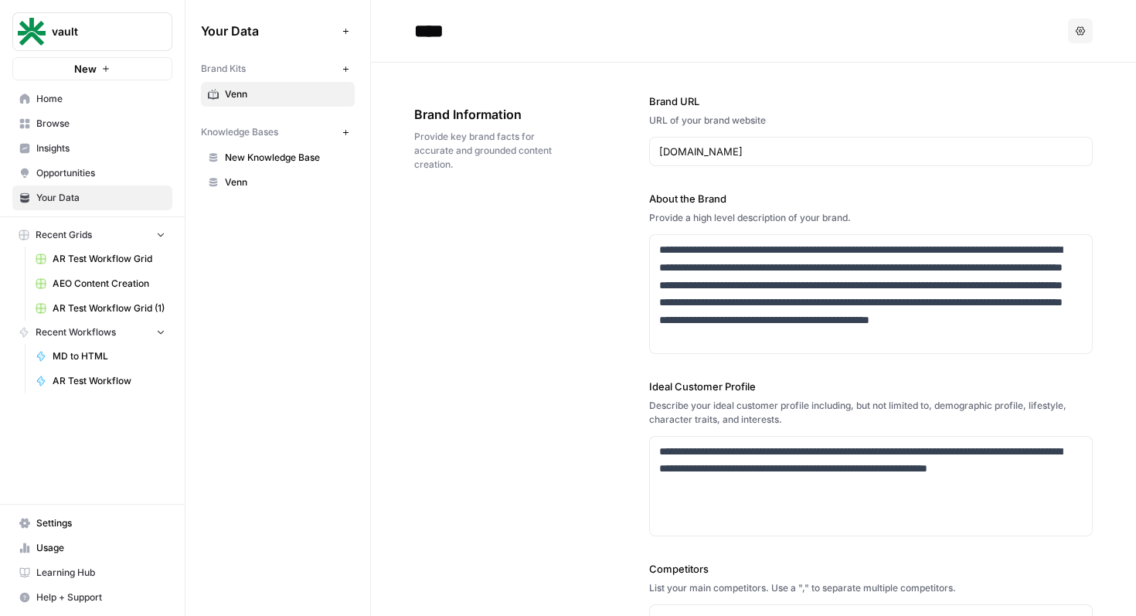
click at [265, 182] on span "Venn" at bounding box center [286, 182] width 123 height 14
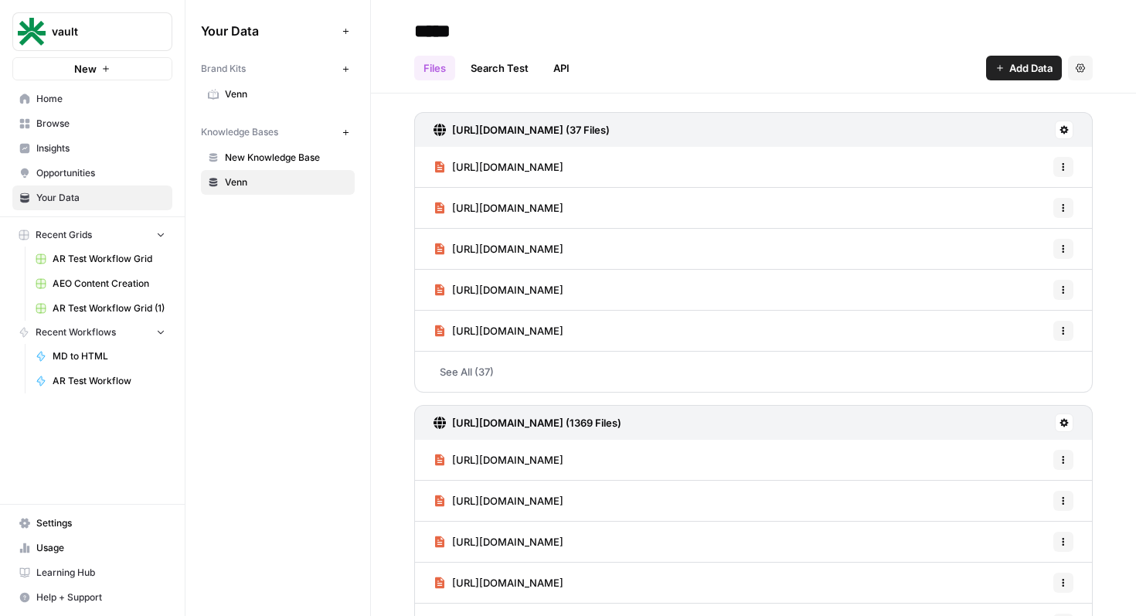
click at [265, 84] on link "Venn" at bounding box center [278, 94] width 154 height 25
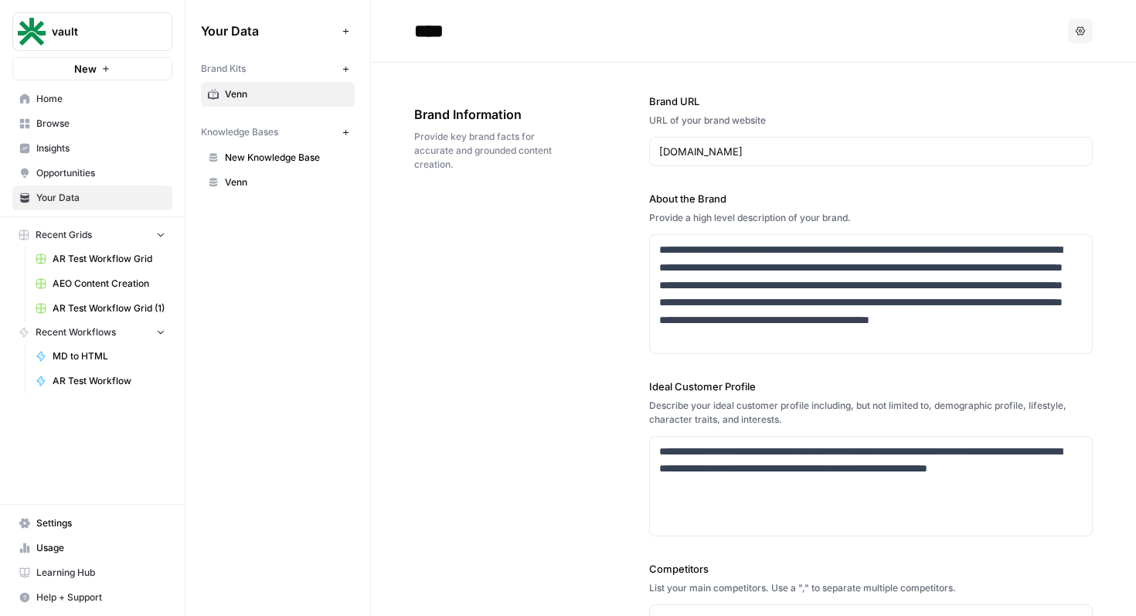
click at [194, 29] on button "button" at bounding box center [187, 30] width 15 height 15
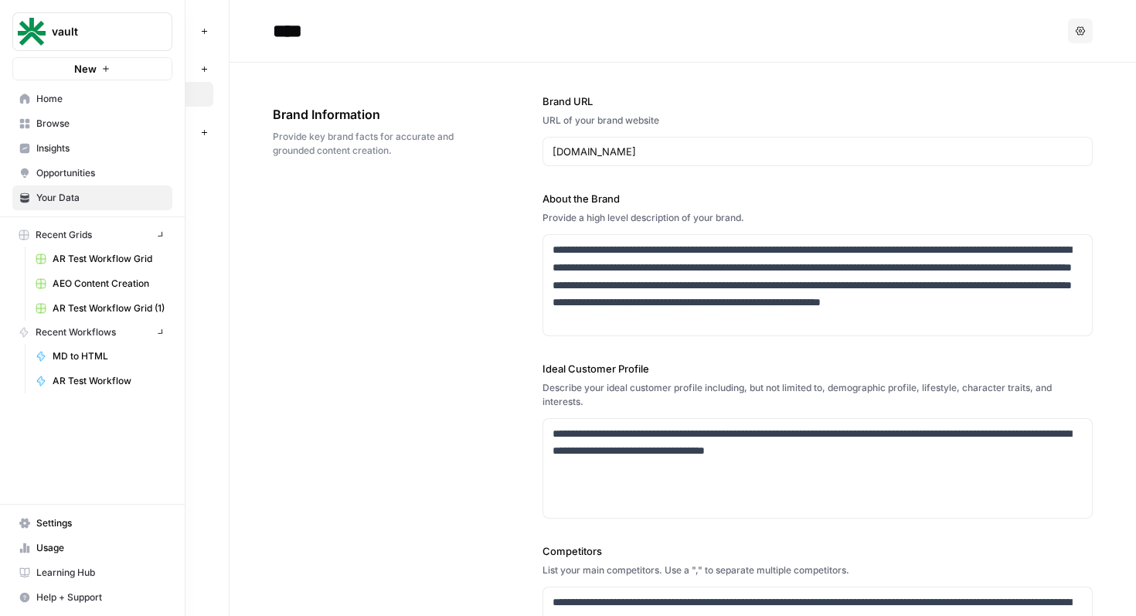
click at [17, 104] on link "Home" at bounding box center [92, 99] width 160 height 25
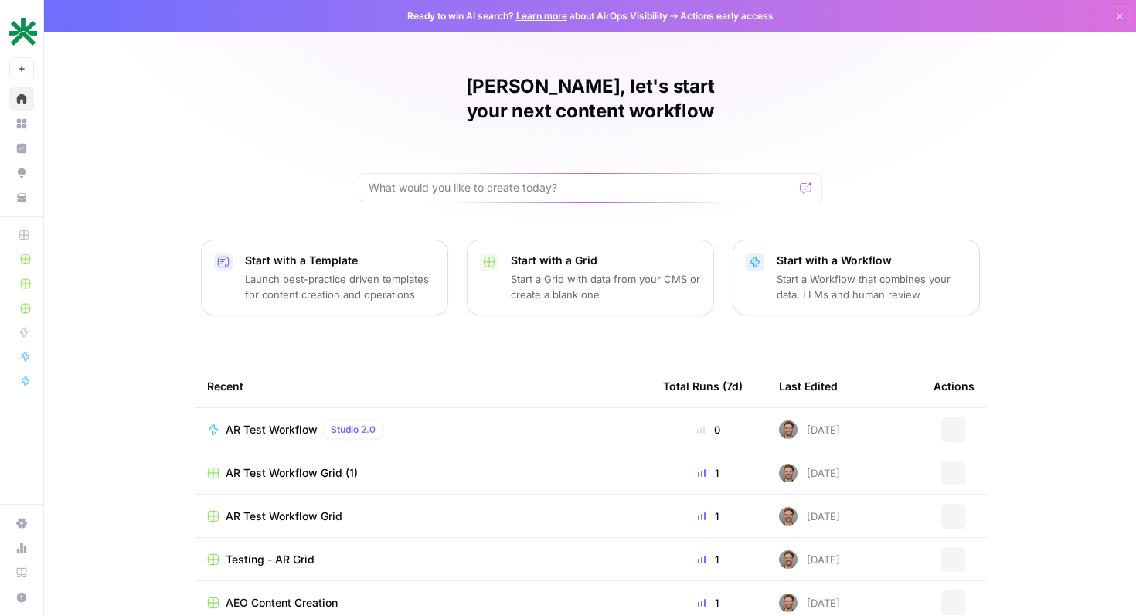
click at [434, 420] on div "AR Test Workflow Studio 2.0" at bounding box center [422, 429] width 431 height 19
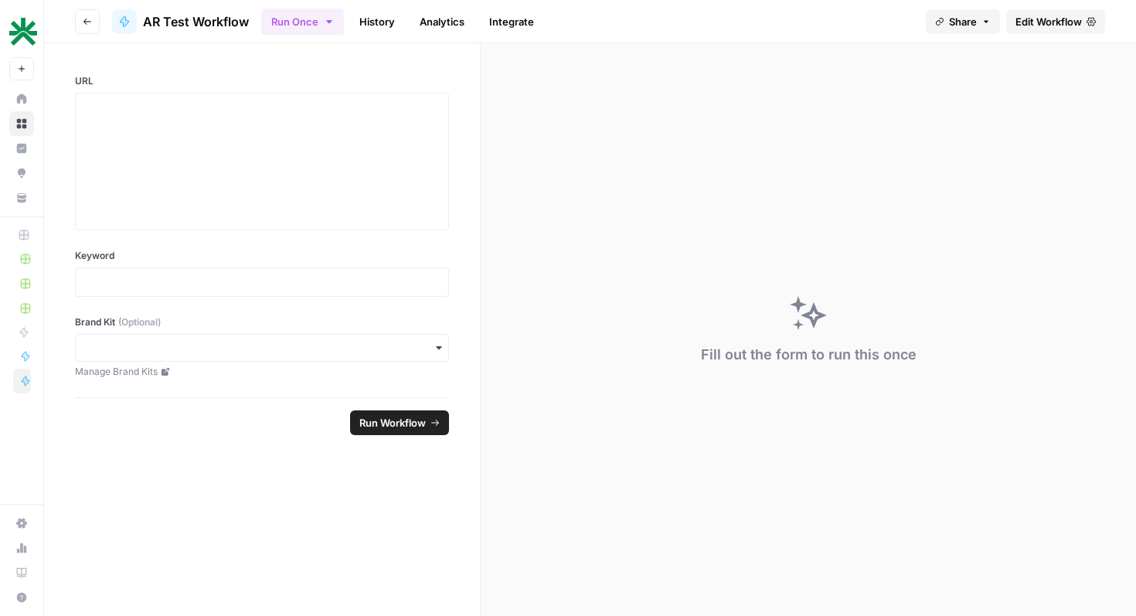
click at [1052, 21] on span "Edit Workflow" at bounding box center [1048, 21] width 66 height 15
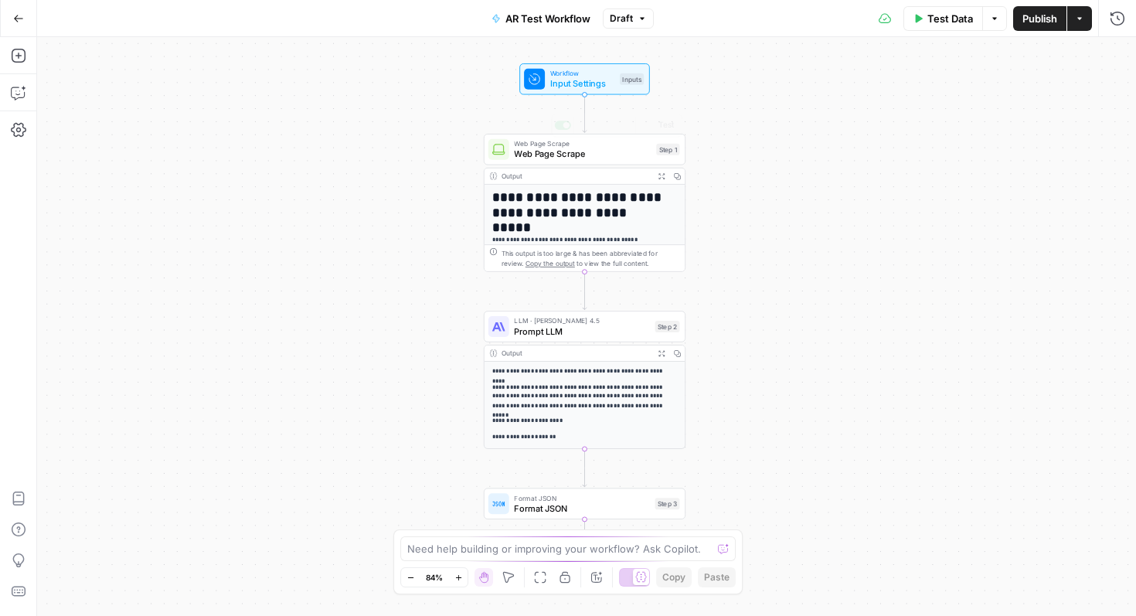
click at [608, 87] on span "Input Settings" at bounding box center [582, 83] width 64 height 13
click at [606, 330] on span "Prompt LLM" at bounding box center [581, 331] width 135 height 13
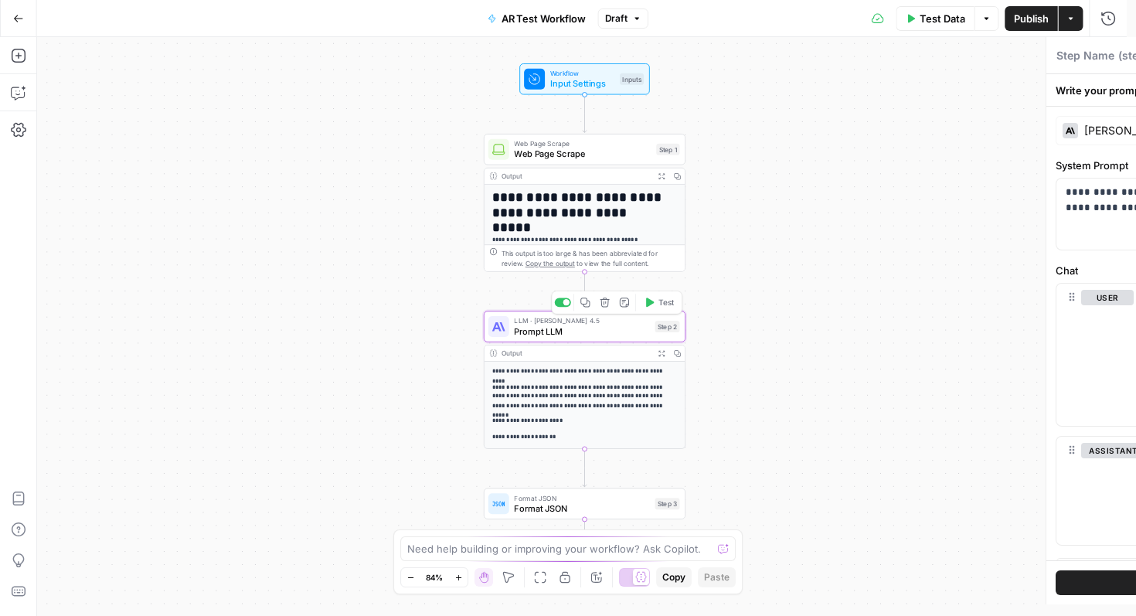
type textarea "Prompt LLM"
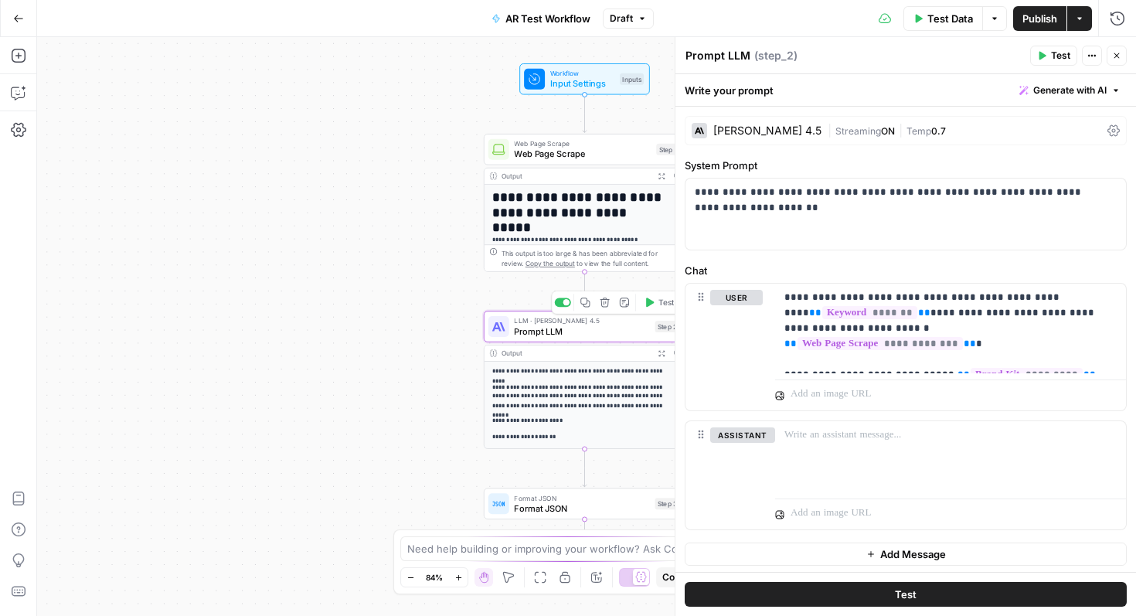
click at [603, 389] on p "**********" at bounding box center [580, 397] width 176 height 29
click at [604, 330] on span "Prompt LLM" at bounding box center [581, 331] width 135 height 13
click at [10, 20] on button "Go Back" at bounding box center [19, 19] width 28 height 28
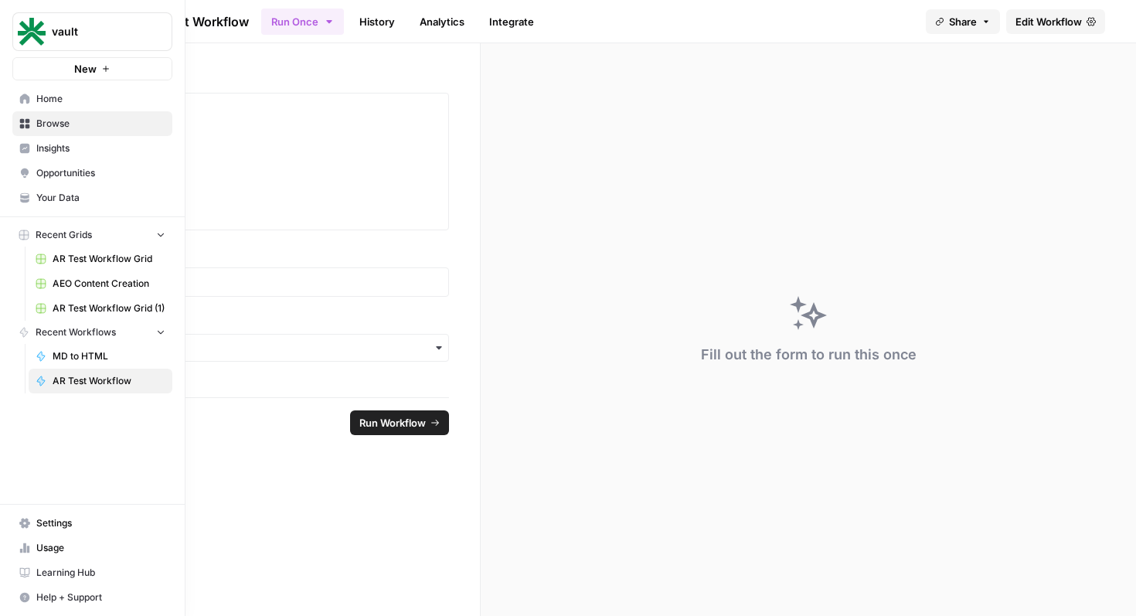
click at [47, 194] on span "Your Data" at bounding box center [100, 198] width 129 height 14
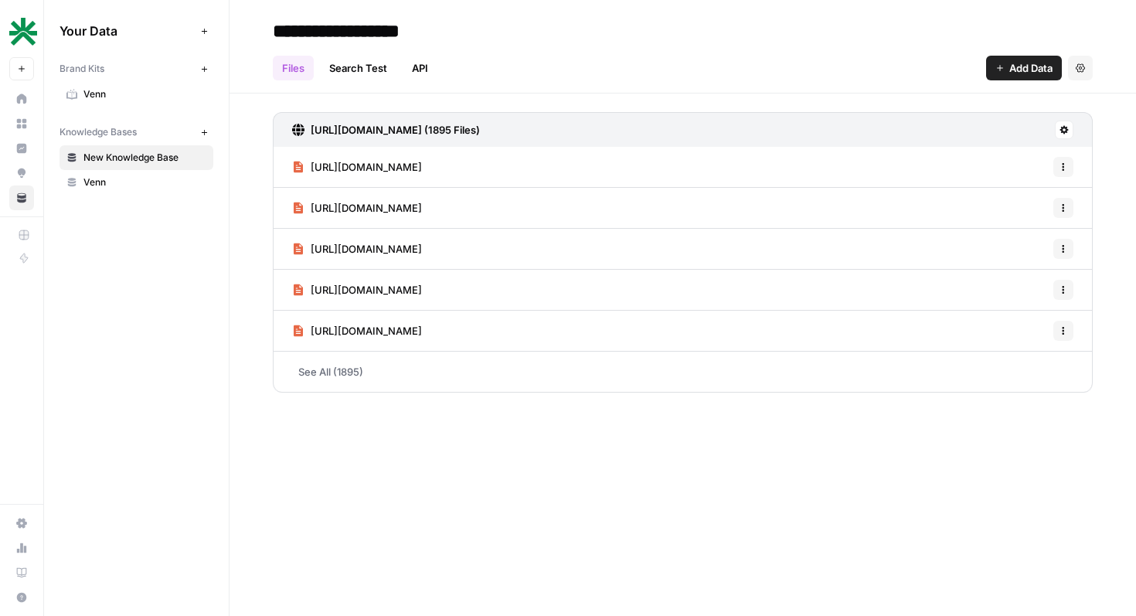
click at [97, 73] on span "Brand Kits" at bounding box center [82, 69] width 45 height 14
click at [100, 91] on span "Venn" at bounding box center [144, 94] width 123 height 14
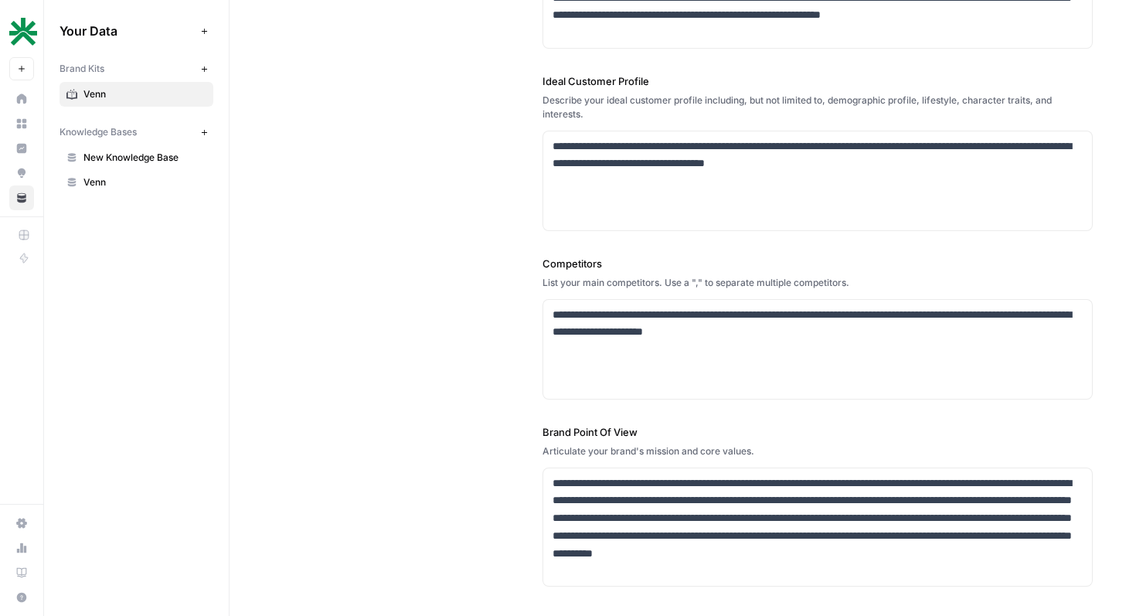
scroll to position [425, 0]
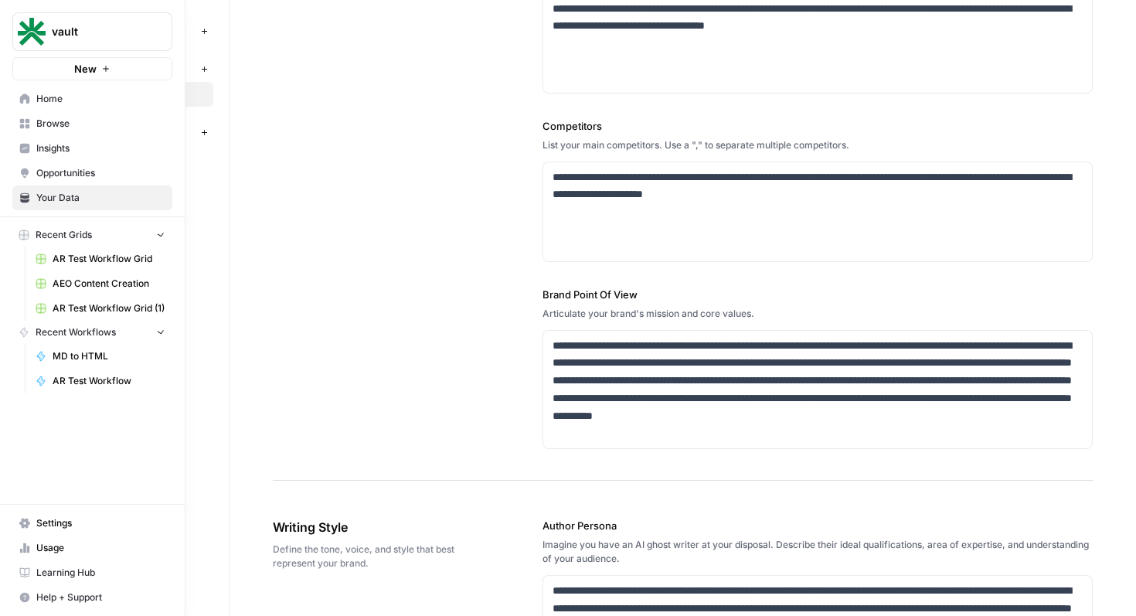
click at [22, 97] on icon at bounding box center [25, 99] width 10 height 10
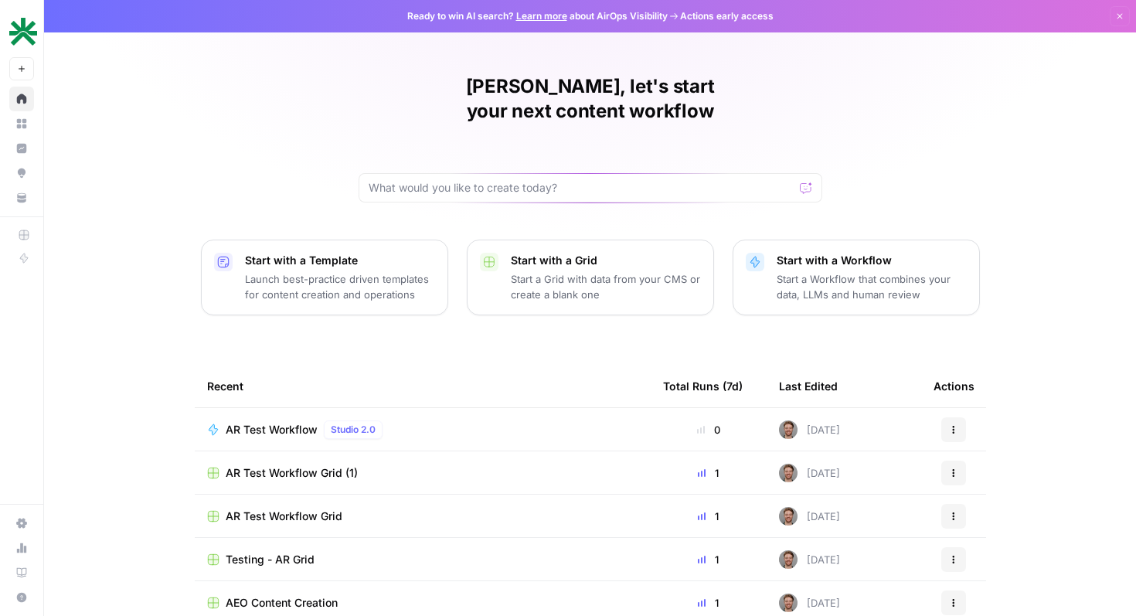
click at [480, 420] on div "AR Test Workflow Studio 2.0" at bounding box center [422, 429] width 431 height 19
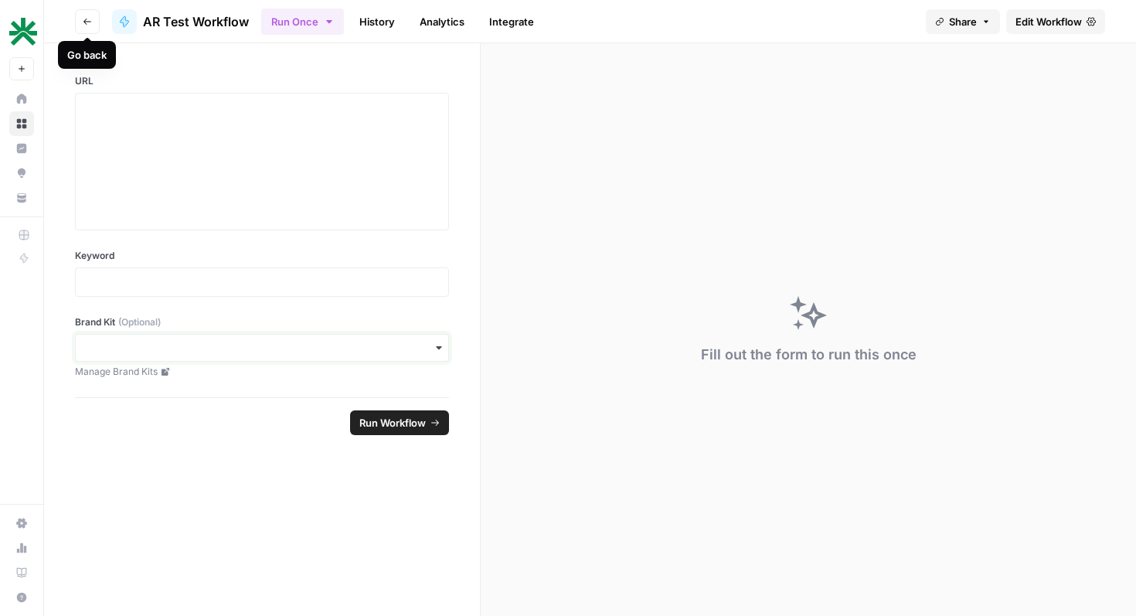
click at [230, 354] on input "Brand Kit (Optional)" at bounding box center [262, 347] width 354 height 15
click at [207, 392] on div "Venn" at bounding box center [262, 389] width 372 height 29
click at [76, 14] on button "Go back" at bounding box center [87, 21] width 25 height 25
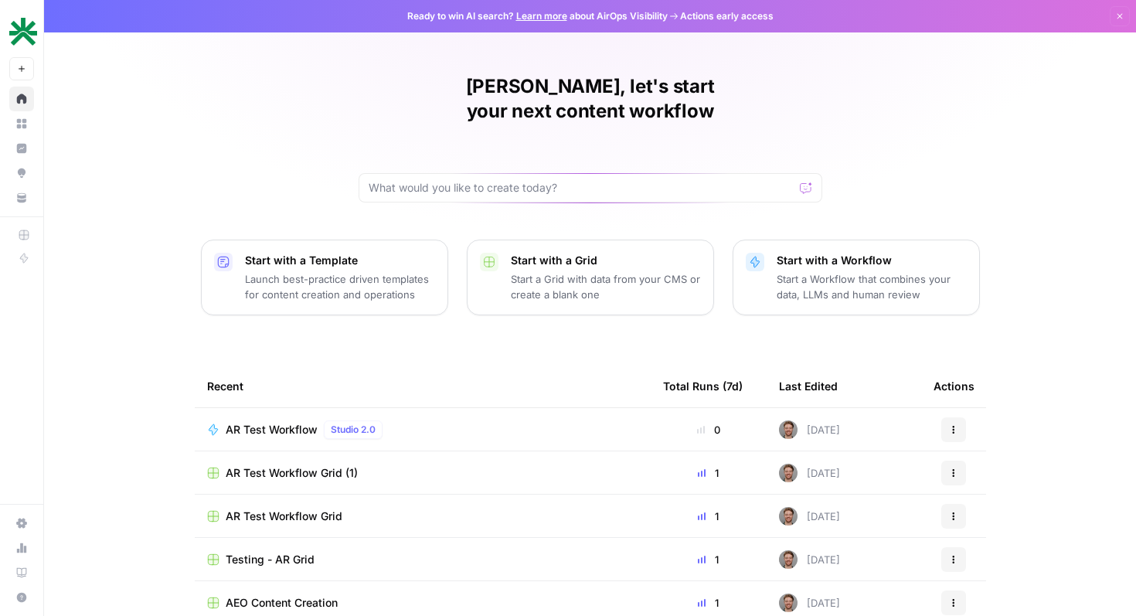
click at [254, 420] on div "AR Test Workflow Studio 2.0" at bounding box center [307, 429] width 163 height 19
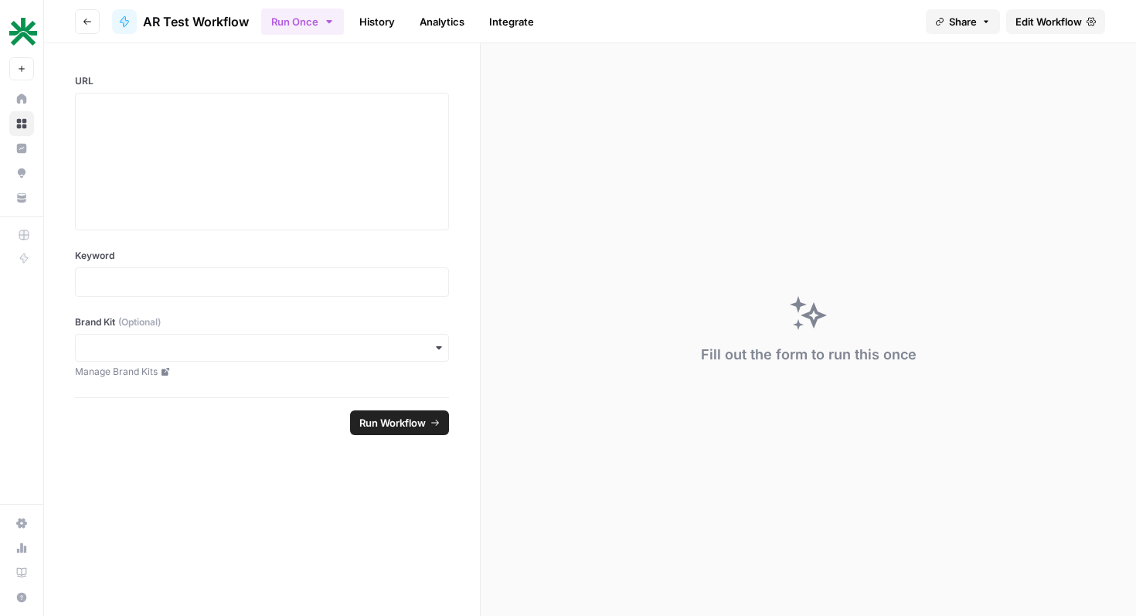
click at [1035, 17] on span "Edit Workflow" at bounding box center [1048, 21] width 66 height 15
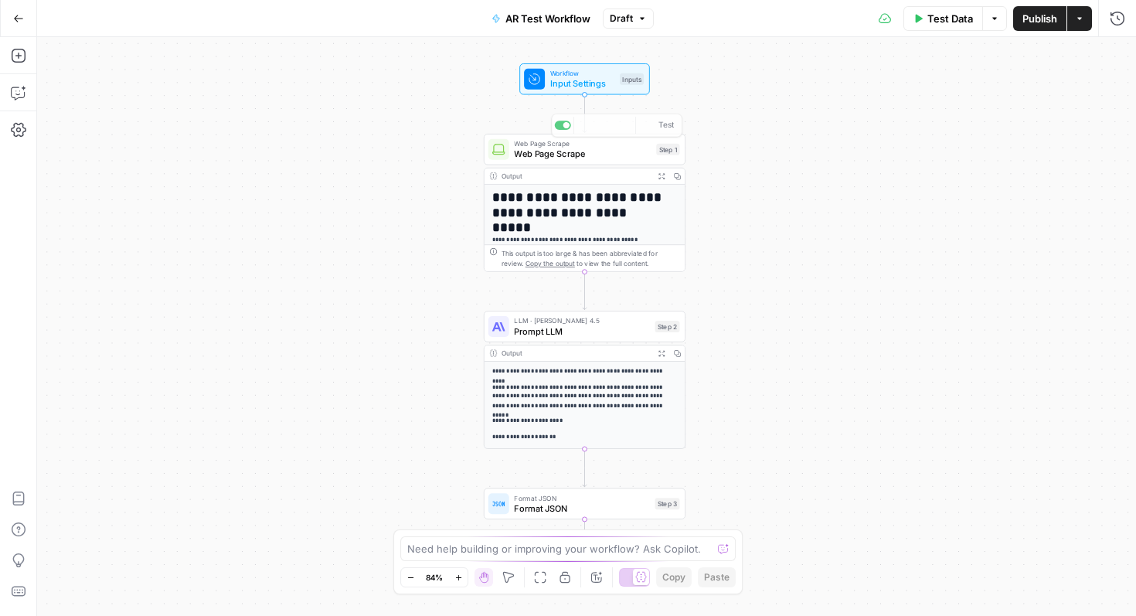
click at [603, 82] on span "Input Settings" at bounding box center [582, 83] width 64 height 13
click at [563, 338] on div "LLM · [PERSON_NAME] 4.5 Prompt LLM Step 2 Copy step Delete step Add Note Test" at bounding box center [585, 326] width 202 height 31
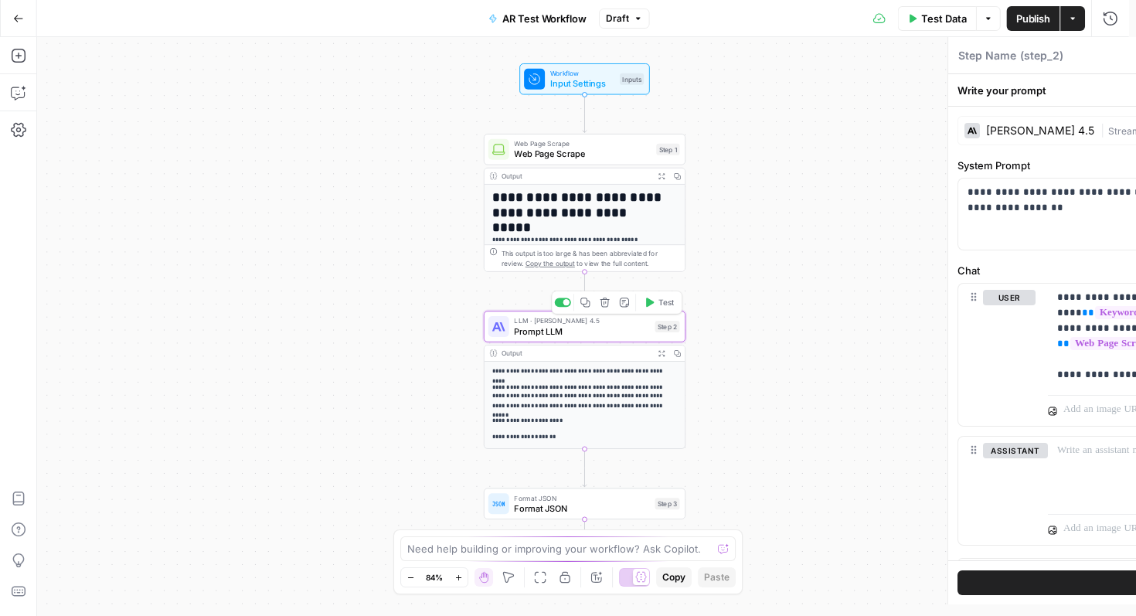
type textarea "Prompt LLM"
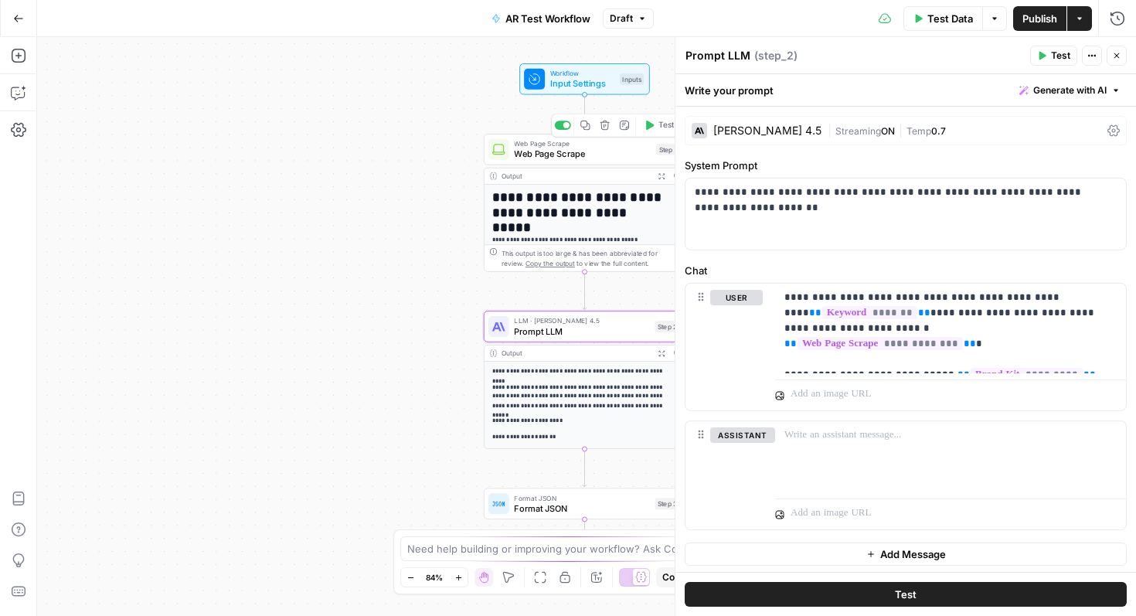
click at [590, 75] on span "Workflow" at bounding box center [582, 73] width 64 height 10
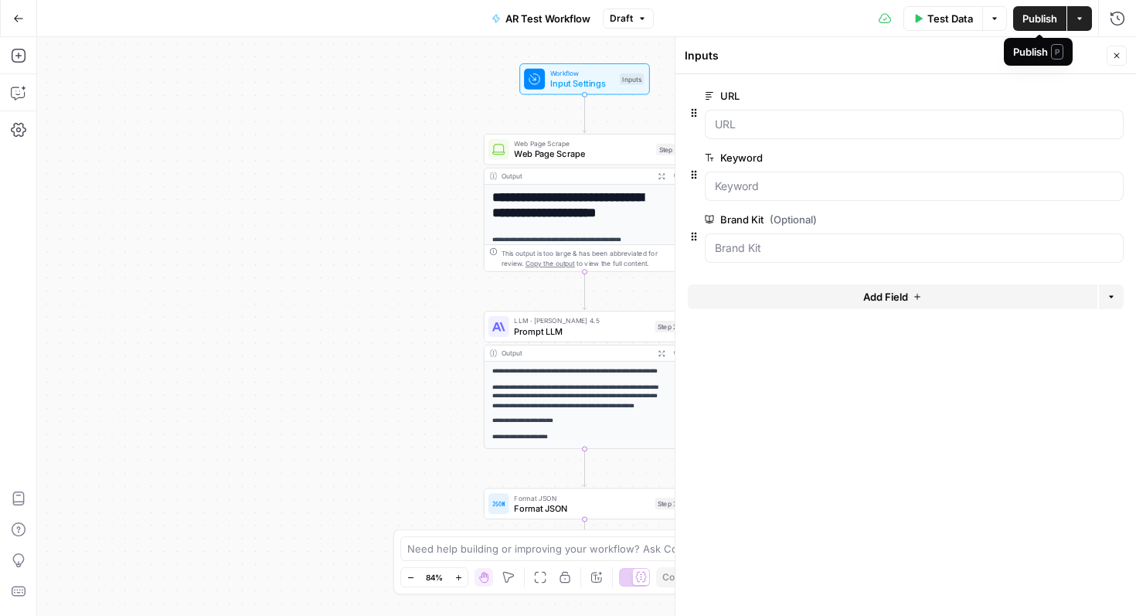
click at [969, 15] on span "Test Data" at bounding box center [950, 18] width 46 height 15
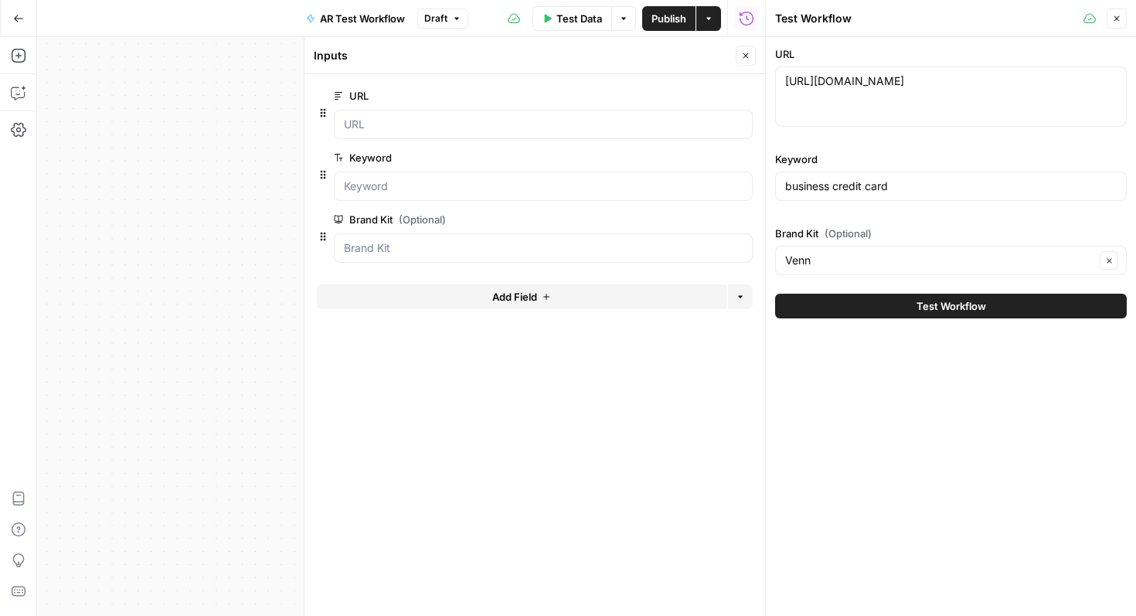
click at [922, 303] on span "Test Workflow" at bounding box center [951, 305] width 70 height 15
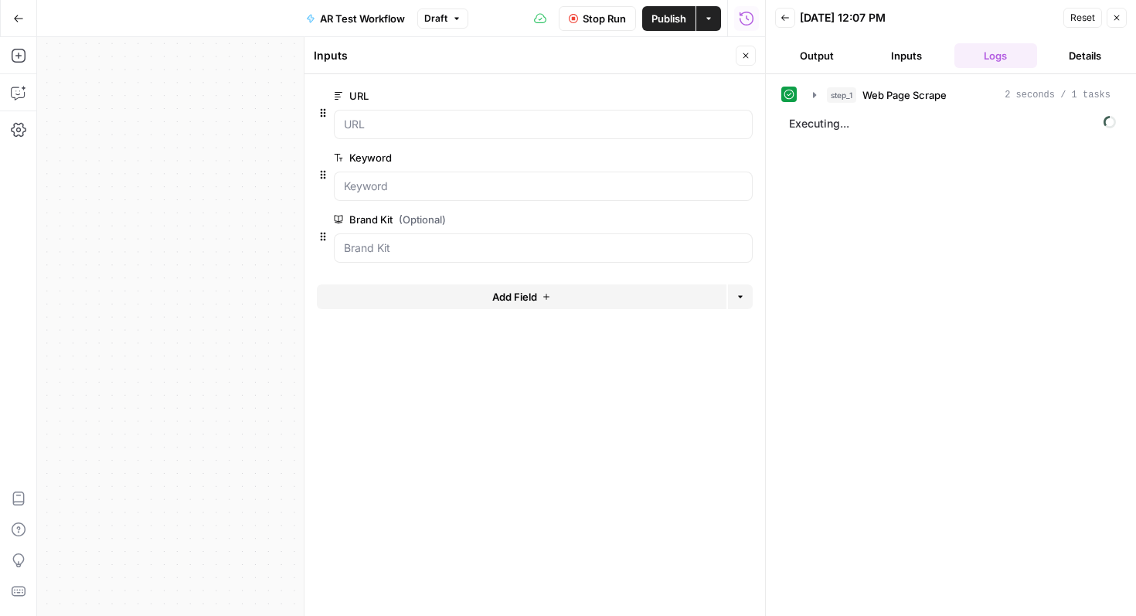
click at [907, 53] on button "Inputs" at bounding box center [906, 55] width 83 height 25
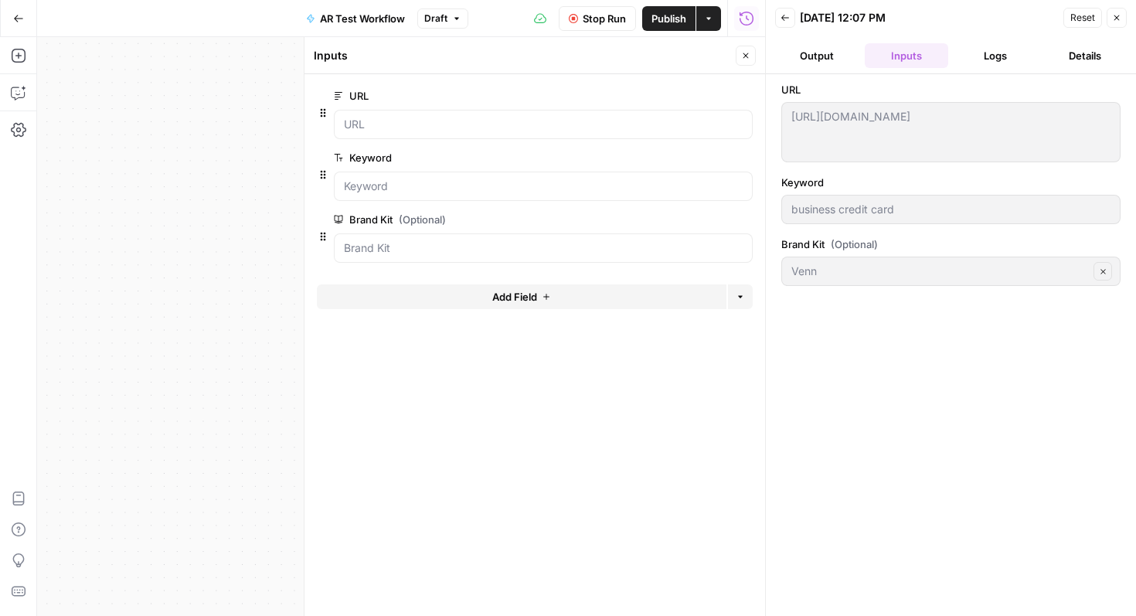
click at [785, 52] on button "Output" at bounding box center [816, 55] width 83 height 25
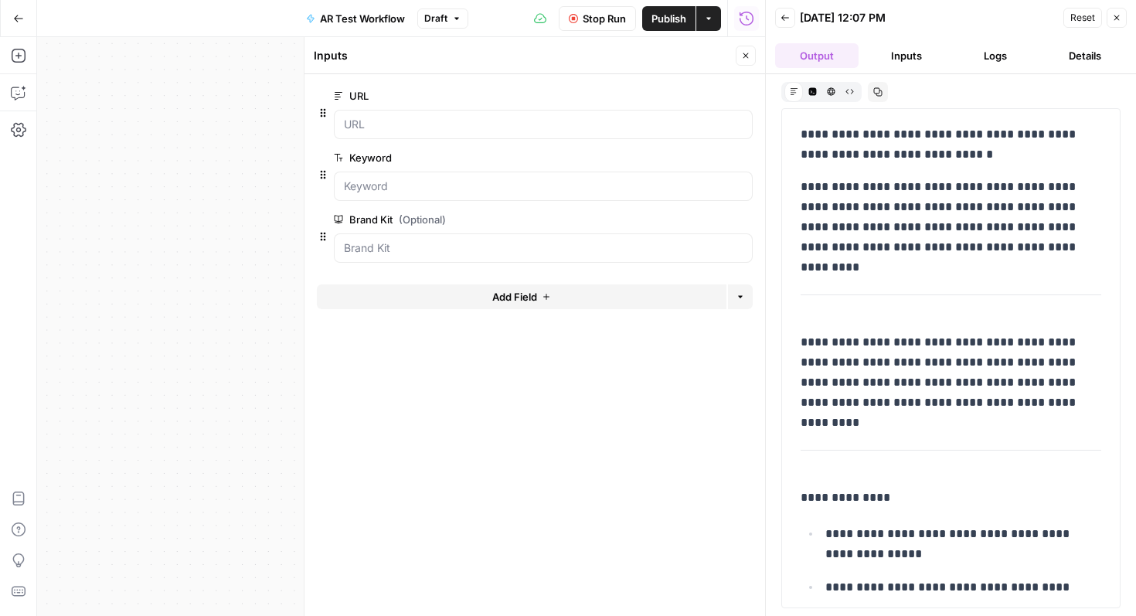
click at [998, 46] on button "Logs" at bounding box center [995, 55] width 83 height 25
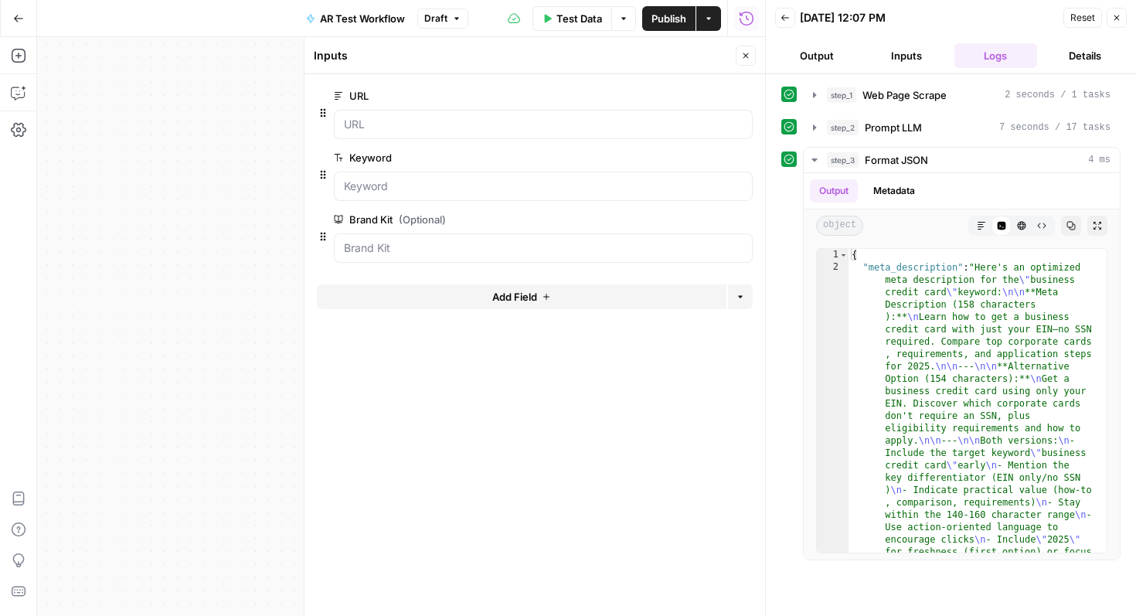
click at [838, 53] on button "Output" at bounding box center [816, 55] width 83 height 25
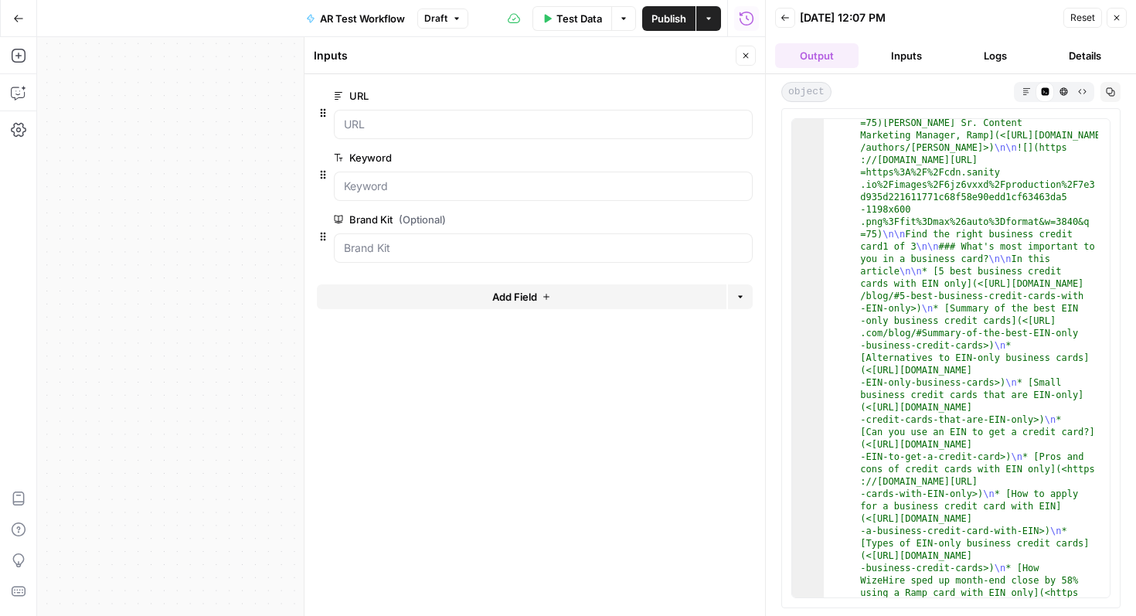
scroll to position [423, 0]
click at [739, 66] on header "Inputs Close" at bounding box center [534, 55] width 461 height 37
click at [744, 60] on button "Close" at bounding box center [746, 56] width 20 height 20
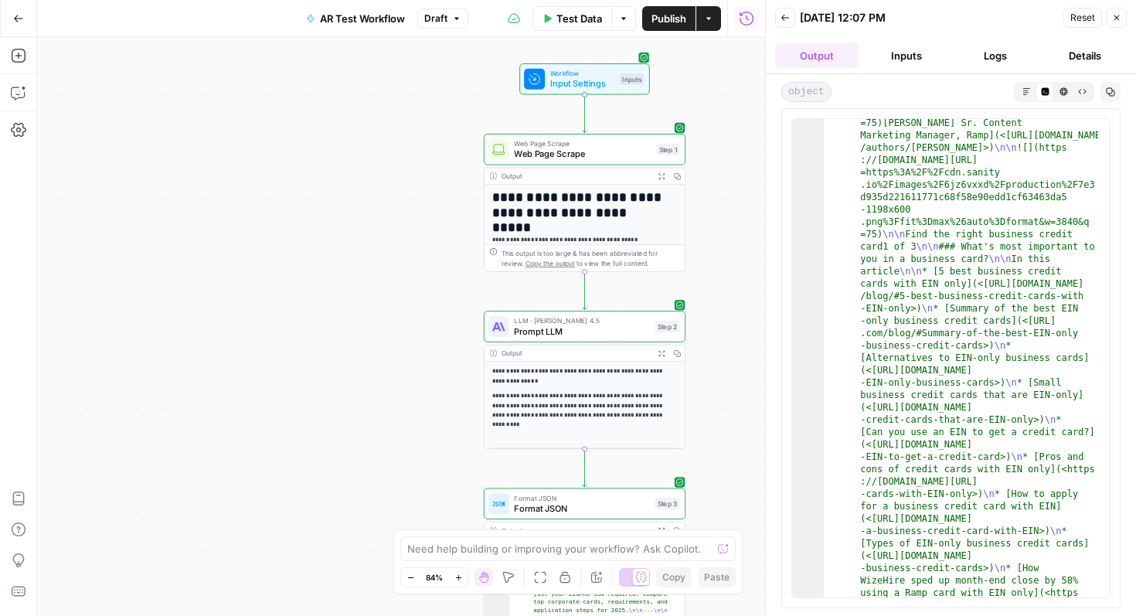
click at [1119, 19] on icon "button" at bounding box center [1116, 17] width 9 height 9
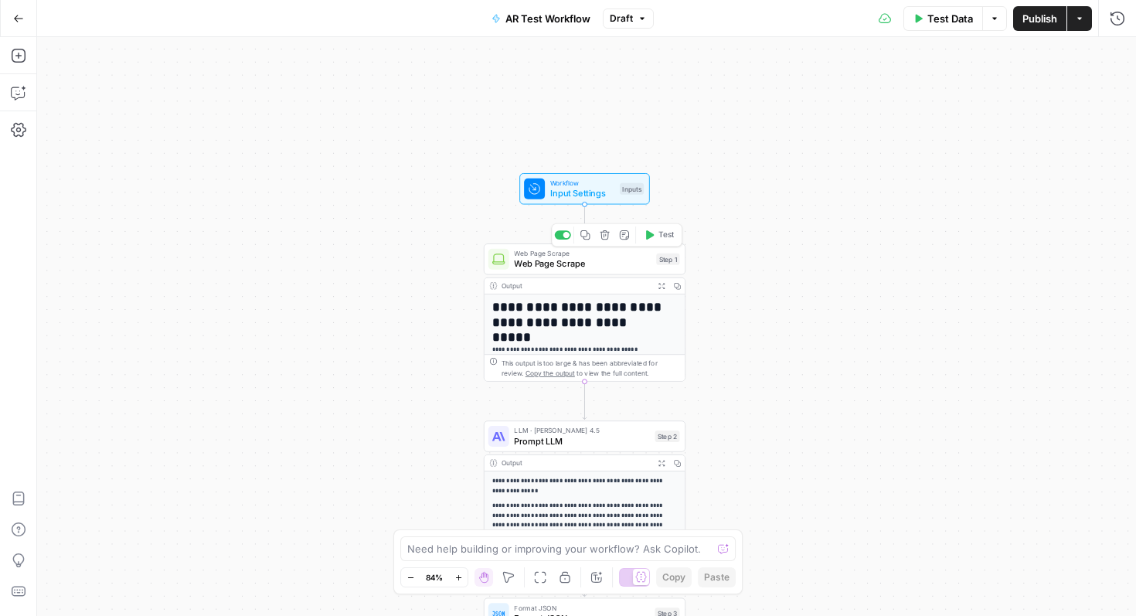
click at [597, 192] on span "Input Settings" at bounding box center [582, 193] width 64 height 13
click at [1086, 219] on button "edit field" at bounding box center [1072, 219] width 60 height 19
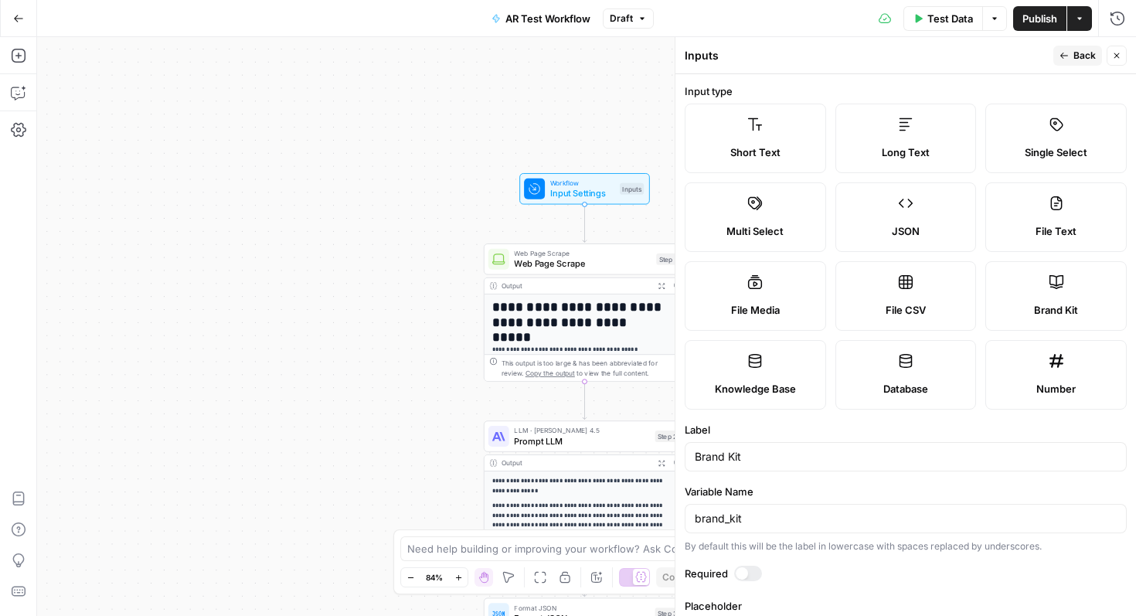
click at [1038, 299] on label "Brand Kit" at bounding box center [1055, 296] width 141 height 70
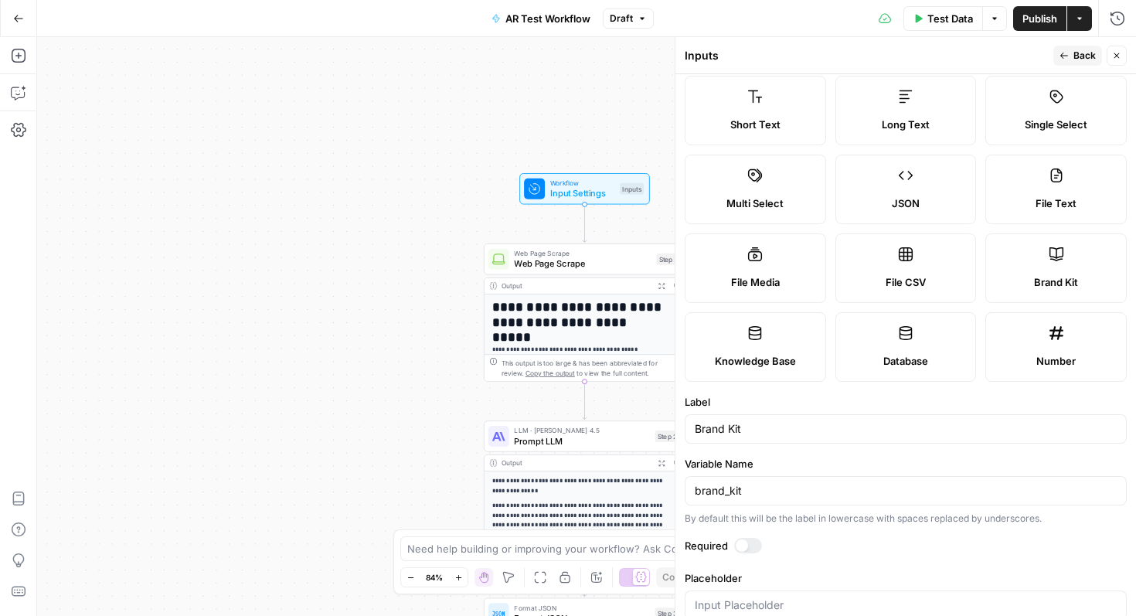
scroll to position [61, 0]
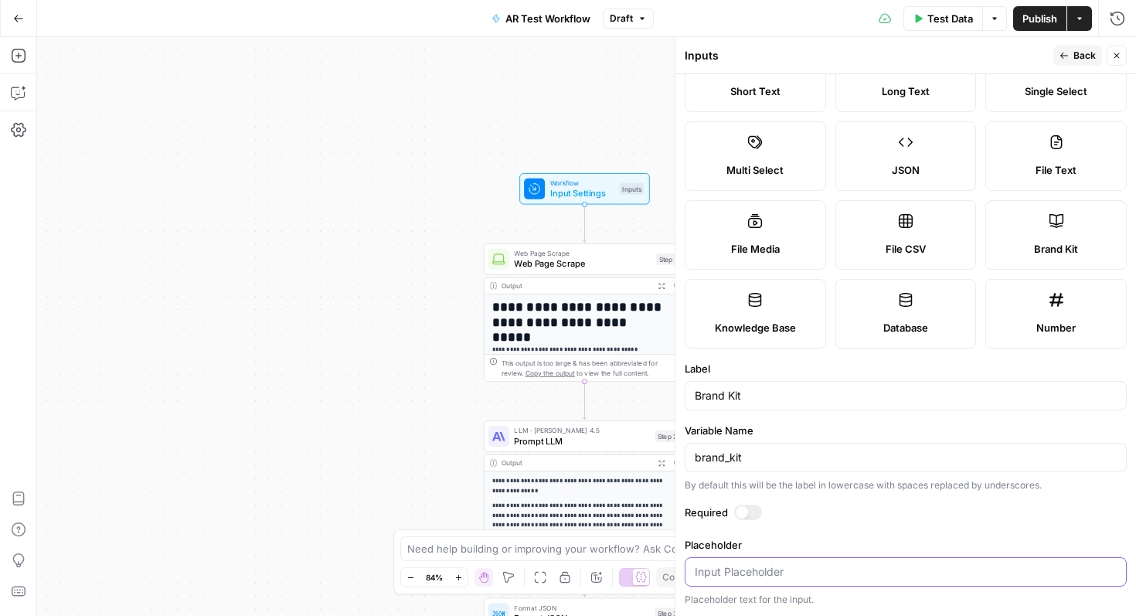
click at [795, 571] on input "Placeholder" at bounding box center [906, 571] width 422 height 15
click at [871, 528] on form "Input type Short Text Long Text Single Select Multi Select JSON File Text File …" at bounding box center [905, 345] width 461 height 542
click at [1091, 53] on span "Back" at bounding box center [1084, 56] width 22 height 14
